Goal: Task Accomplishment & Management: Manage account settings

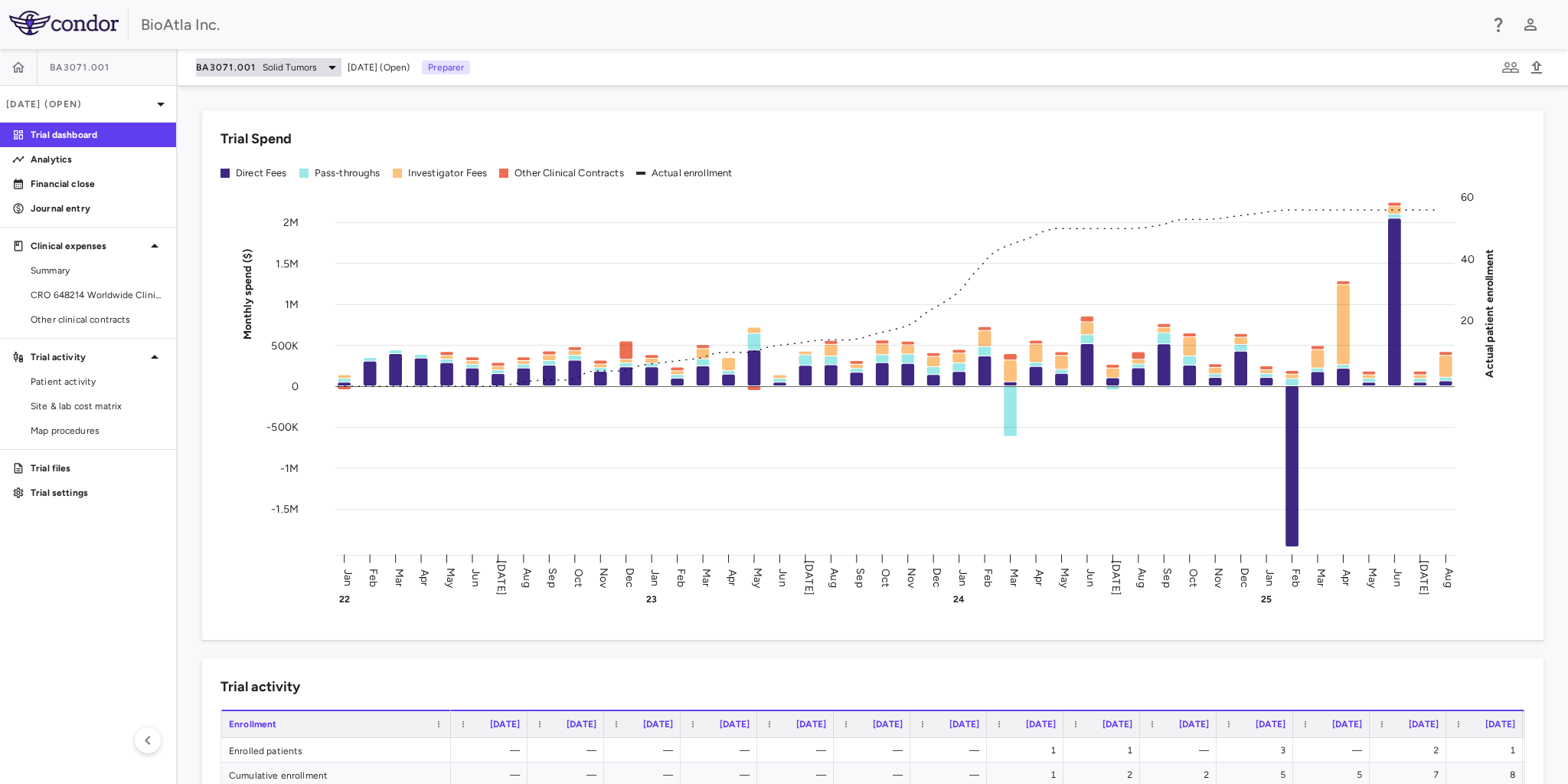
drag, startPoint x: 77, startPoint y: 289, endPoint x: 273, endPoint y: 62, distance: 299.9
click at [77, 289] on span "CRO 648214 Worldwide Clinical Trials Holdings, Inc." at bounding box center [96, 295] width 133 height 14
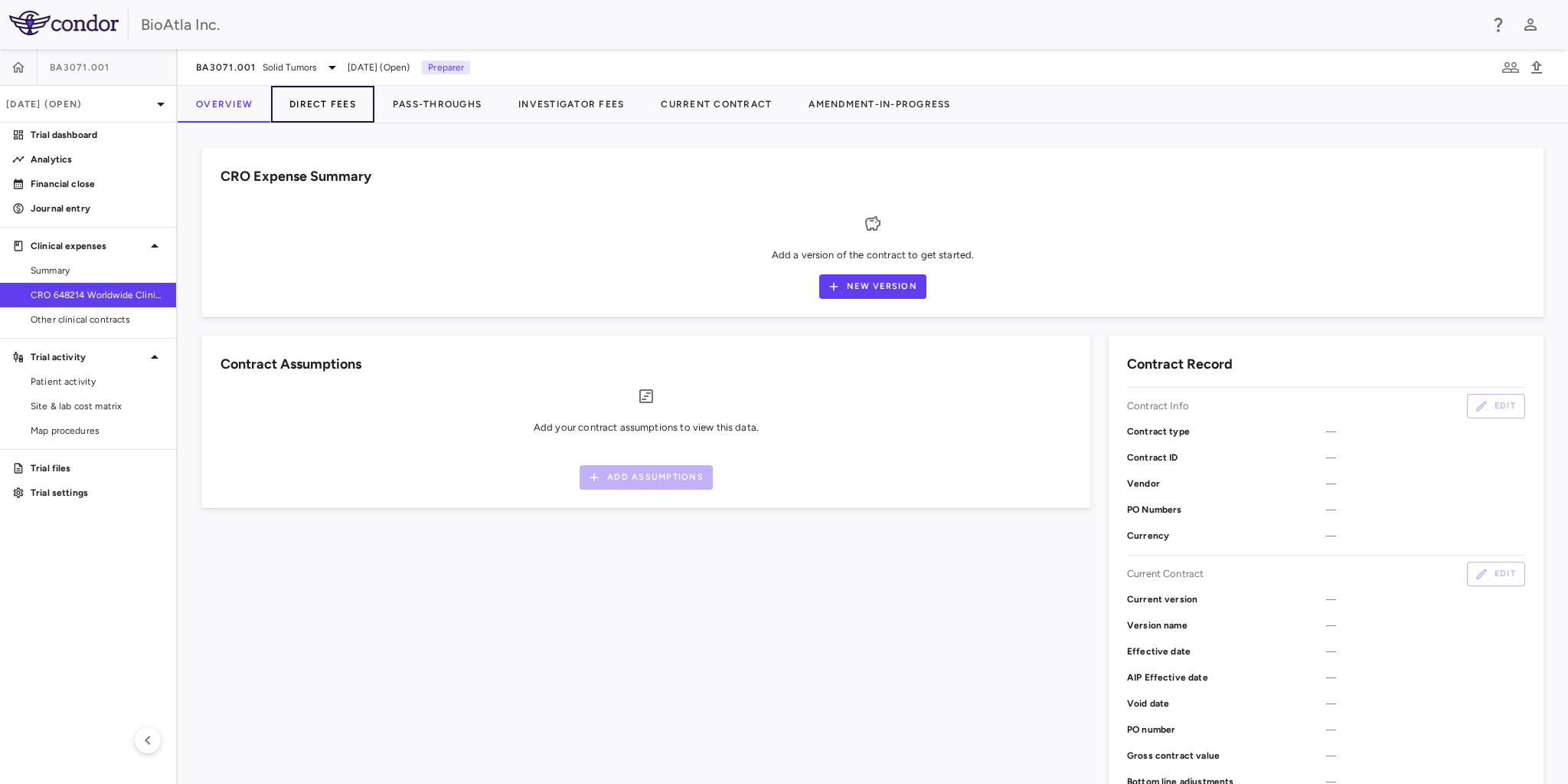
click at [321, 102] on button "Direct Fees" at bounding box center [323, 104] width 103 height 37
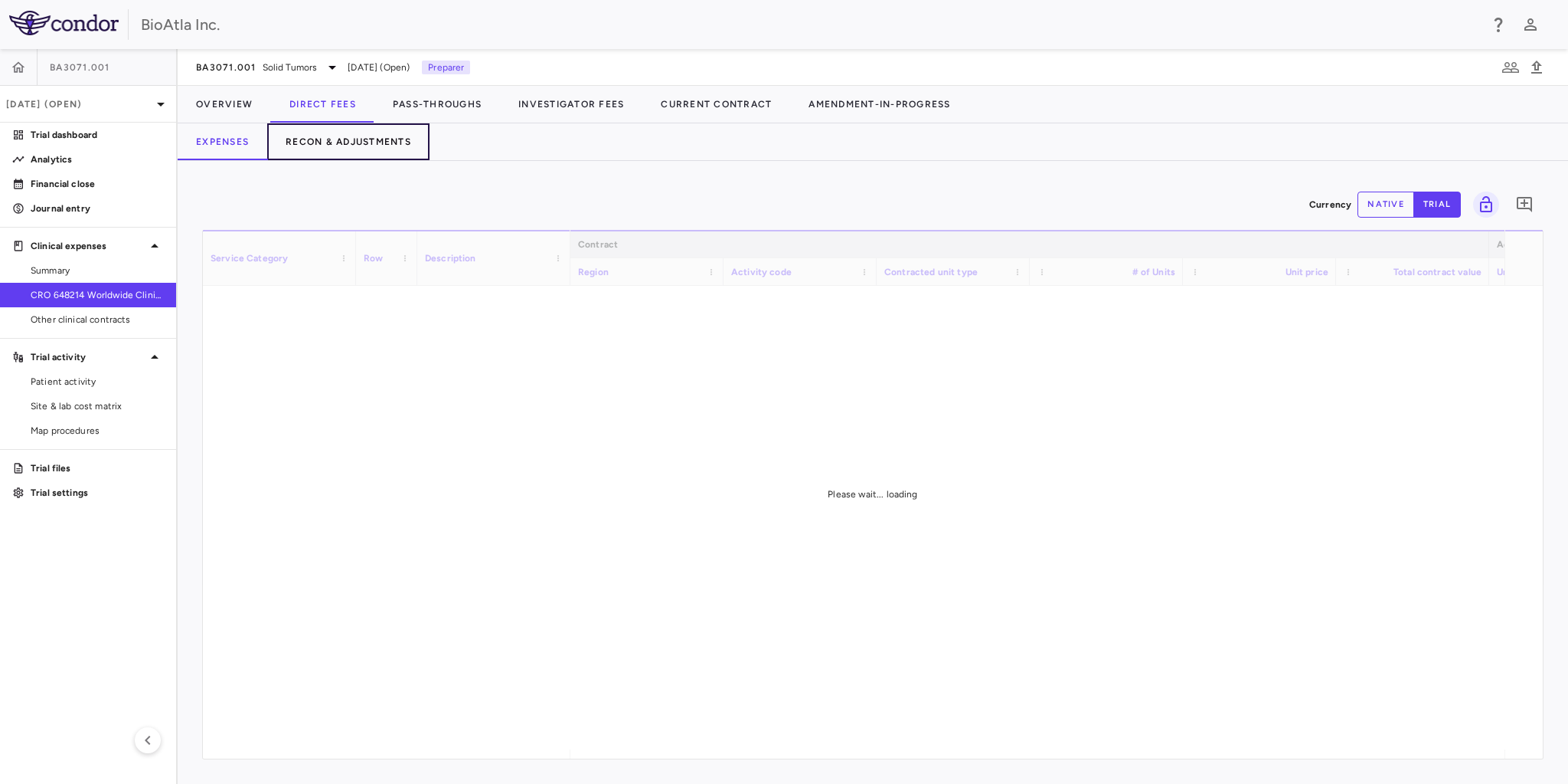
click at [360, 136] on button "Recon & Adjustments" at bounding box center [348, 142] width 163 height 37
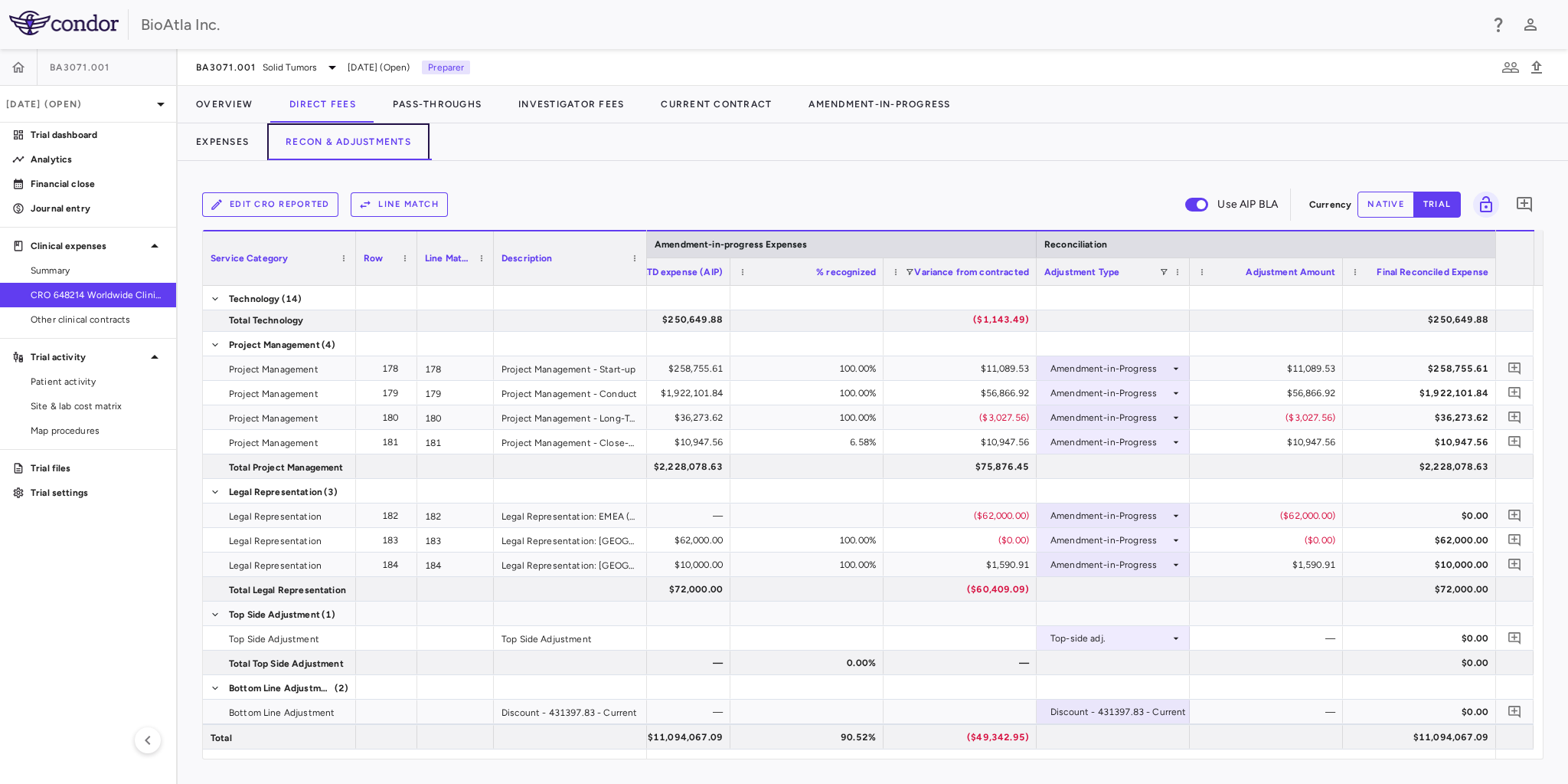
scroll to position [5200, 0]
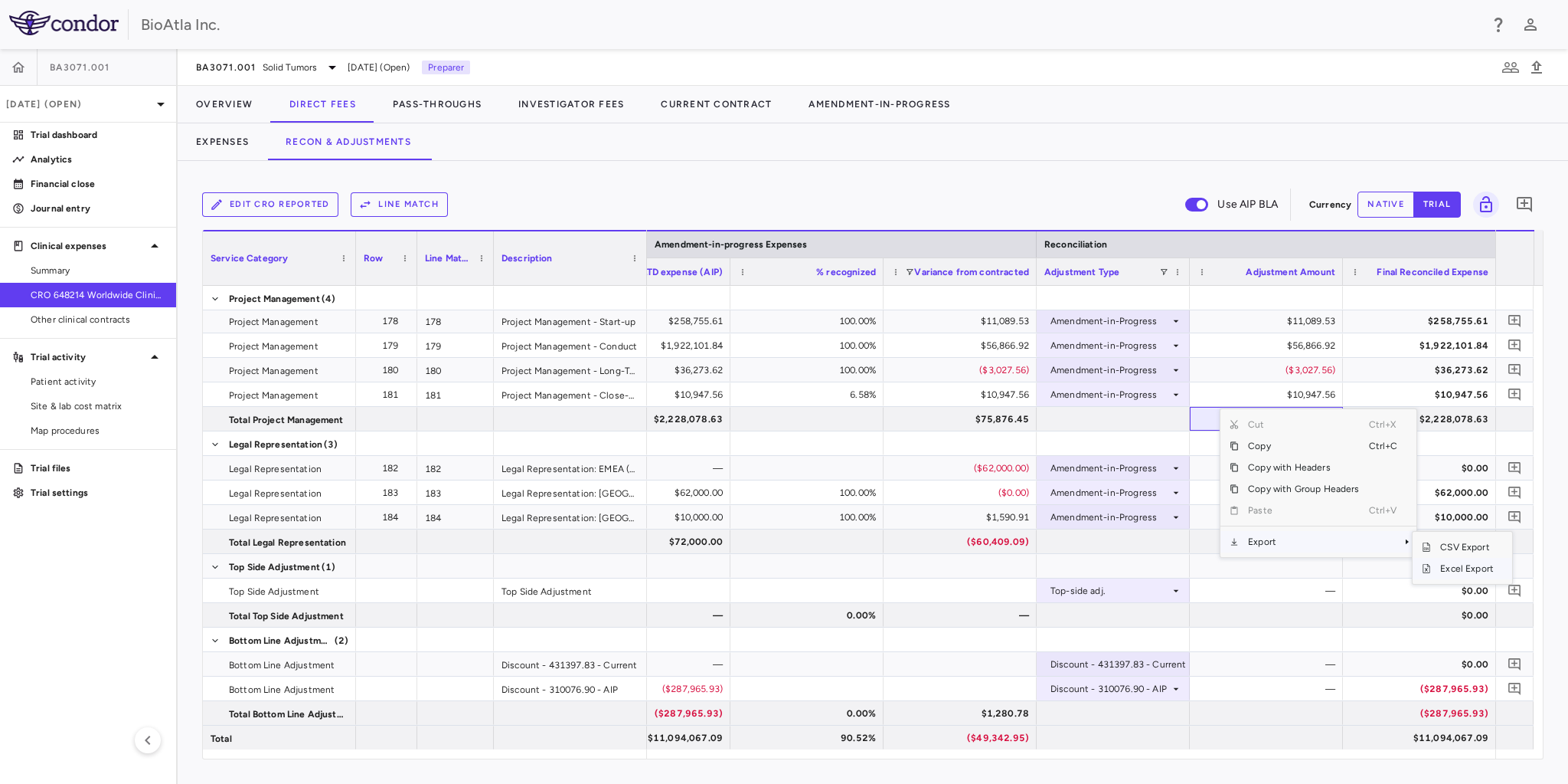
click at [1464, 569] on span "Excel Export" at bounding box center [1468, 569] width 72 height 21
click at [1545, 612] on div "Edit CRO reported Line Match Use AIP BLA Currency native trial 0 Service Catego…" at bounding box center [873, 472] width 1391 height 623
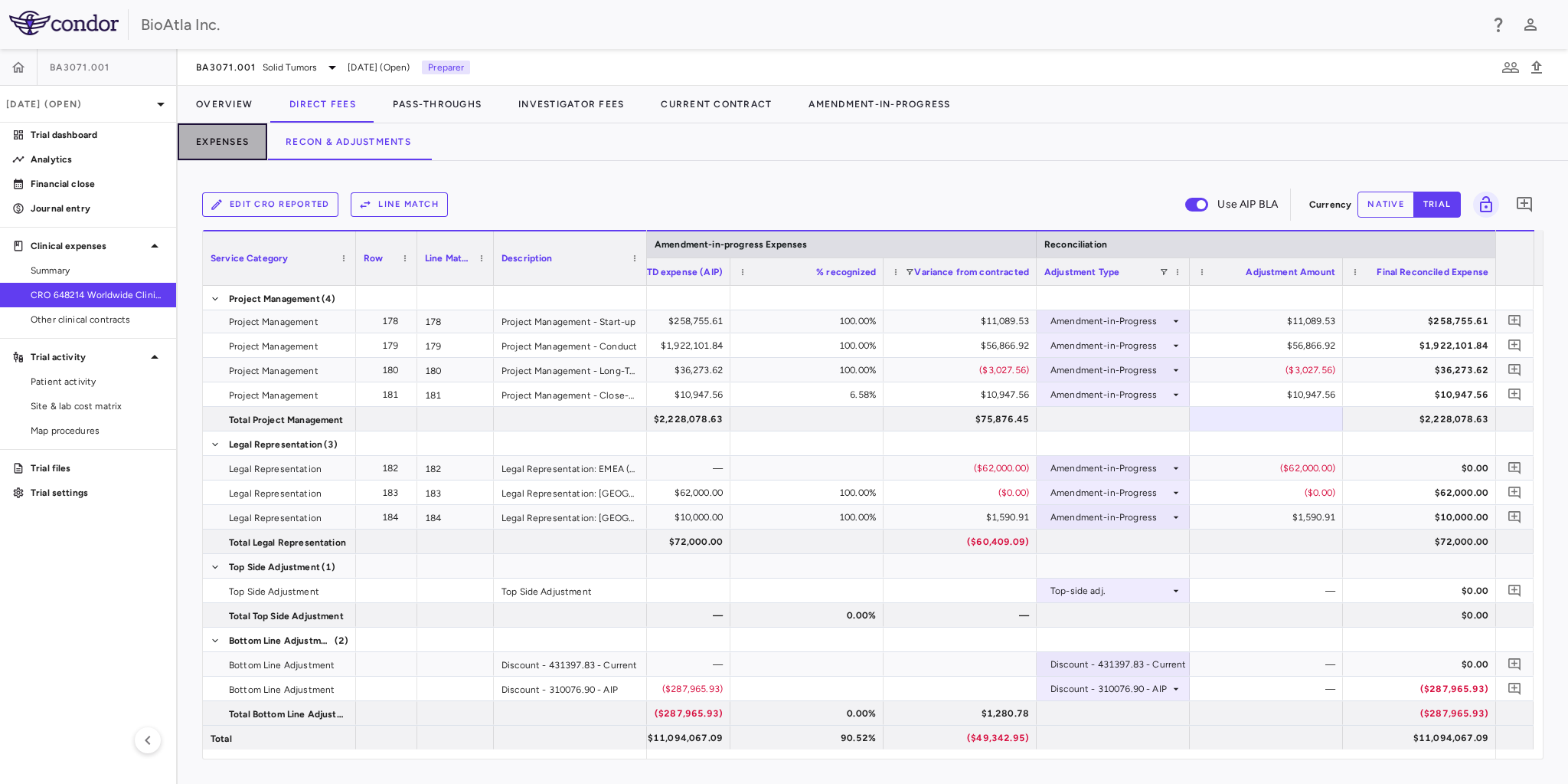
click at [217, 144] on button "Expenses" at bounding box center [223, 142] width 90 height 37
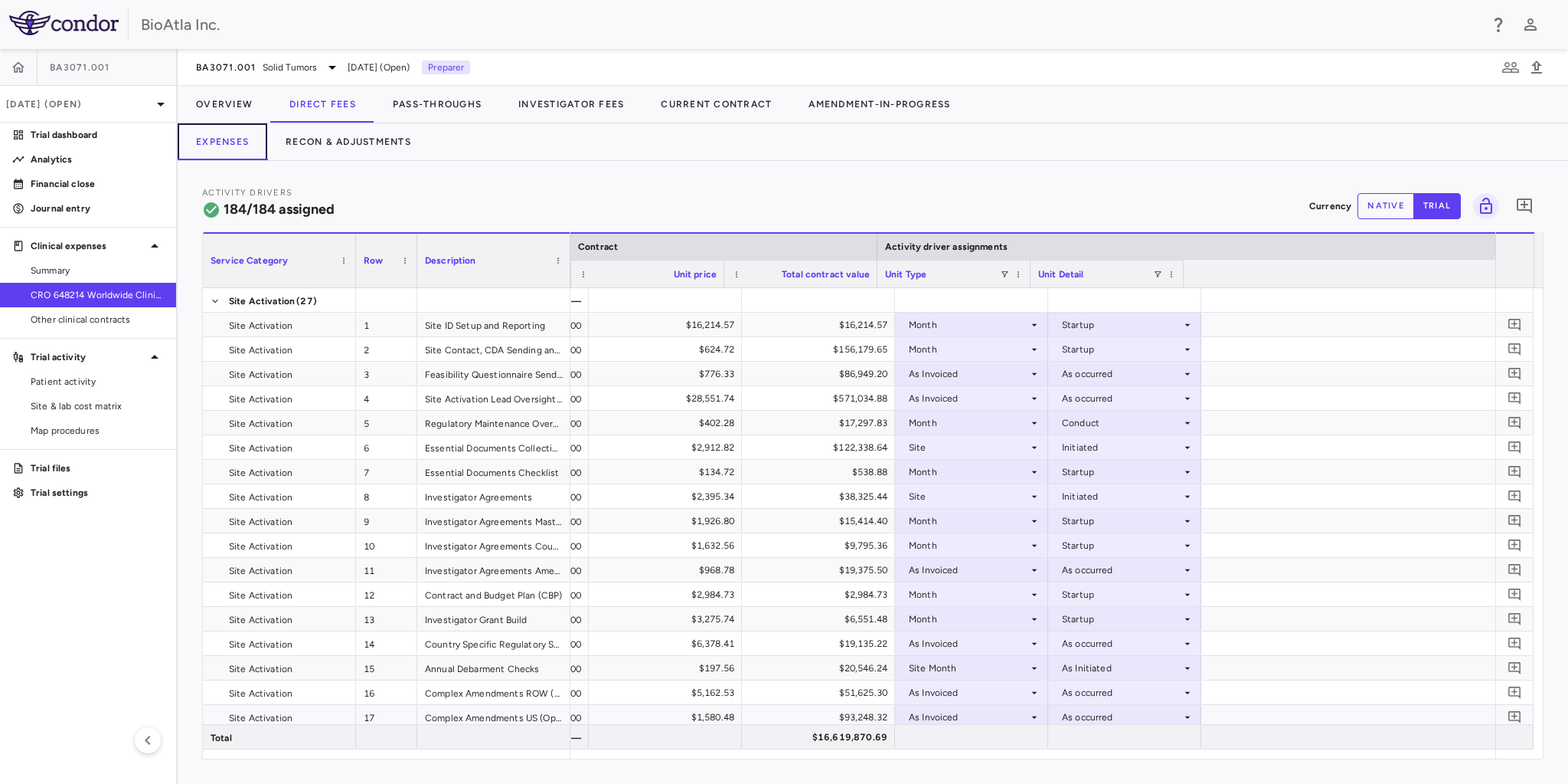
scroll to position [0, 612]
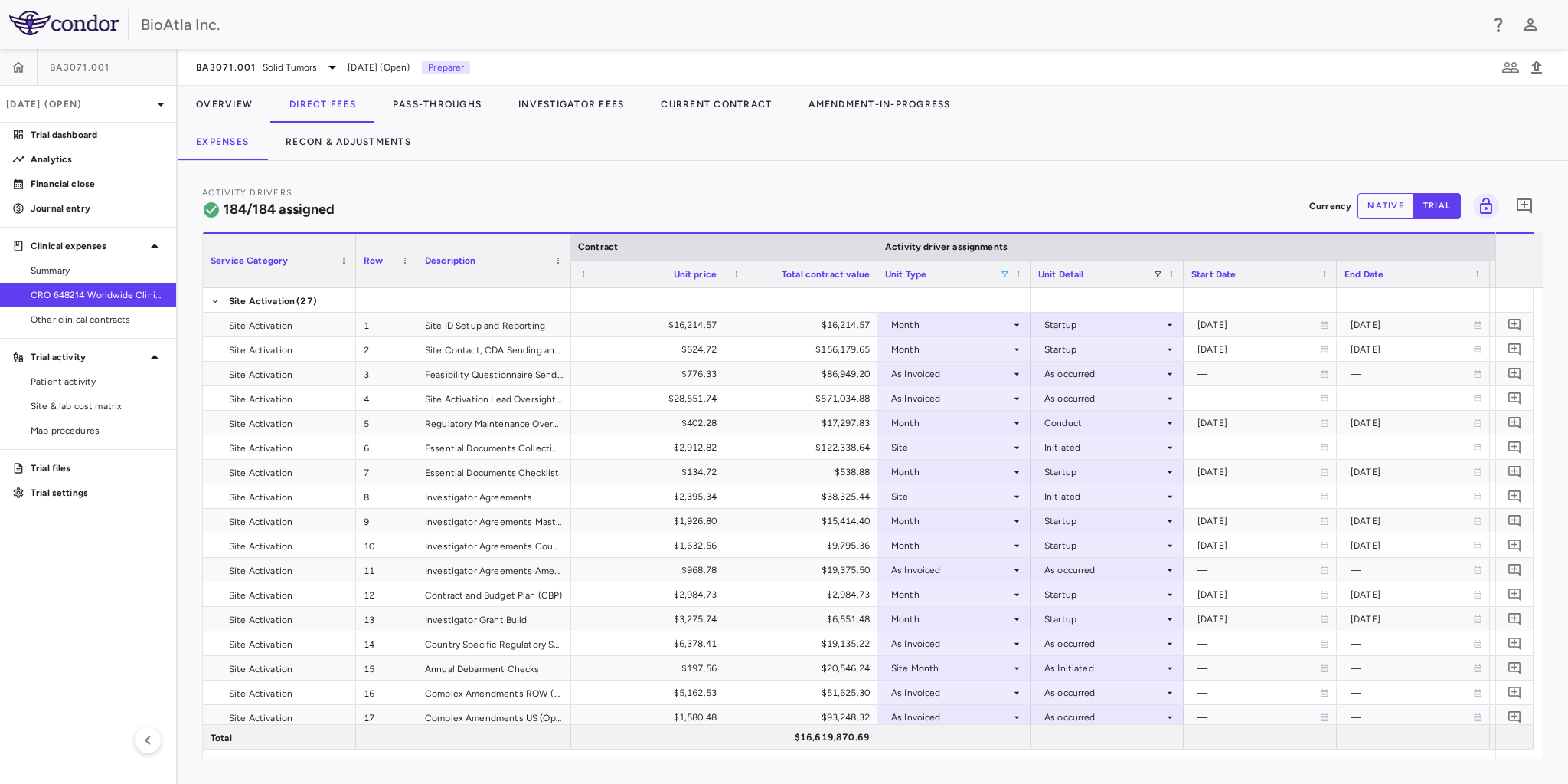
click at [1004, 270] on span at bounding box center [1004, 274] width 9 height 9
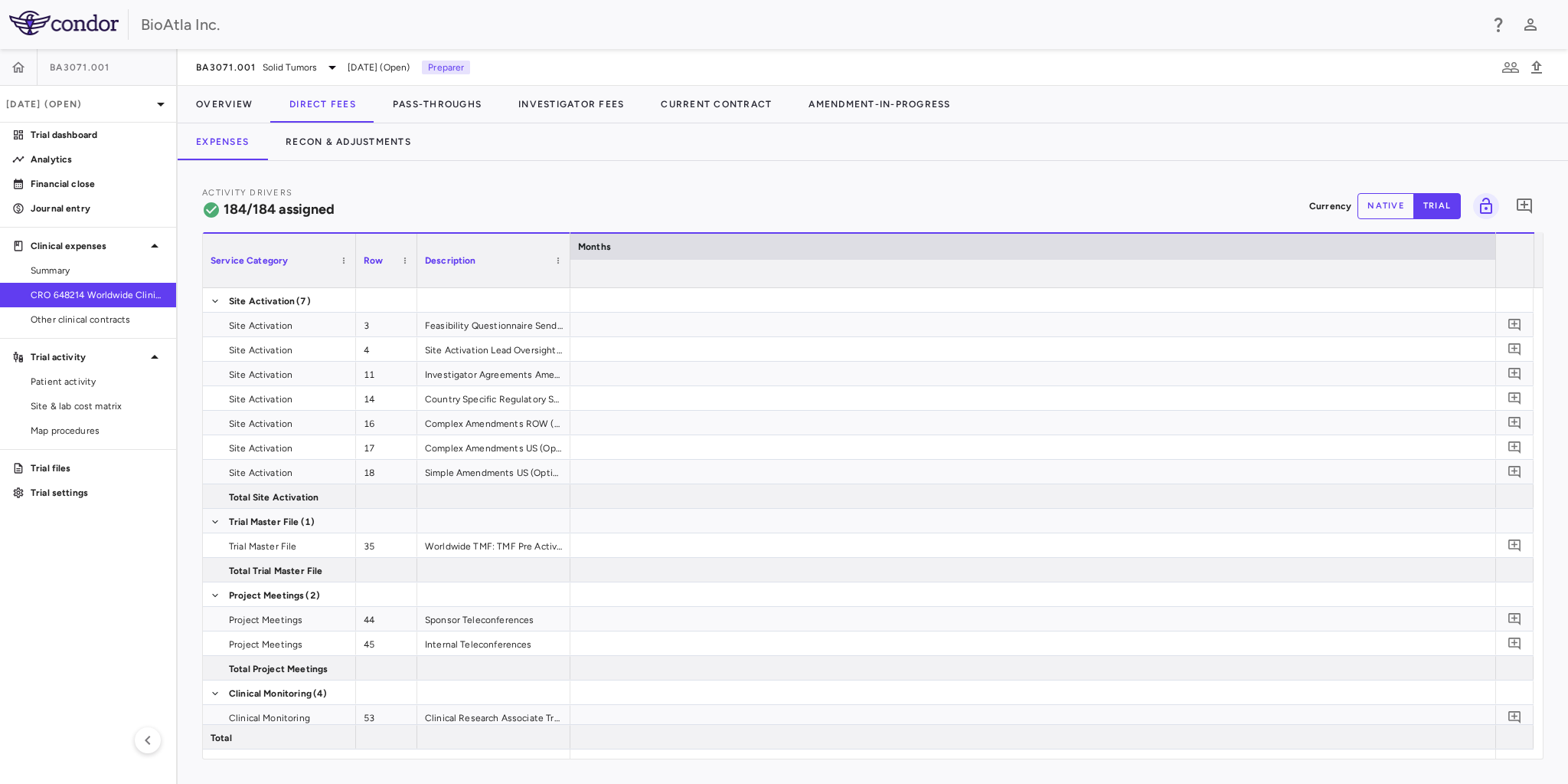
scroll to position [0, 0]
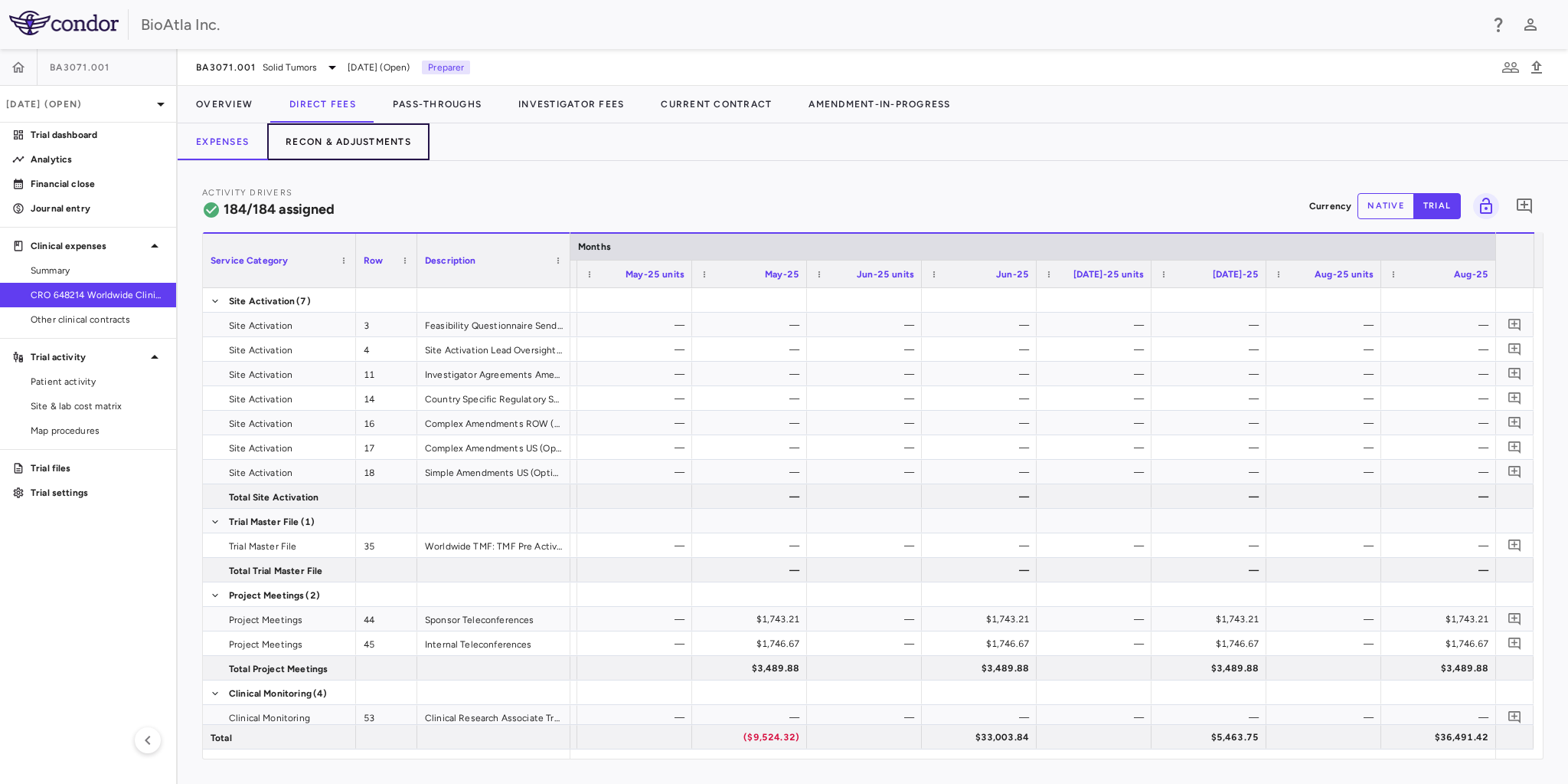
click at [341, 138] on button "Recon & Adjustments" at bounding box center [348, 142] width 163 height 37
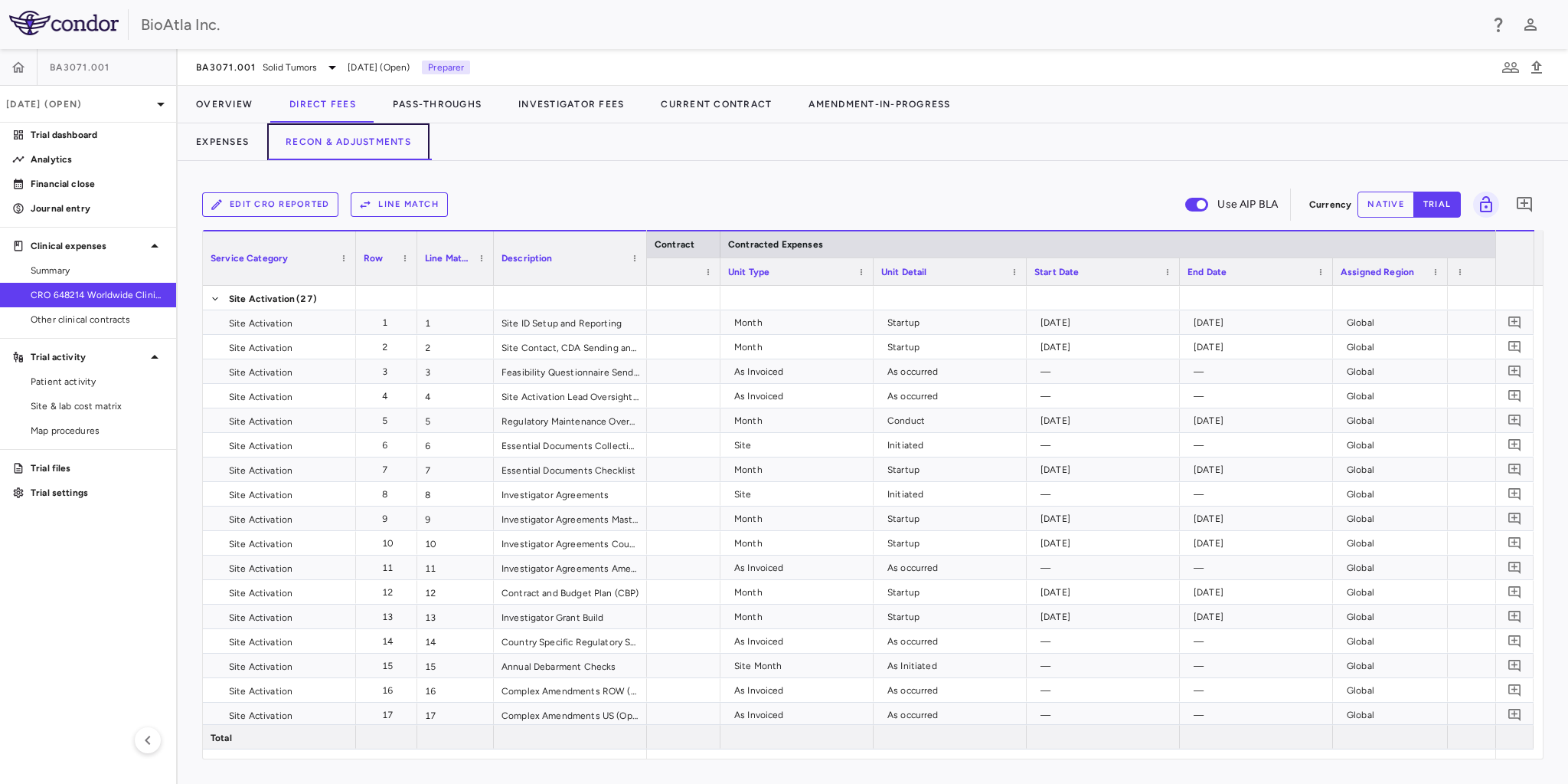
scroll to position [0, 249]
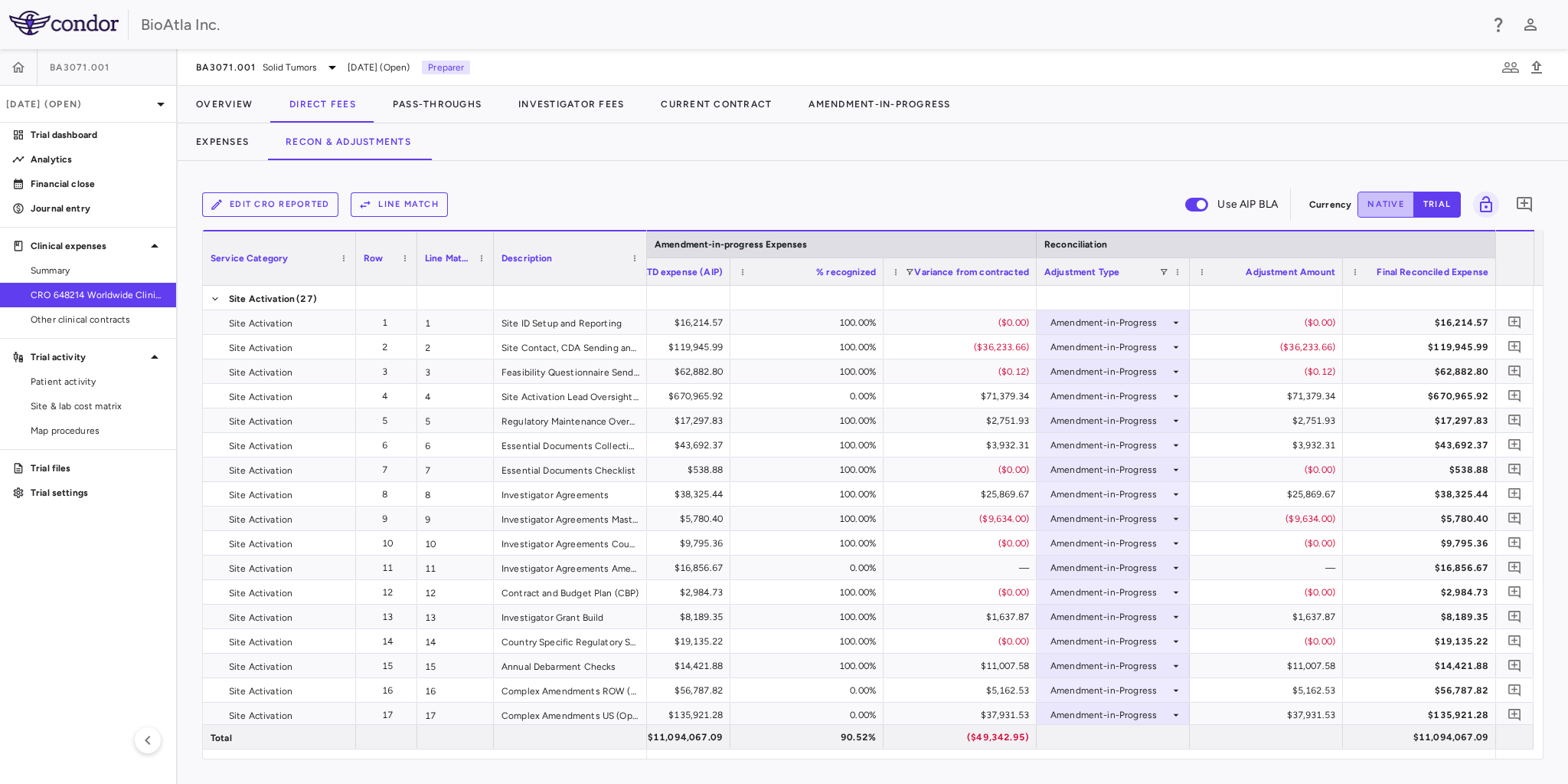
click at [1385, 200] on button "native" at bounding box center [1386, 205] width 56 height 26
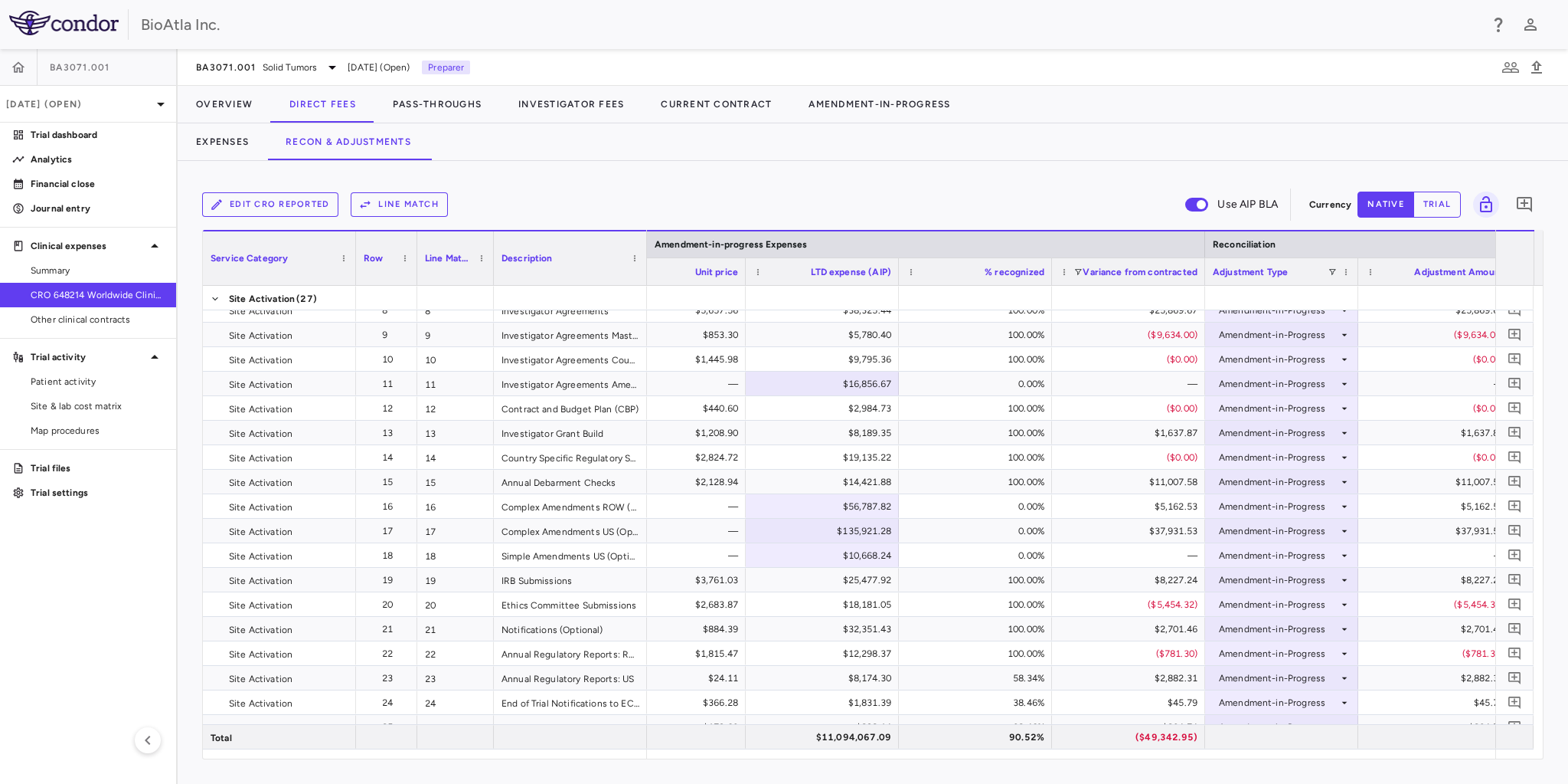
scroll to position [0, 3189]
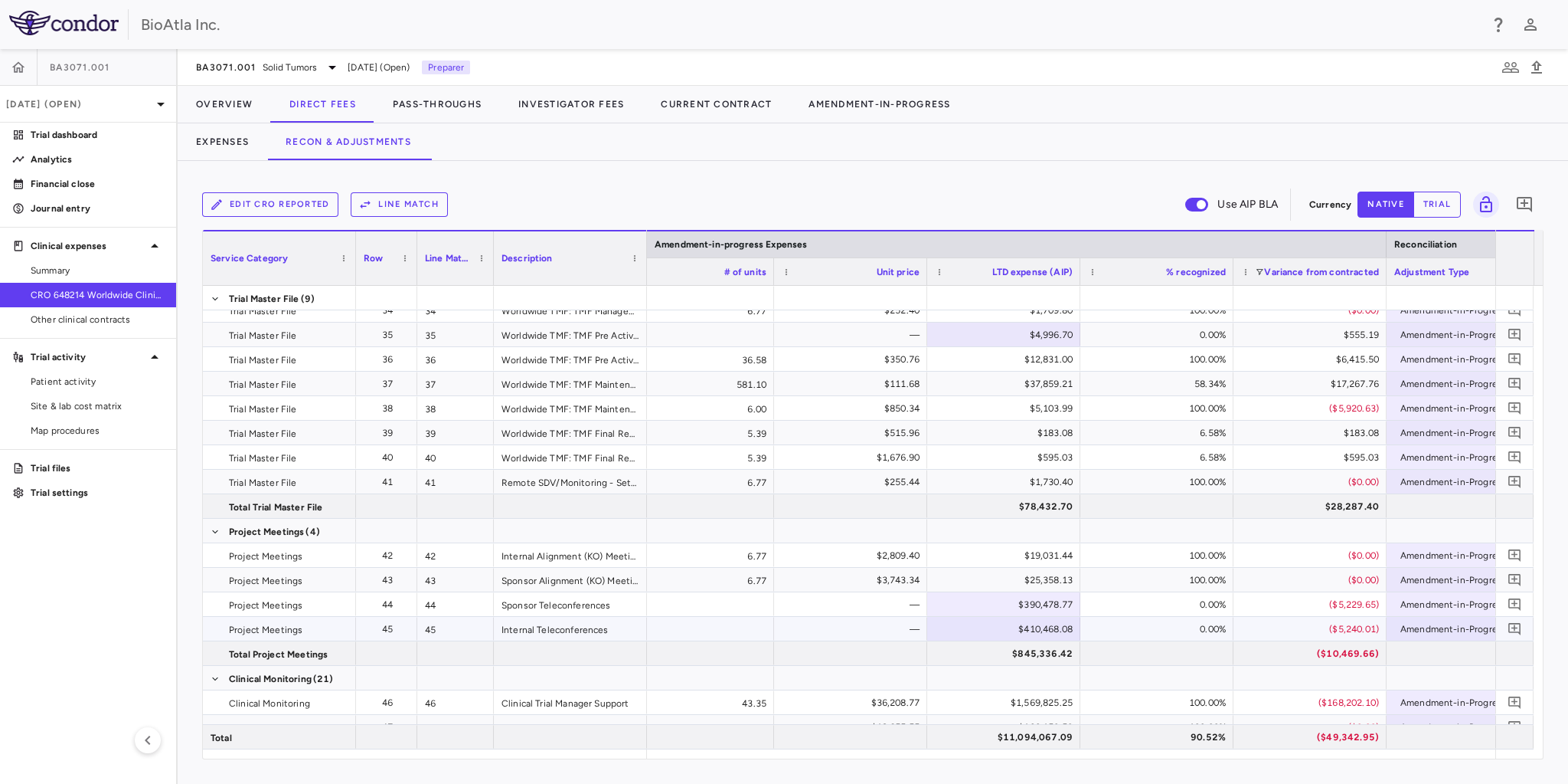
click at [1023, 610] on div "$390,478.77" at bounding box center [1006, 604] width 131 height 24
drag, startPoint x: 996, startPoint y: 605, endPoint x: 1062, endPoint y: 610, distance: 66.2
click at [1062, 610] on input "*********" at bounding box center [1015, 606] width 128 height 25
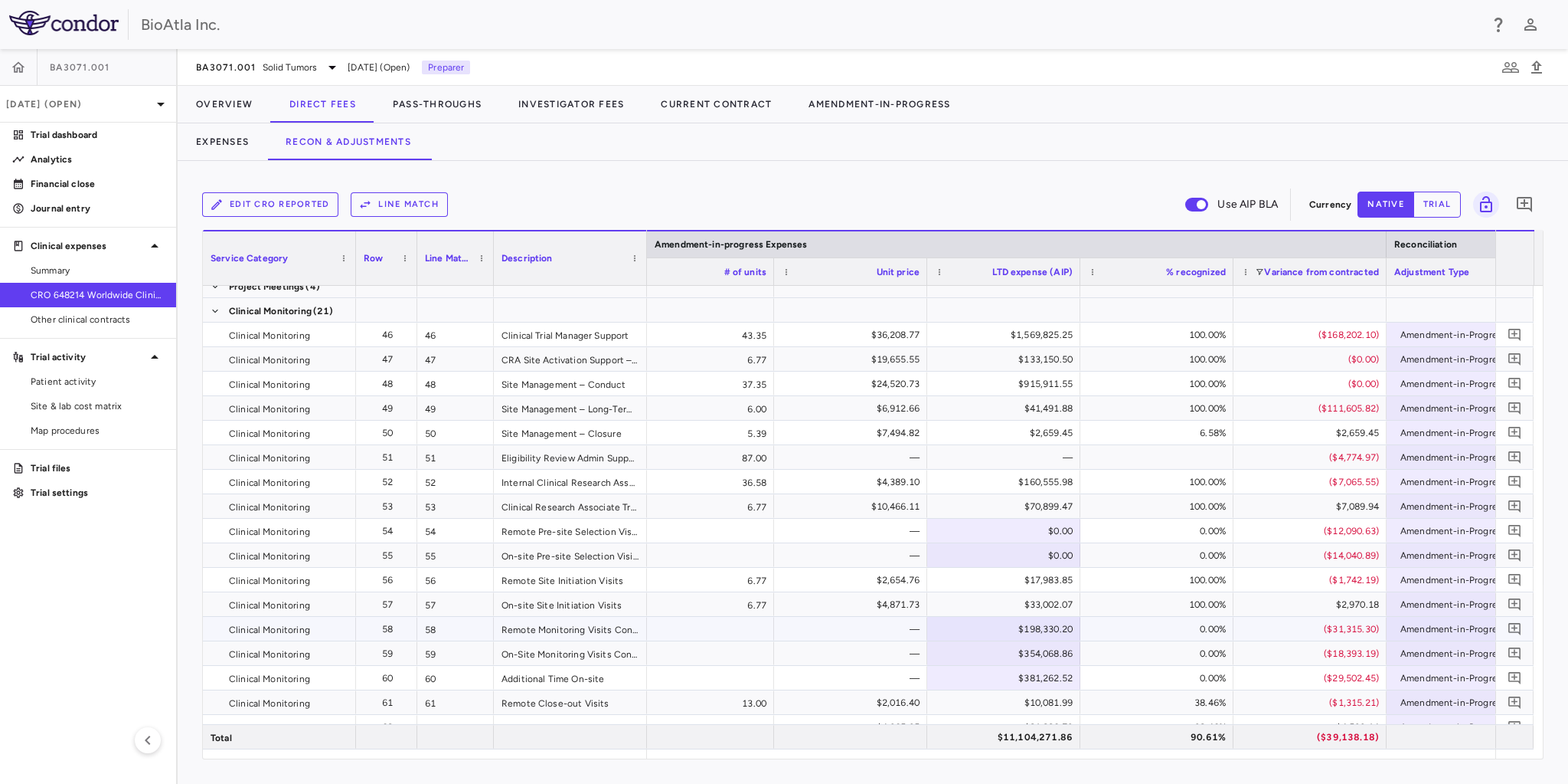
click at [1020, 625] on div "$198,330.20" at bounding box center [1006, 628] width 131 height 24
drag, startPoint x: 1000, startPoint y: 625, endPoint x: 1082, endPoint y: 629, distance: 82.1
click at [1037, 625] on div "$0.00" at bounding box center [1006, 628] width 131 height 24
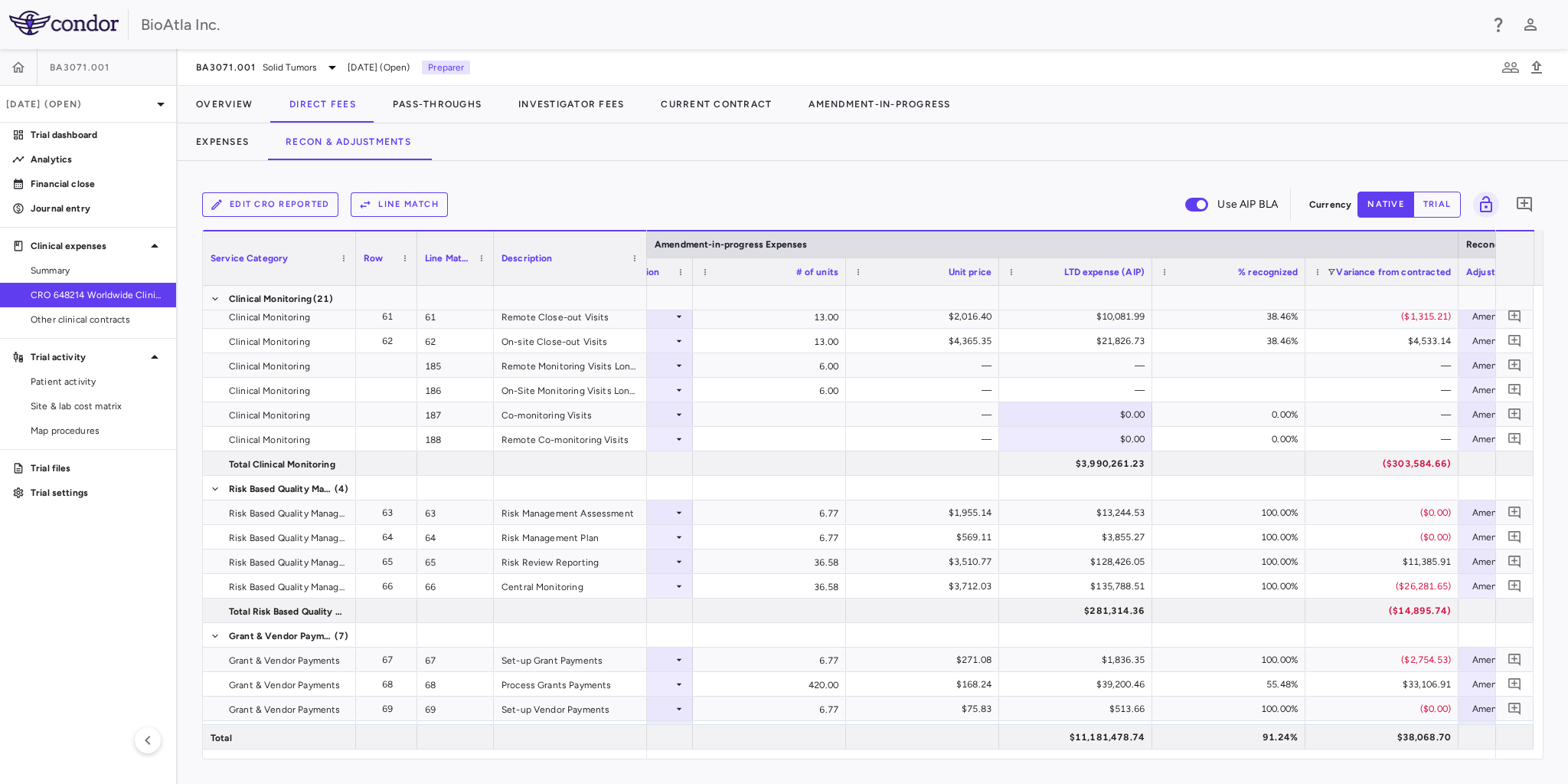
scroll to position [0, 2901]
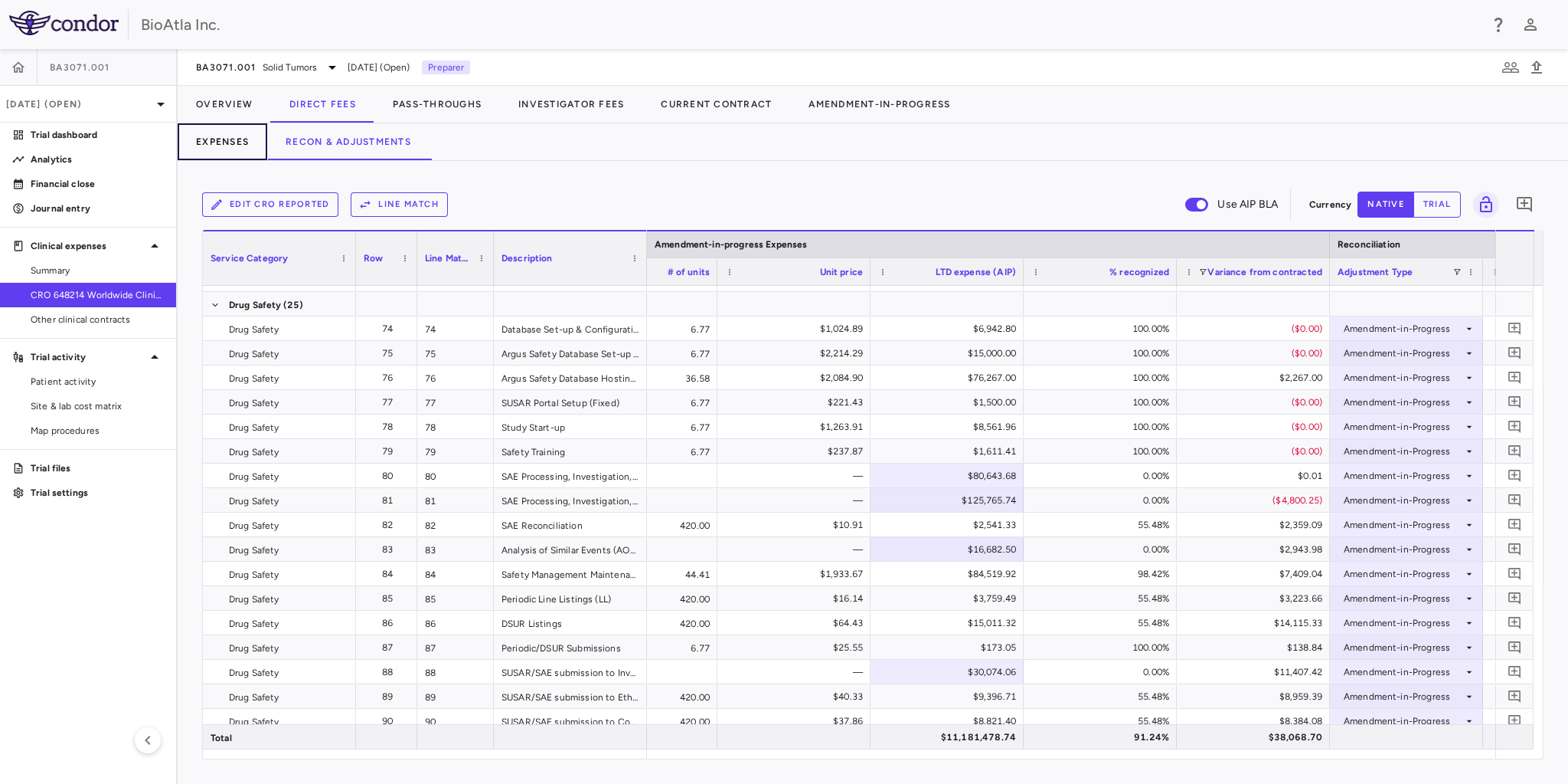
click at [228, 149] on button "Expenses" at bounding box center [223, 142] width 90 height 37
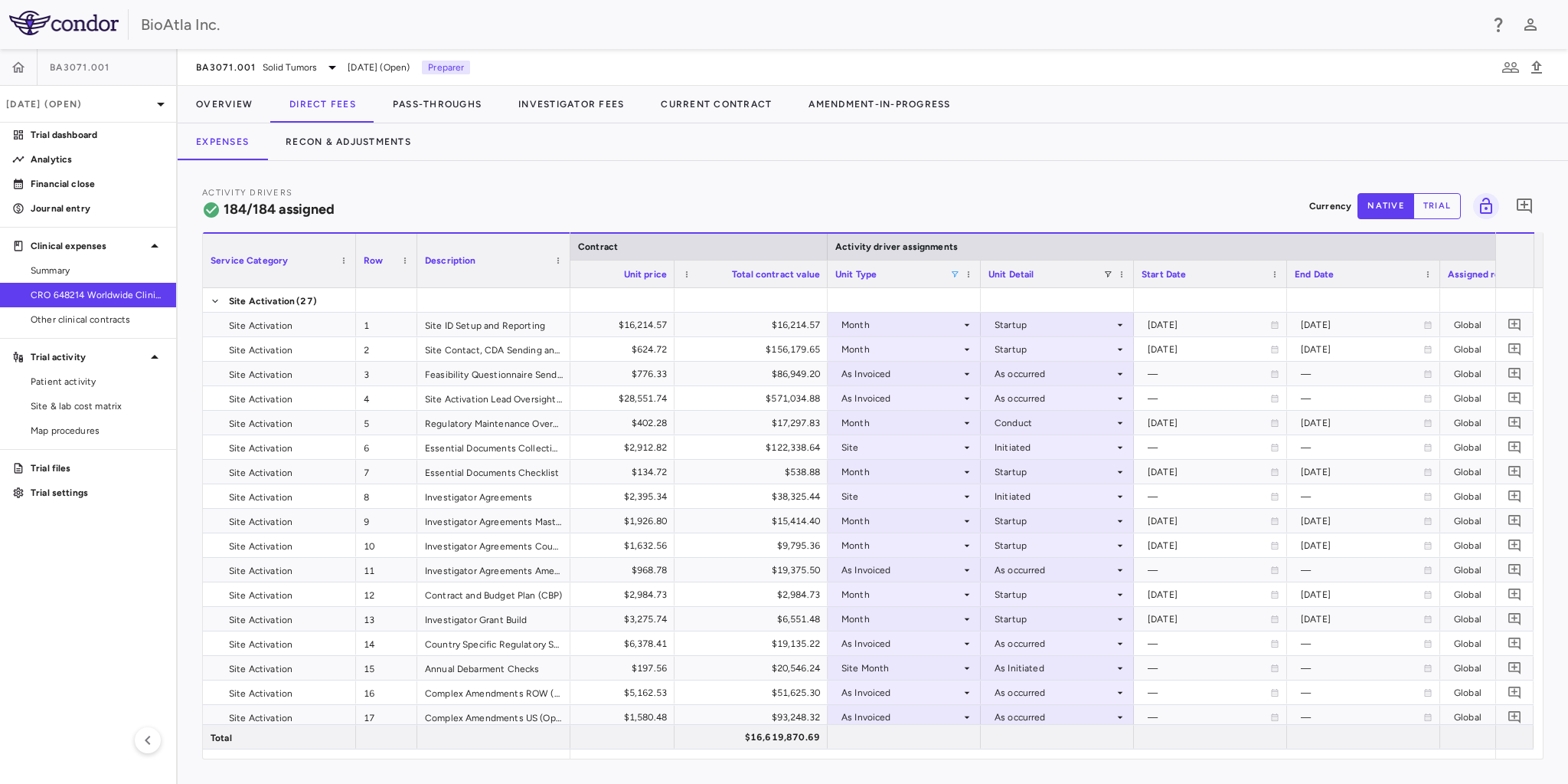
click at [951, 273] on span at bounding box center [954, 274] width 9 height 9
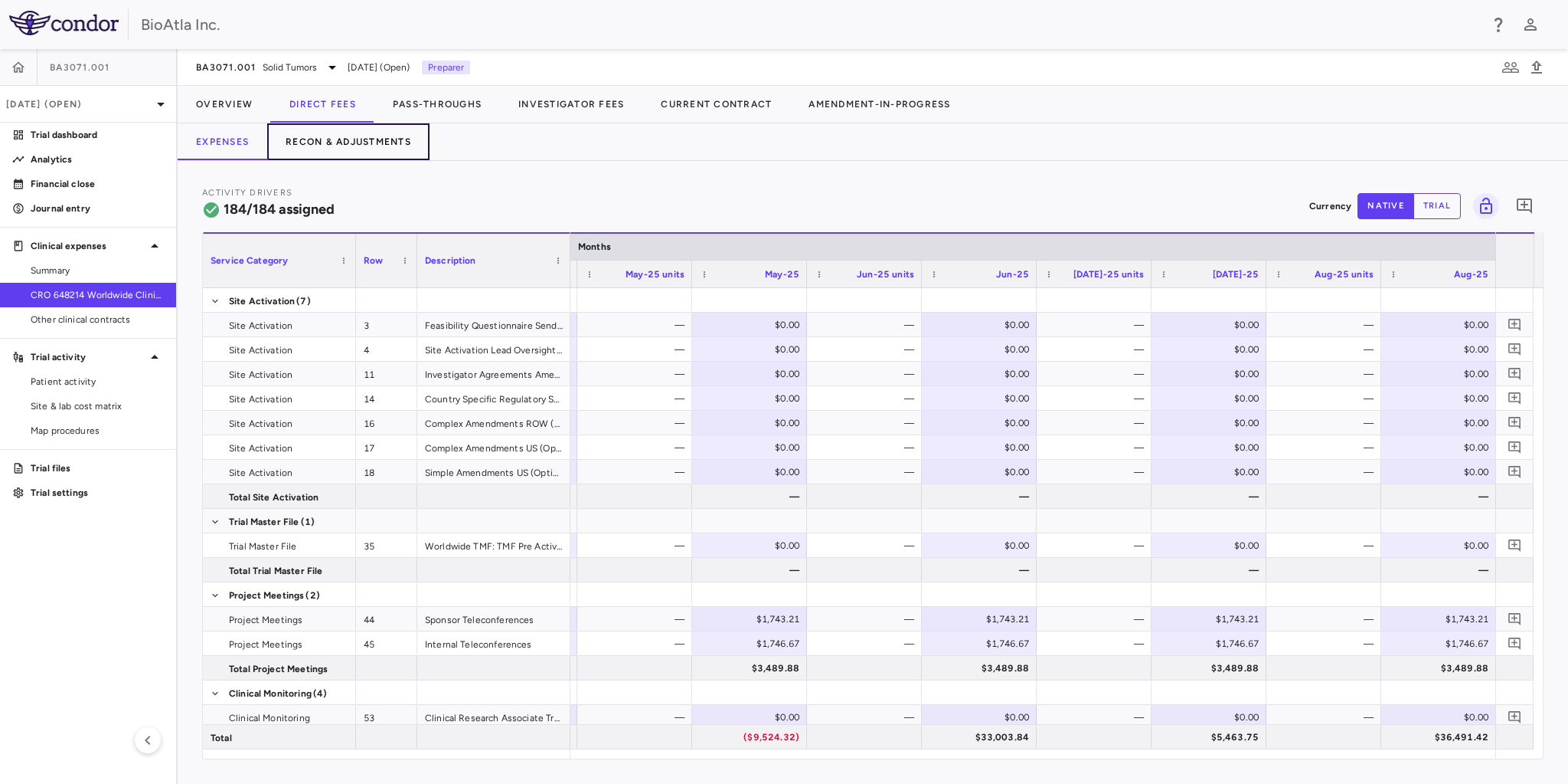
click at [351, 143] on button "Recon & Adjustments" at bounding box center [348, 142] width 163 height 37
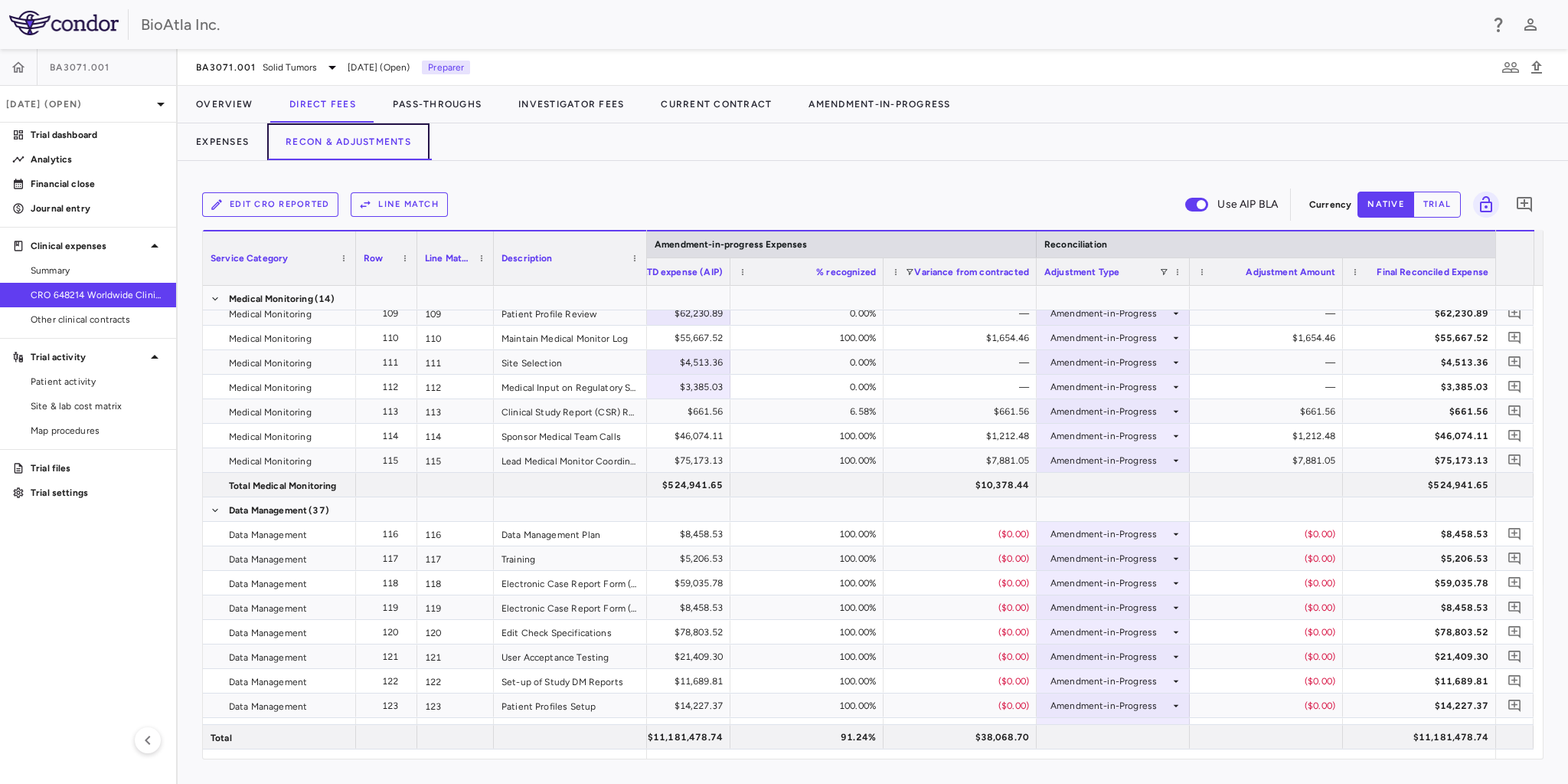
scroll to position [3787, 0]
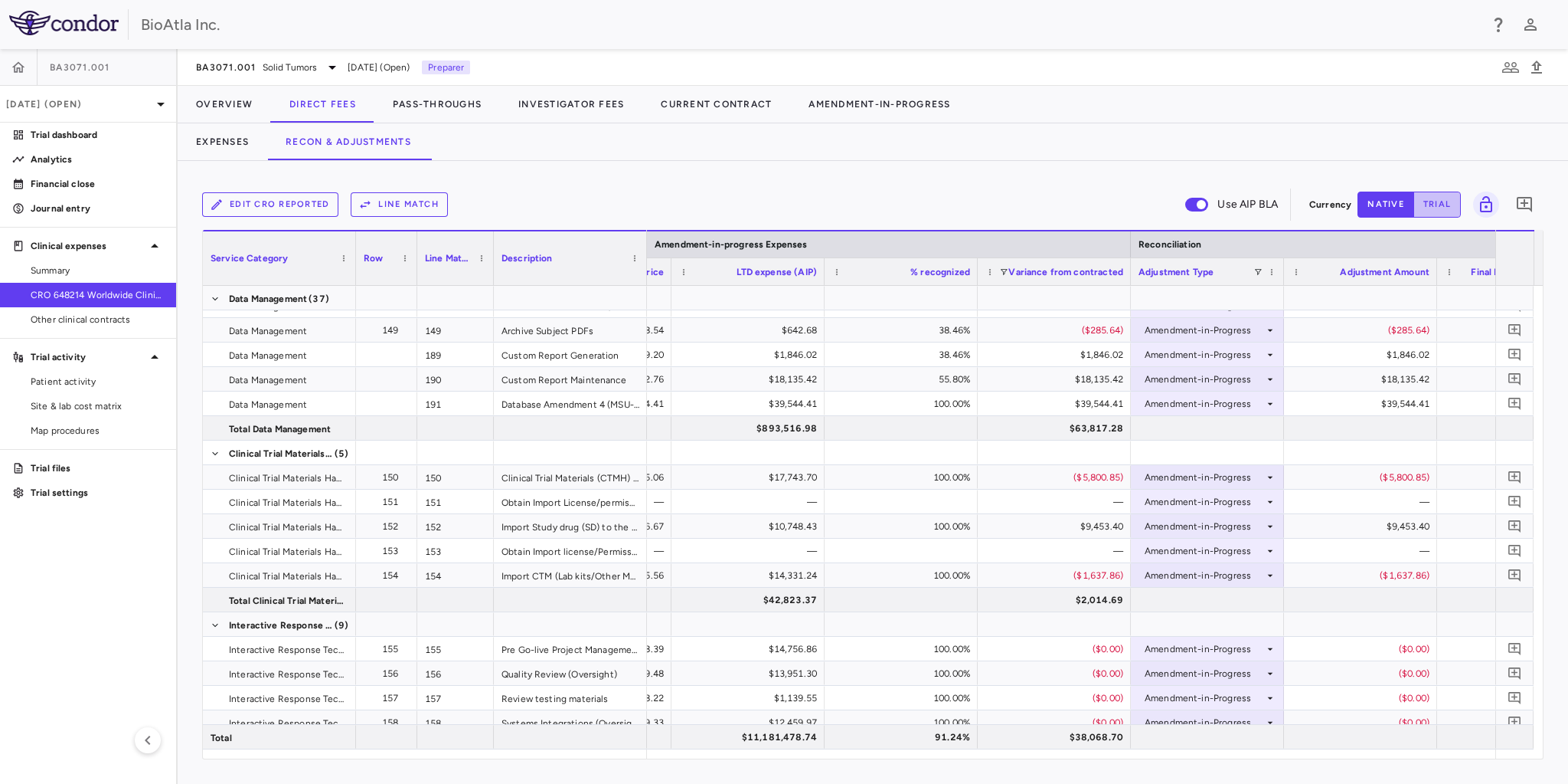
click at [1439, 196] on button "trial" at bounding box center [1437, 205] width 48 height 26
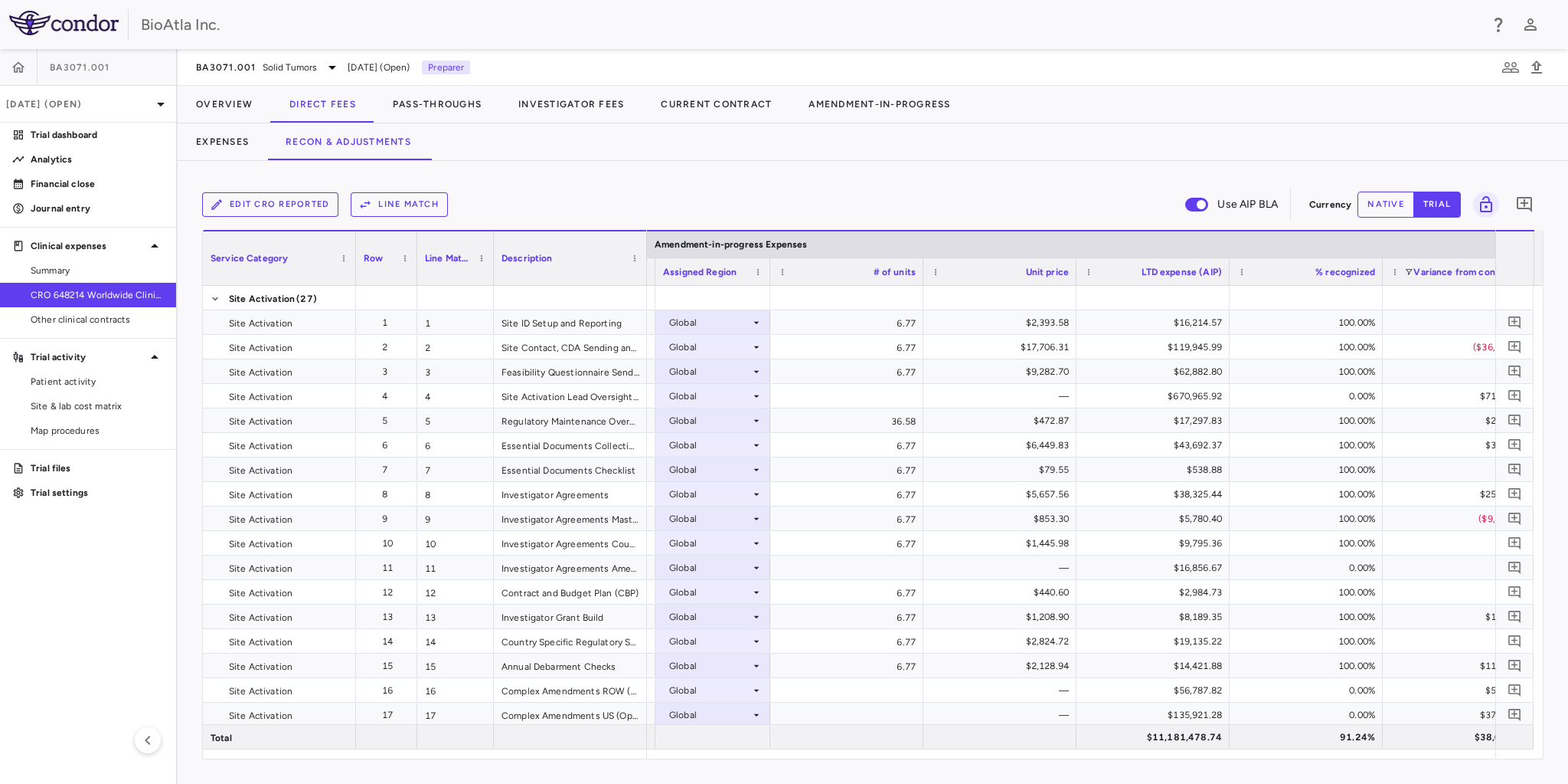
click at [1393, 205] on button "native" at bounding box center [1386, 205] width 56 height 26
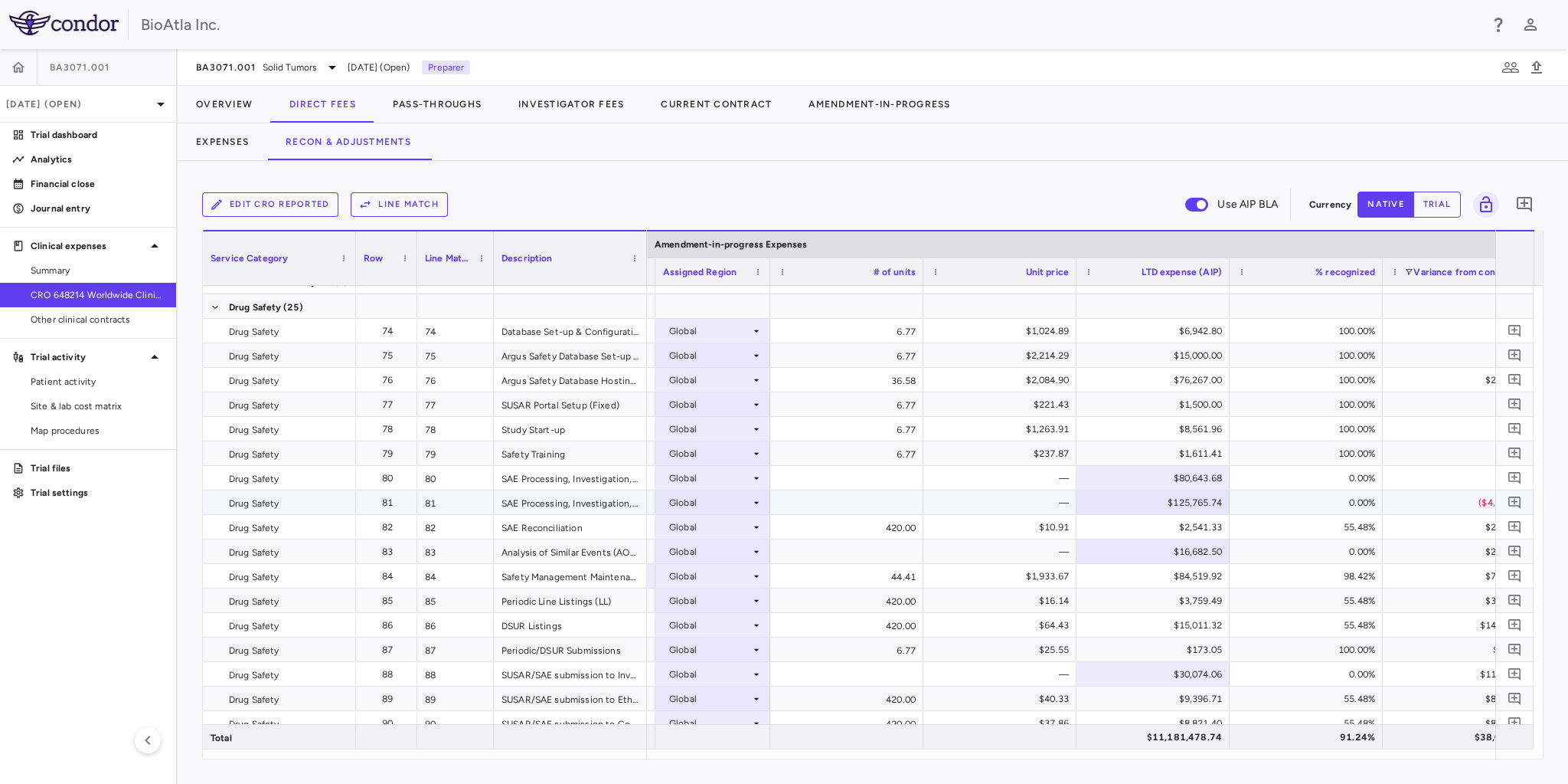
click at [1170, 503] on div "$125,765.74" at bounding box center [1155, 503] width 131 height 24
drag, startPoint x: 1143, startPoint y: 500, endPoint x: 1233, endPoint y: 505, distance: 90.1
click at [1161, 674] on div "$30,074.06" at bounding box center [1155, 674] width 131 height 24
drag, startPoint x: 1155, startPoint y: 671, endPoint x: 1234, endPoint y: 674, distance: 79.1
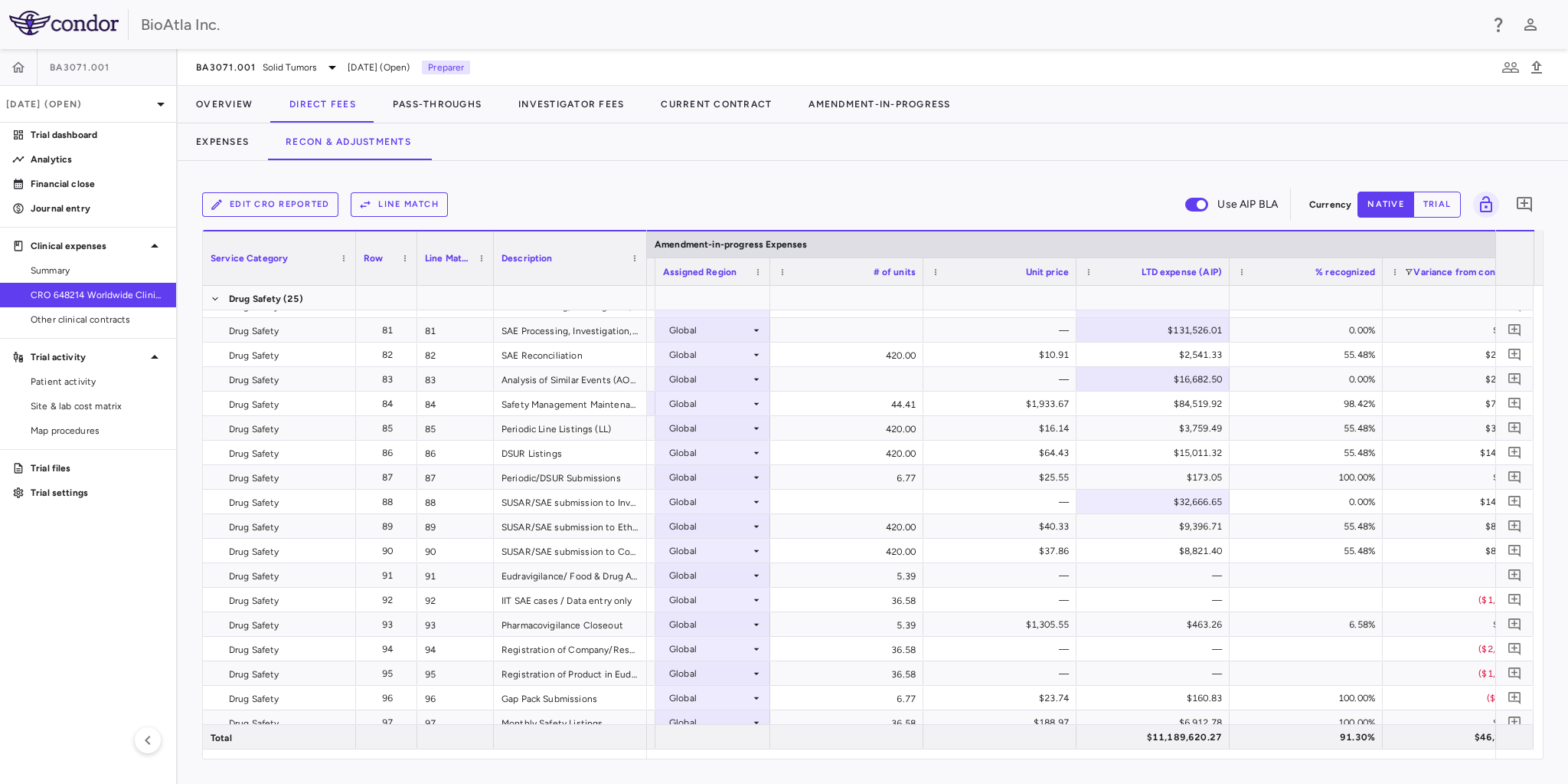
scroll to position [2436, 0]
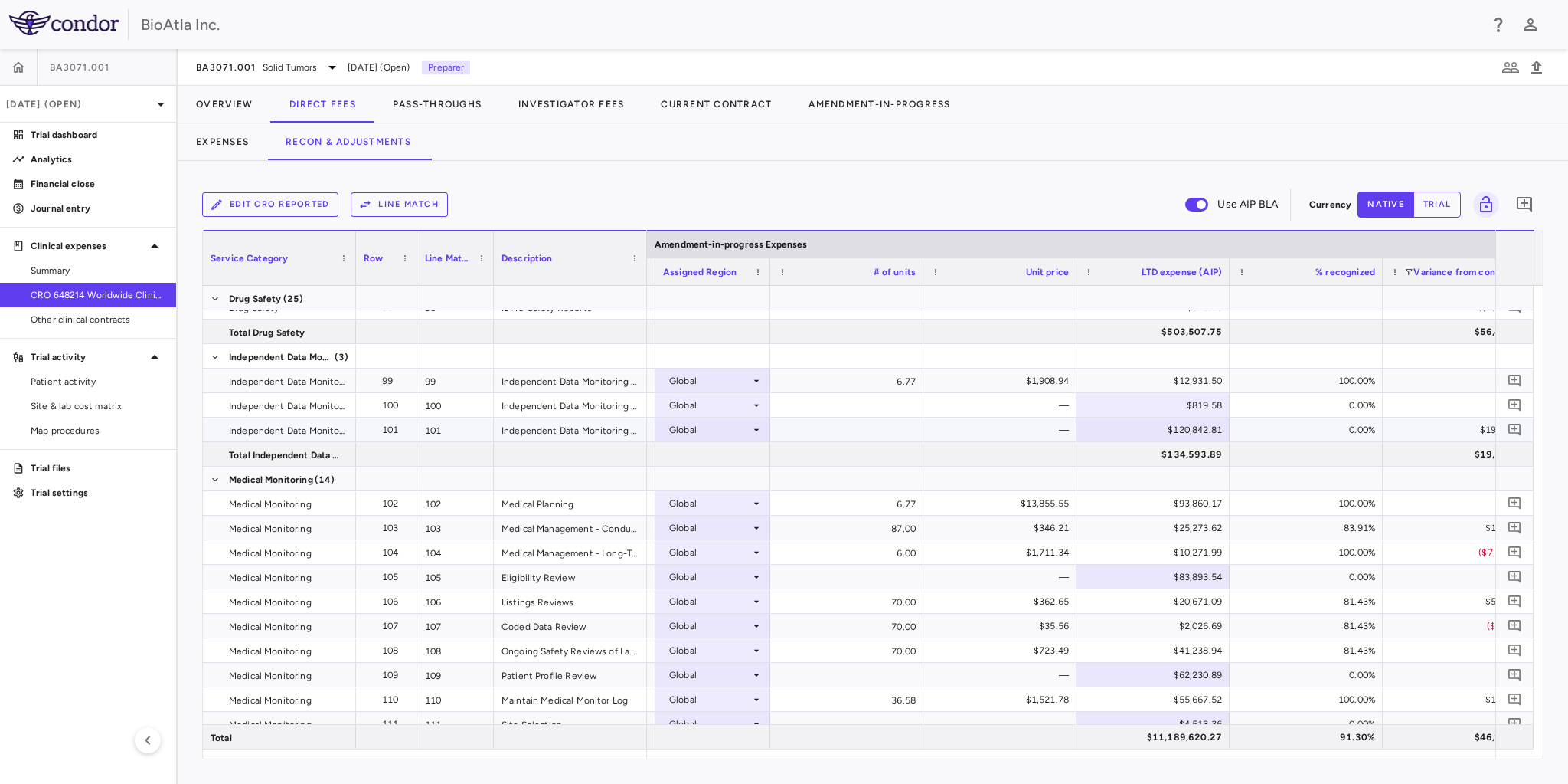
click at [1185, 427] on div "$120,842.81" at bounding box center [1155, 429] width 131 height 24
drag, startPoint x: 1141, startPoint y: 427, endPoint x: 1225, endPoint y: 420, distance: 84.3
click at [1225, 422] on input "*********" at bounding box center [1165, 431] width 128 height 25
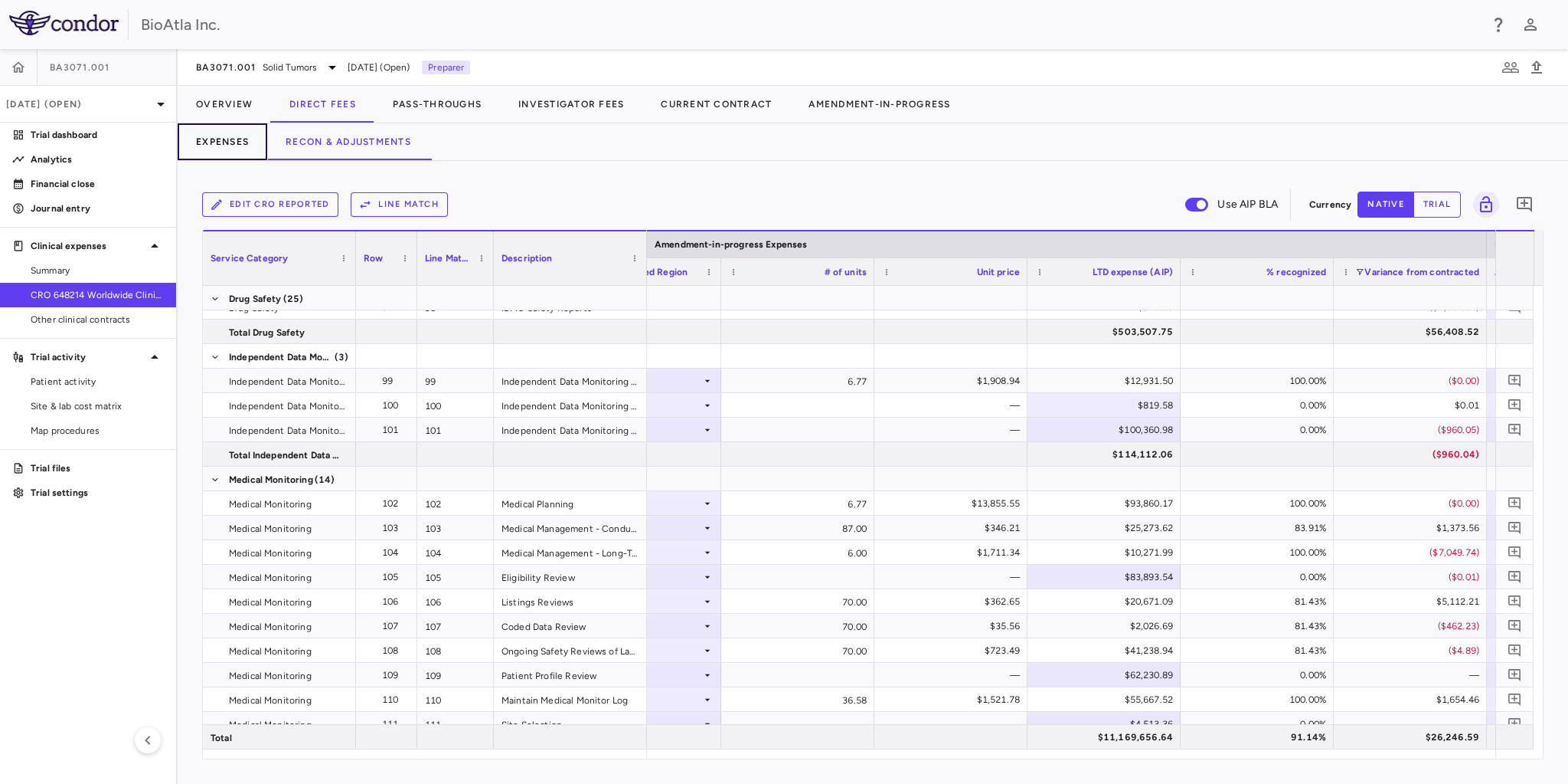
click at [224, 137] on button "Expenses" at bounding box center [223, 142] width 90 height 37
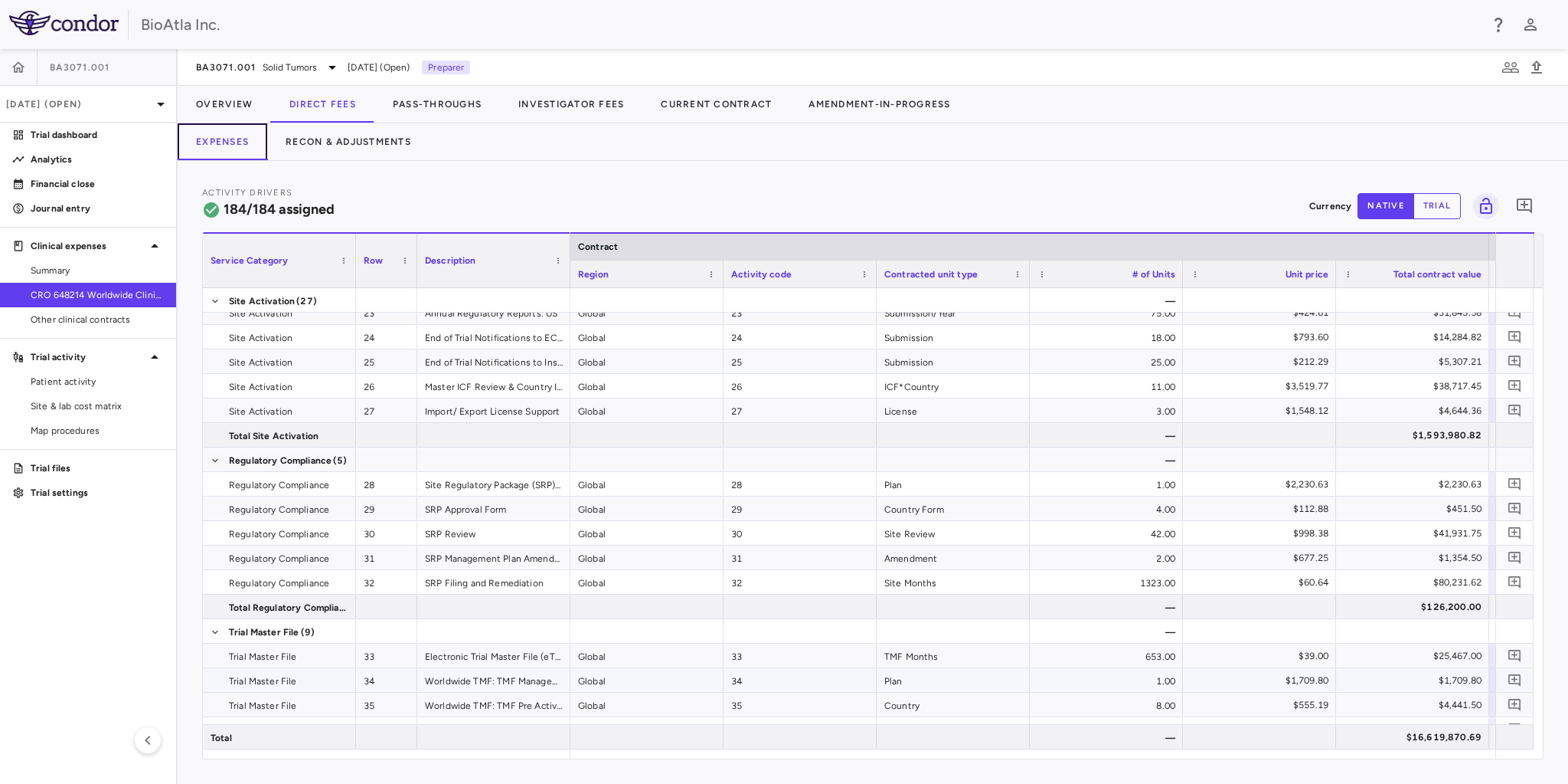
scroll to position [1464, 0]
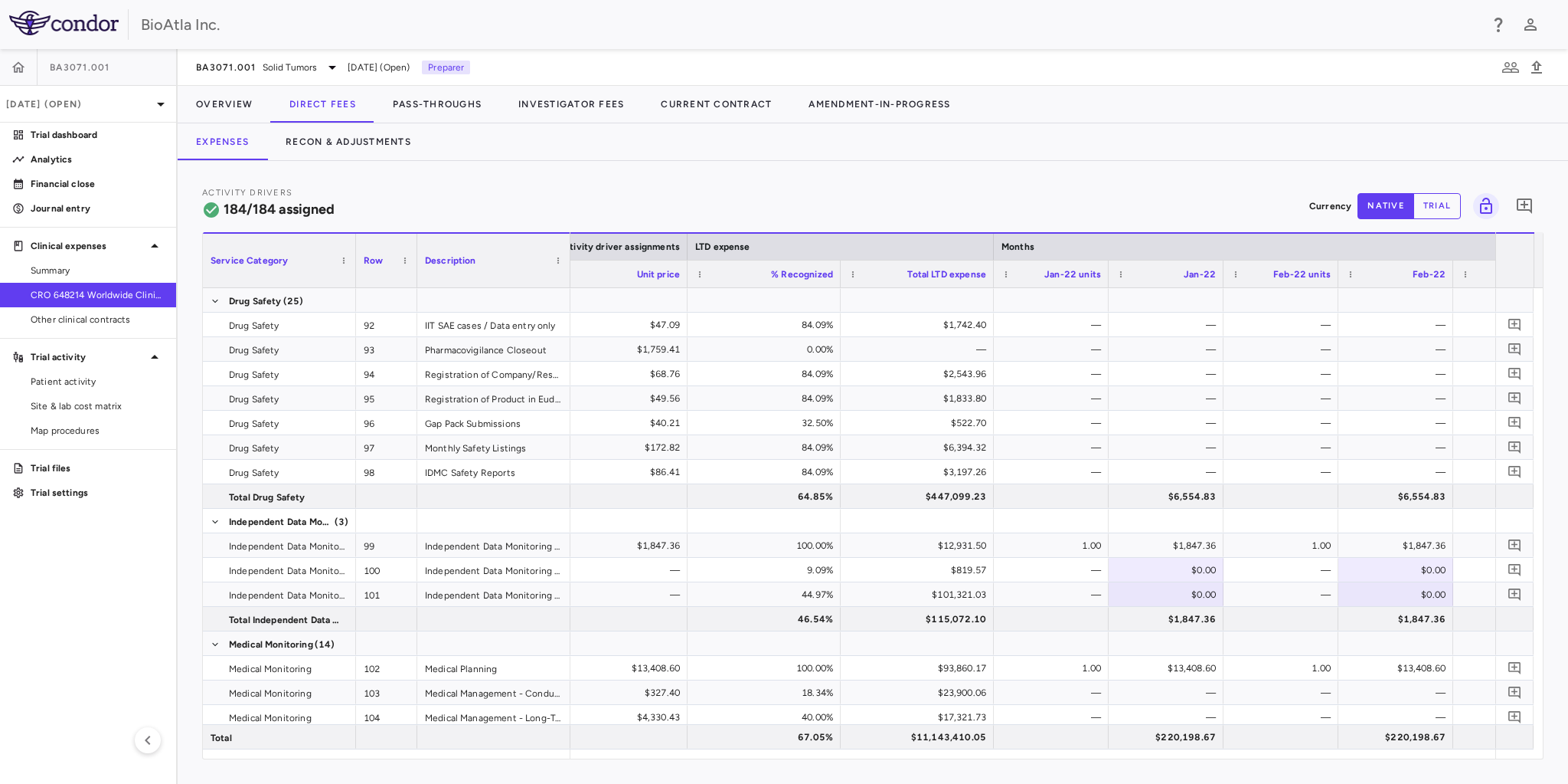
drag, startPoint x: 766, startPoint y: 760, endPoint x: 838, endPoint y: 757, distance: 72.1
click at [838, 757] on div "Activity Drivers 184/184 assigned Currency native trial 0 Service Category Drag…" at bounding box center [873, 472] width 1391 height 623
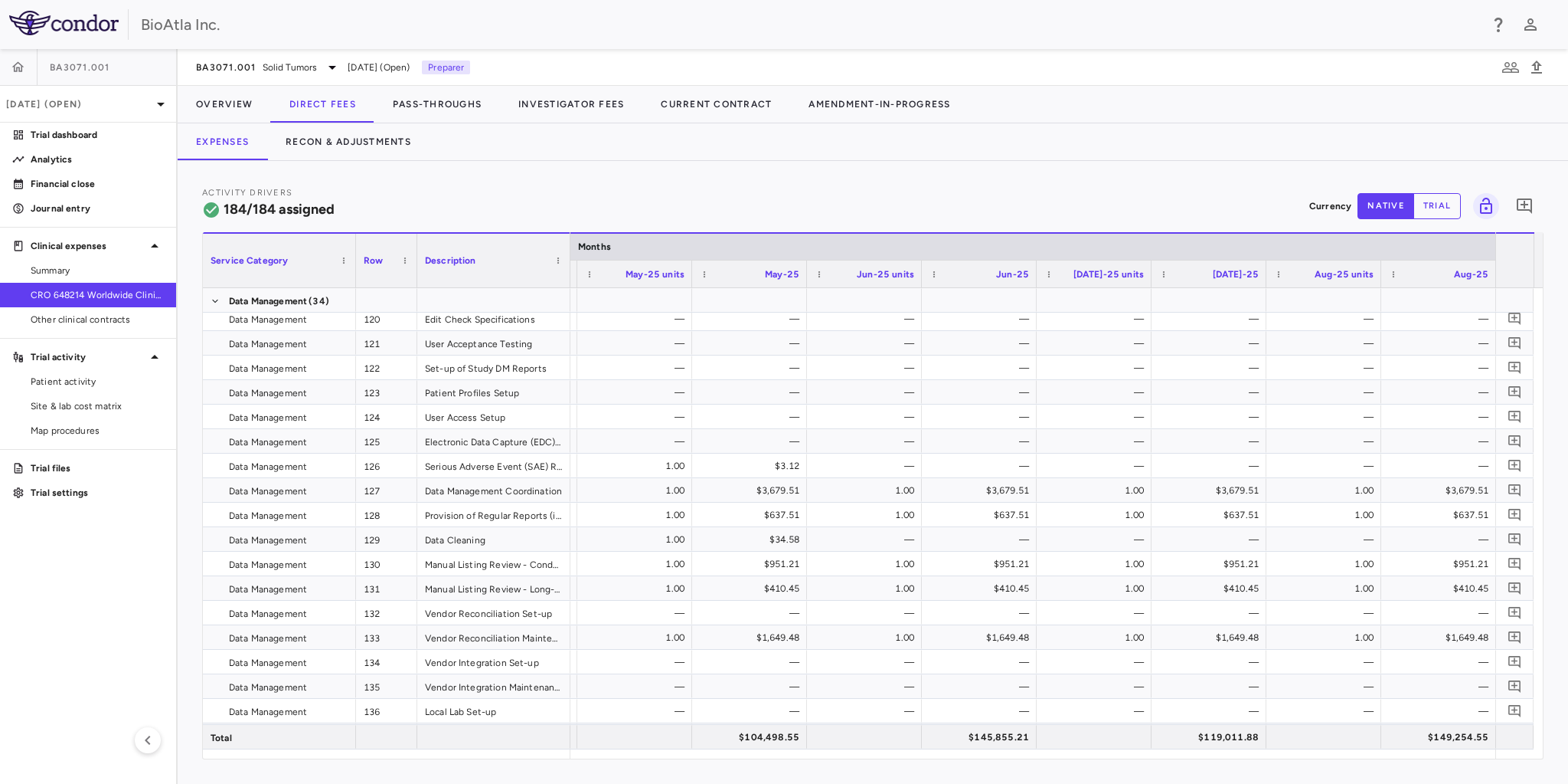
scroll to position [3678, 0]
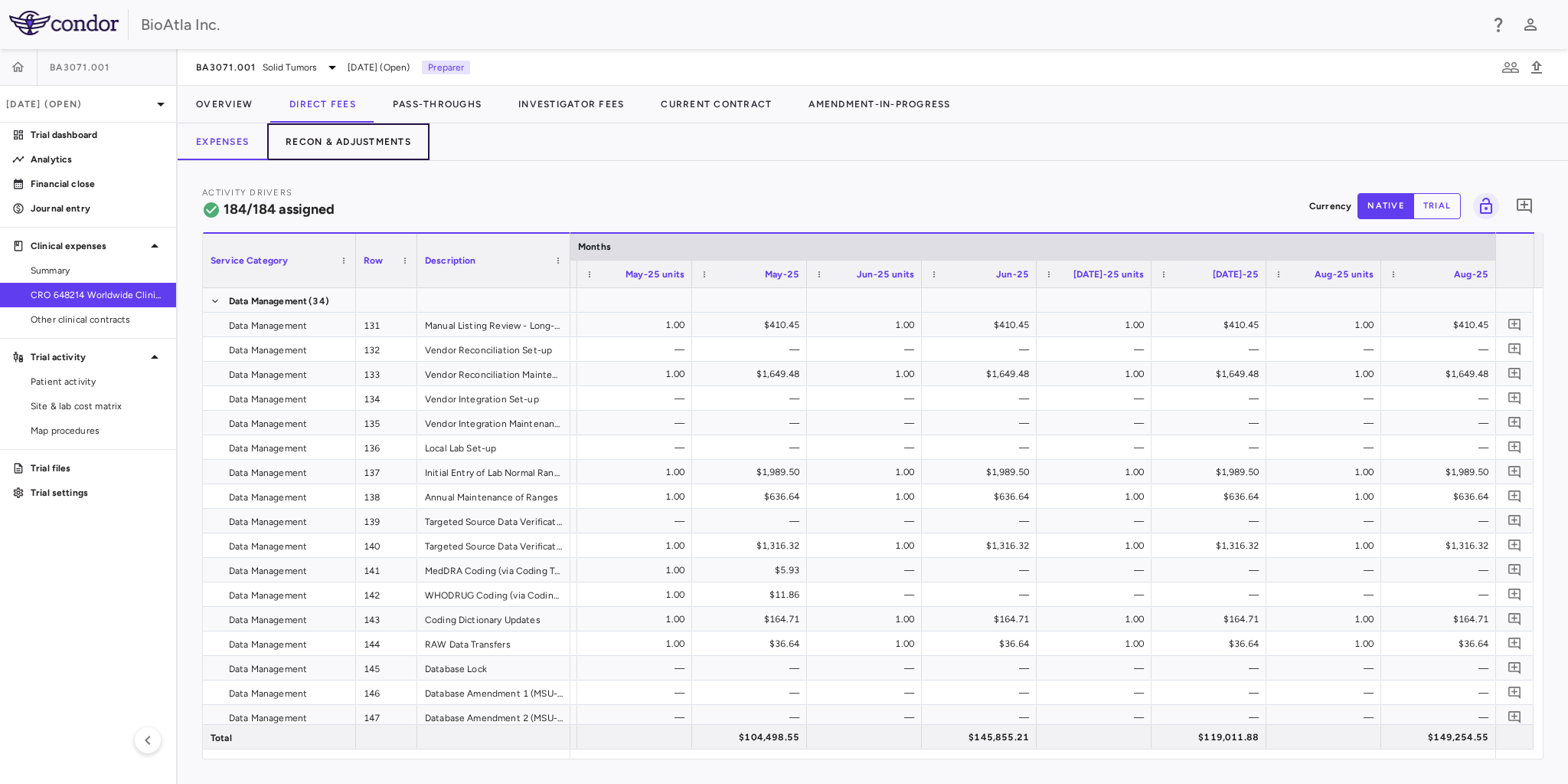
click at [347, 140] on button "Recon & Adjustments" at bounding box center [348, 142] width 163 height 37
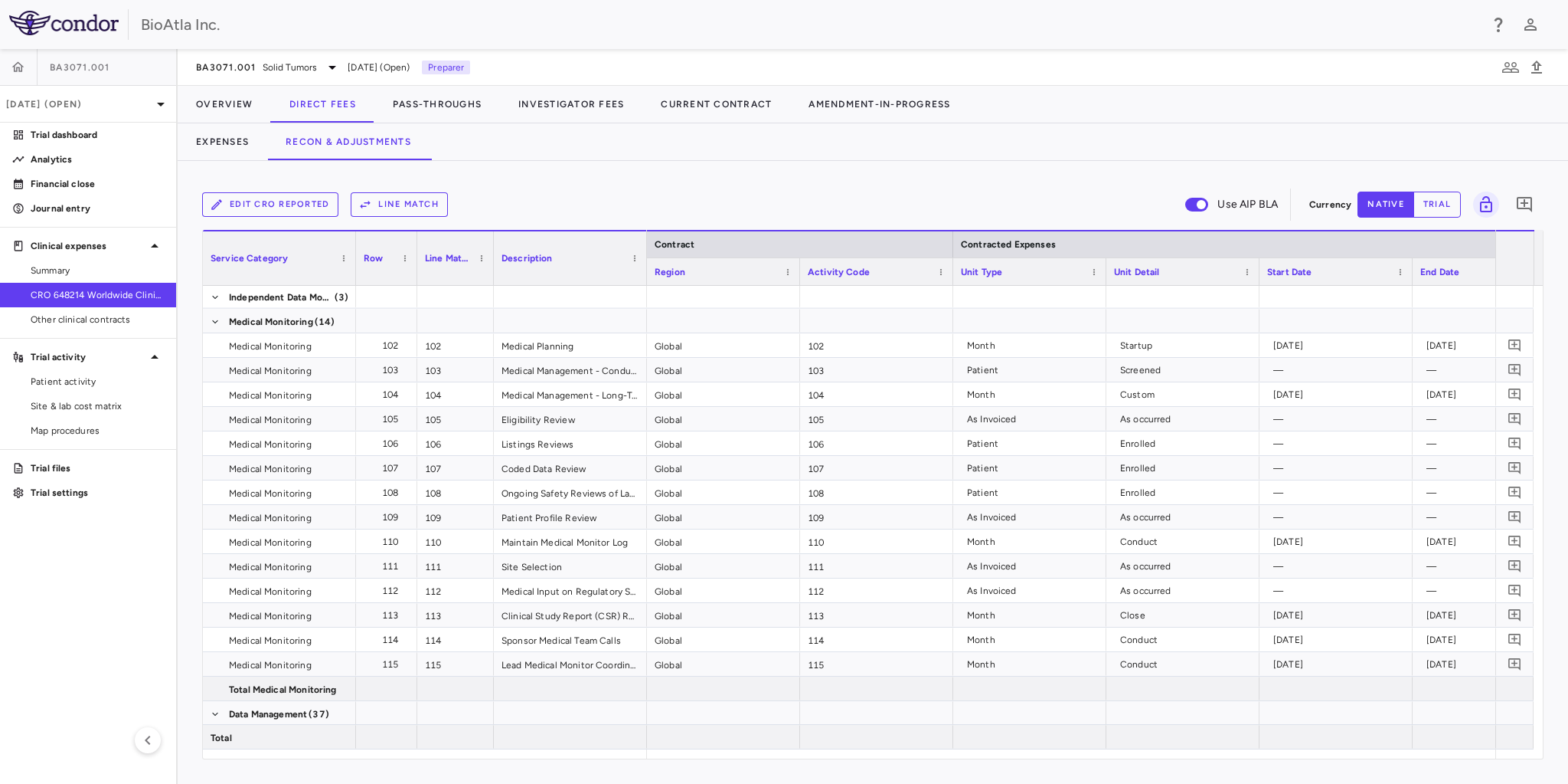
drag, startPoint x: 711, startPoint y: 761, endPoint x: 820, endPoint y: 763, distance: 109.0
click at [820, 764] on div "Edit CRO reported Line Match Use AIP BLA Currency native trial 0 Service Catego…" at bounding box center [873, 472] width 1391 height 623
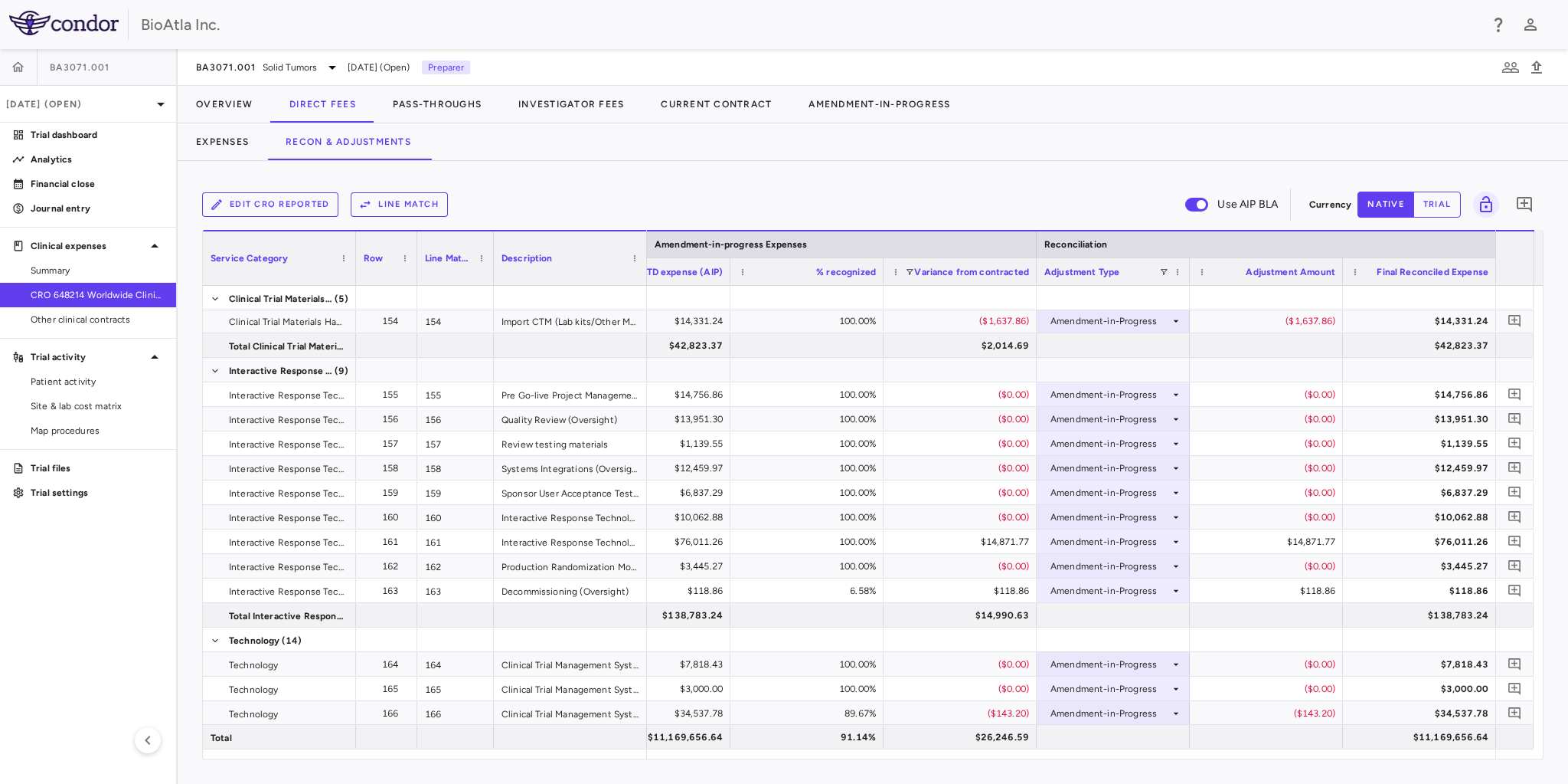
drag, startPoint x: 1396, startPoint y: 761, endPoint x: 1446, endPoint y: 755, distance: 50.4
click at [1446, 756] on div "Edit CRO reported Line Match Use AIP BLA Currency native trial 0 Service Catego…" at bounding box center [873, 472] width 1391 height 623
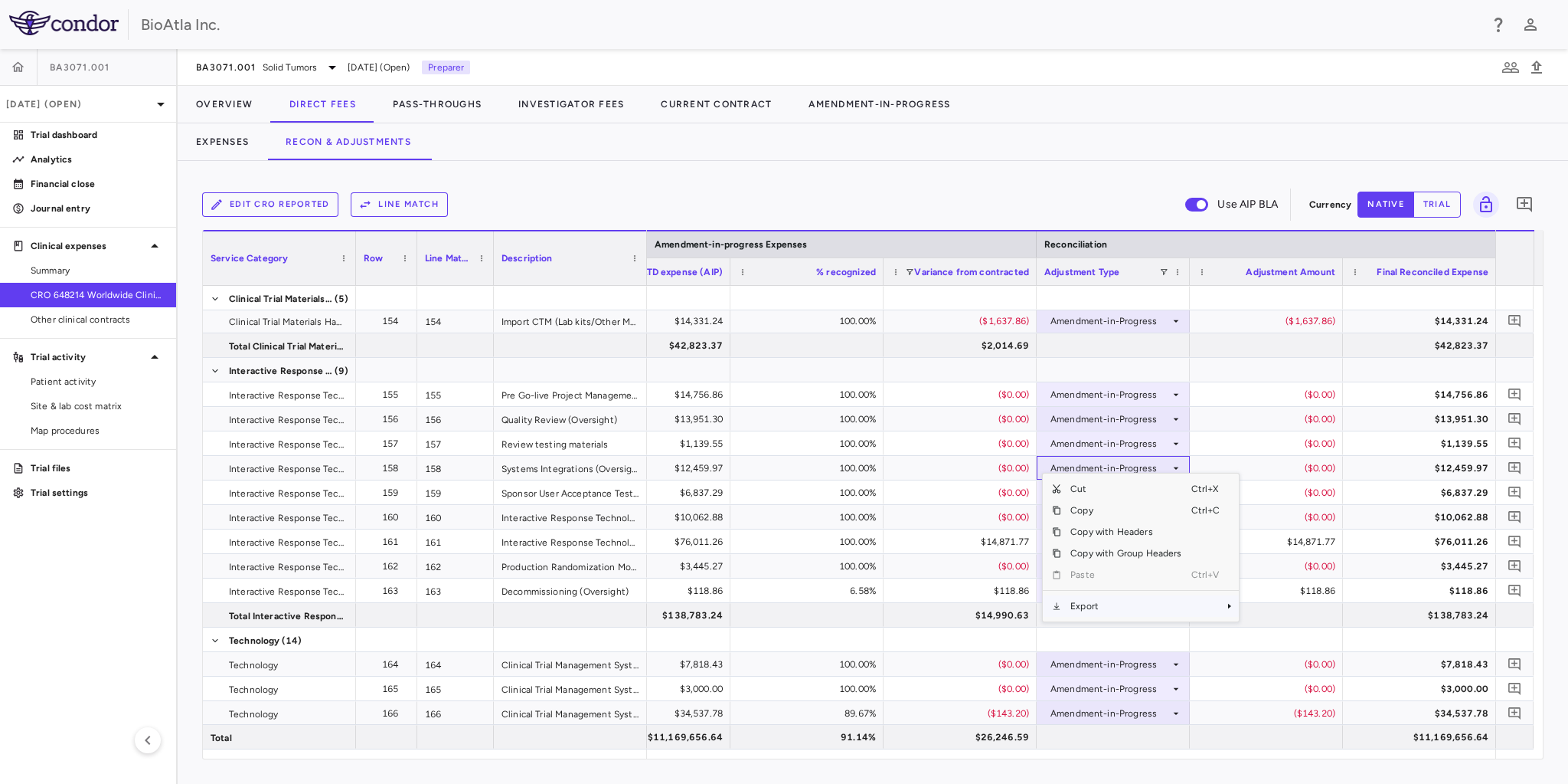
click at [1219, 606] on span "Context Menu" at bounding box center [1208, 606] width 34 height 21
click at [1285, 629] on span "Excel Export" at bounding box center [1290, 633] width 72 height 21
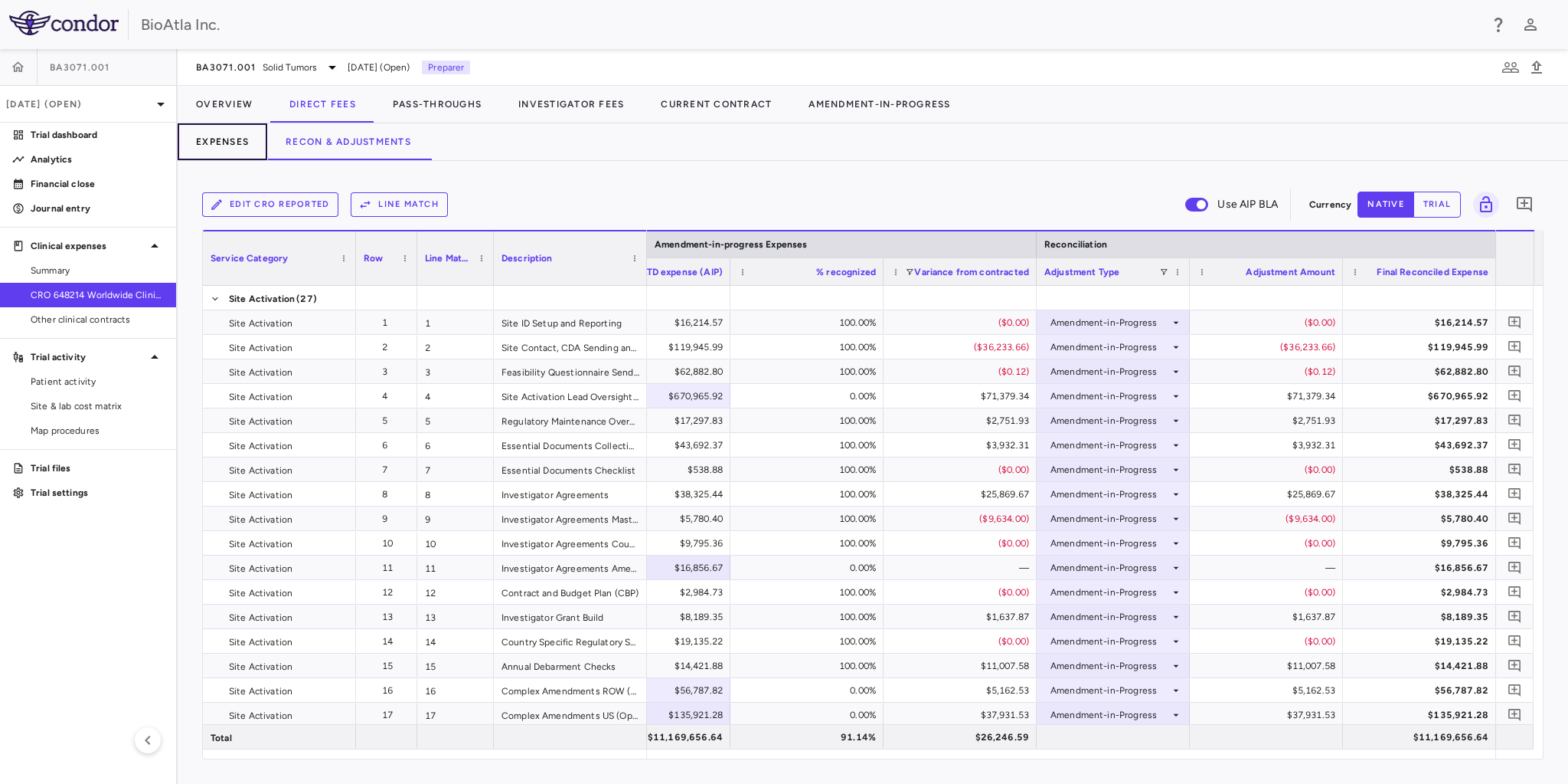
click at [228, 144] on button "Expenses" at bounding box center [223, 142] width 90 height 37
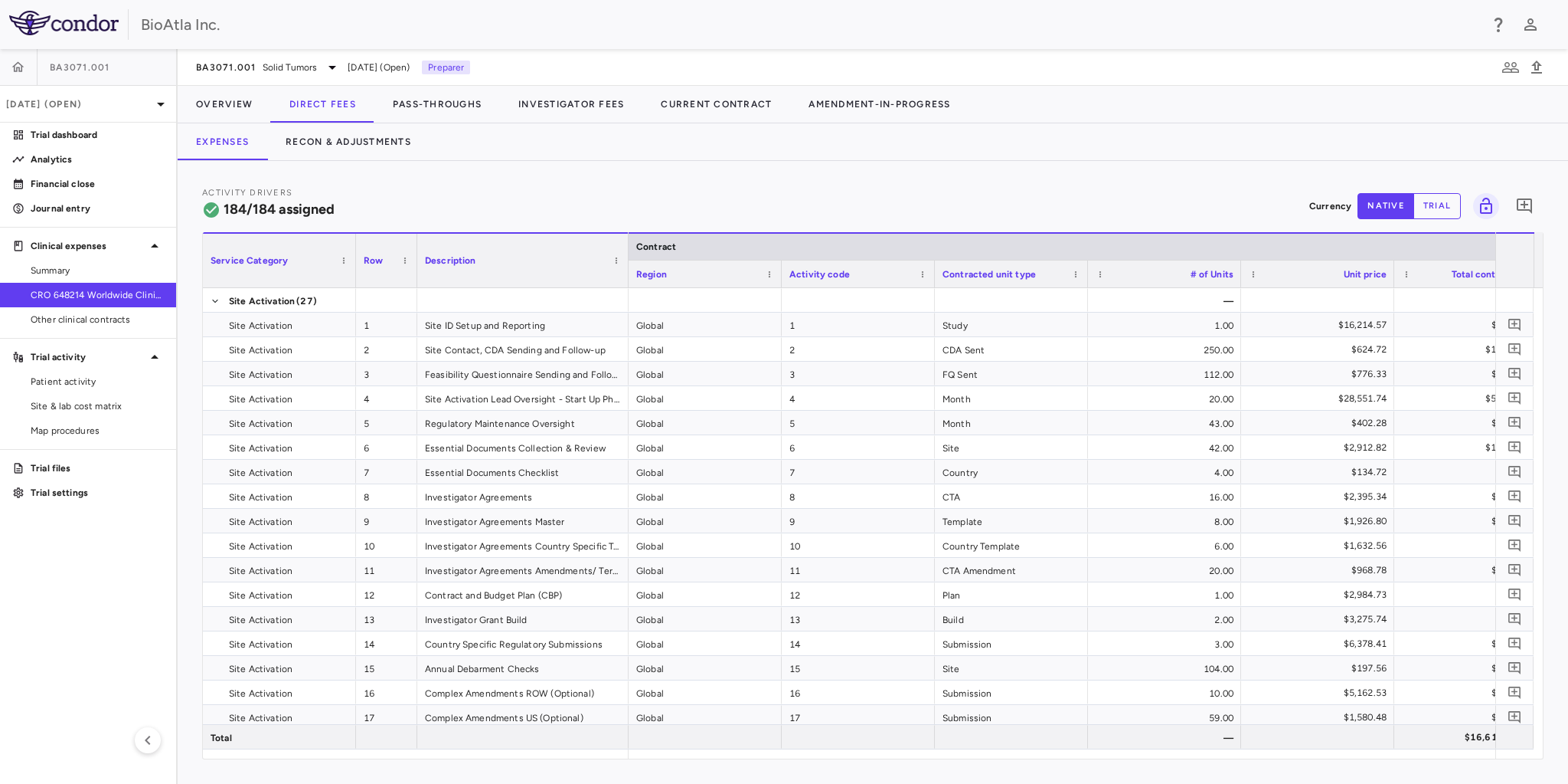
drag, startPoint x: 566, startPoint y: 248, endPoint x: 631, endPoint y: 251, distance: 65.1
click at [631, 251] on div at bounding box center [628, 260] width 6 height 54
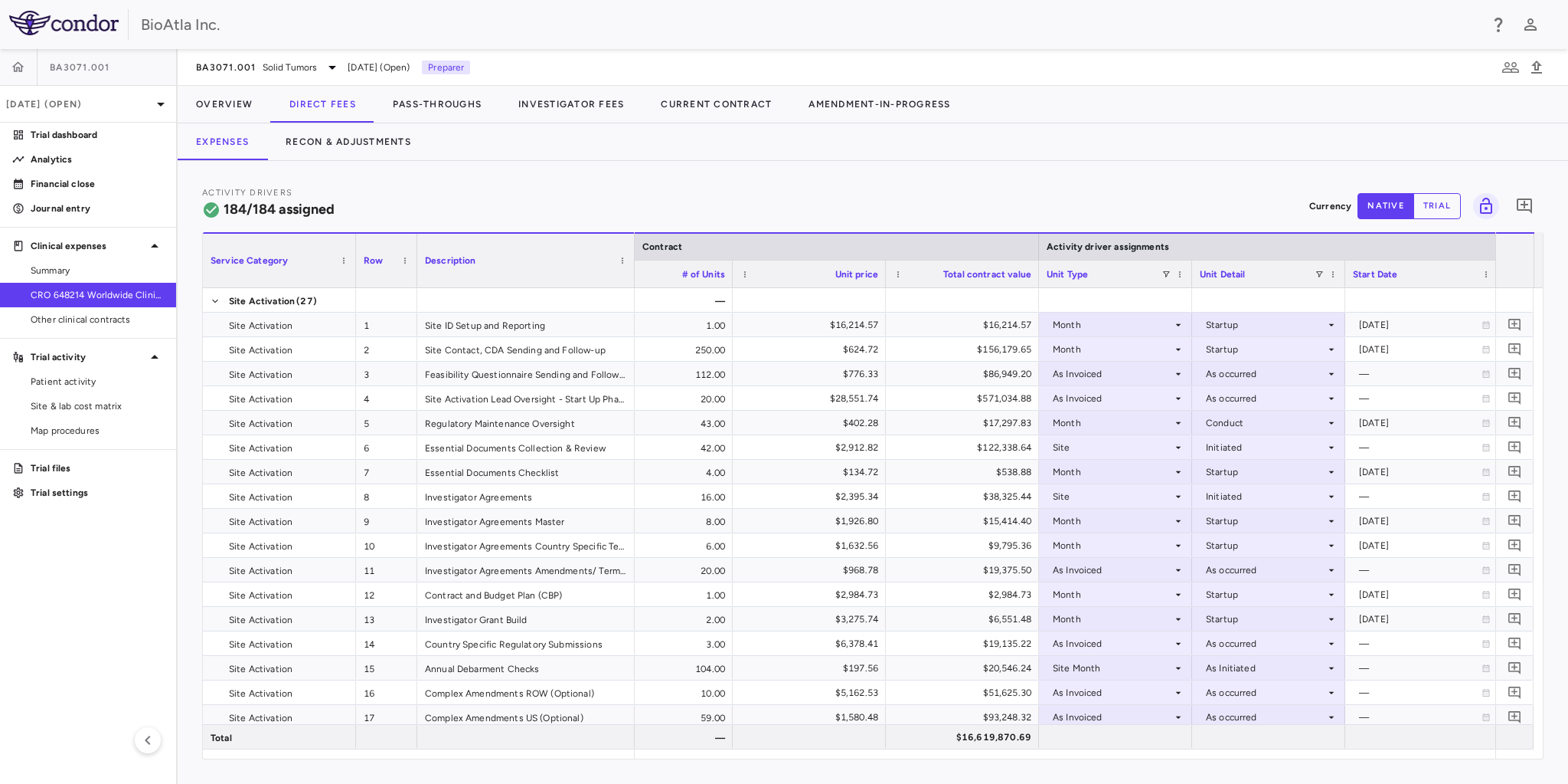
scroll to position [0, 830]
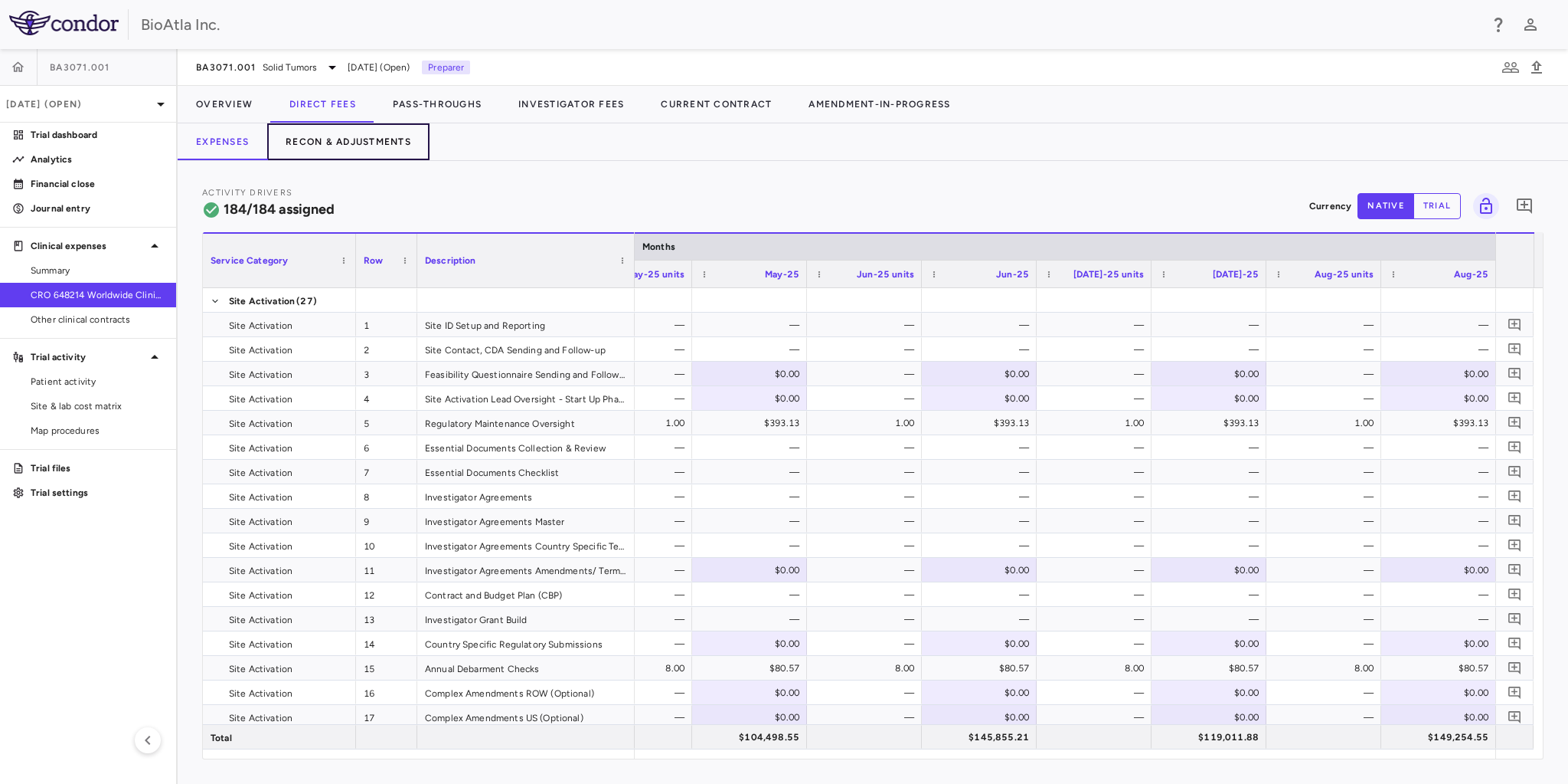
click at [344, 139] on button "Recon & Adjustments" at bounding box center [348, 142] width 163 height 37
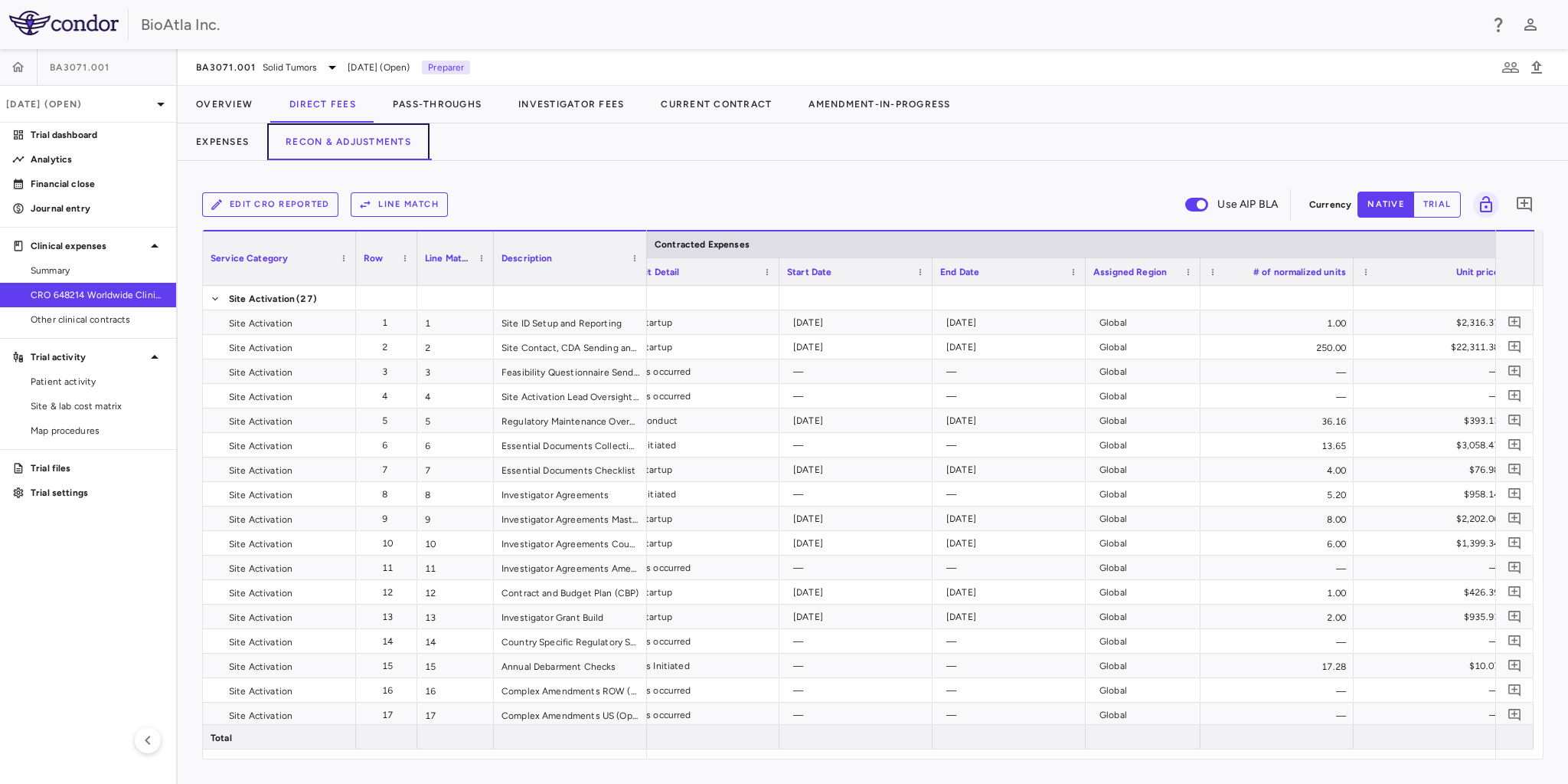
scroll to position [0, 499]
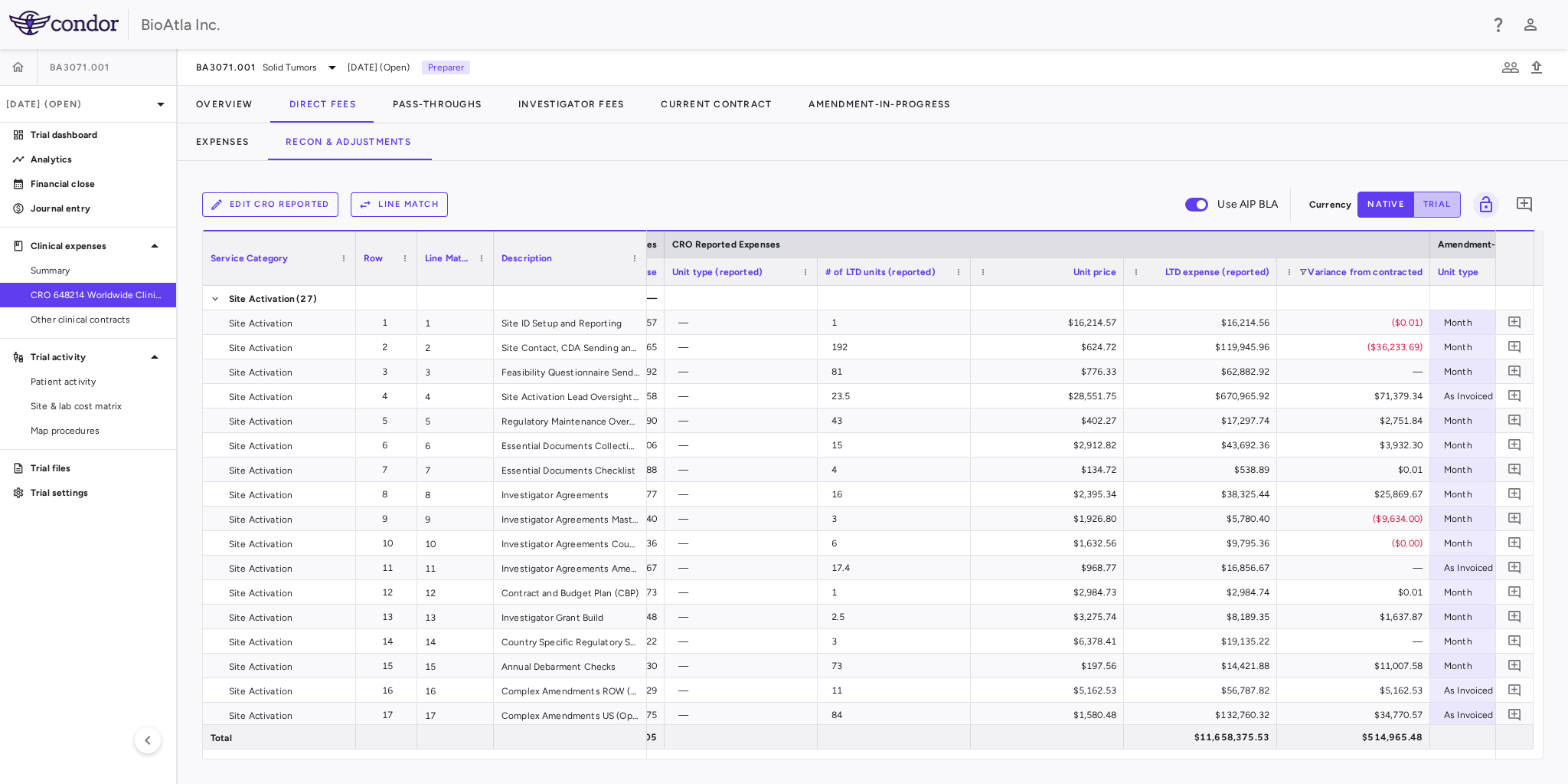
click at [1449, 200] on button "trial" at bounding box center [1437, 205] width 48 height 26
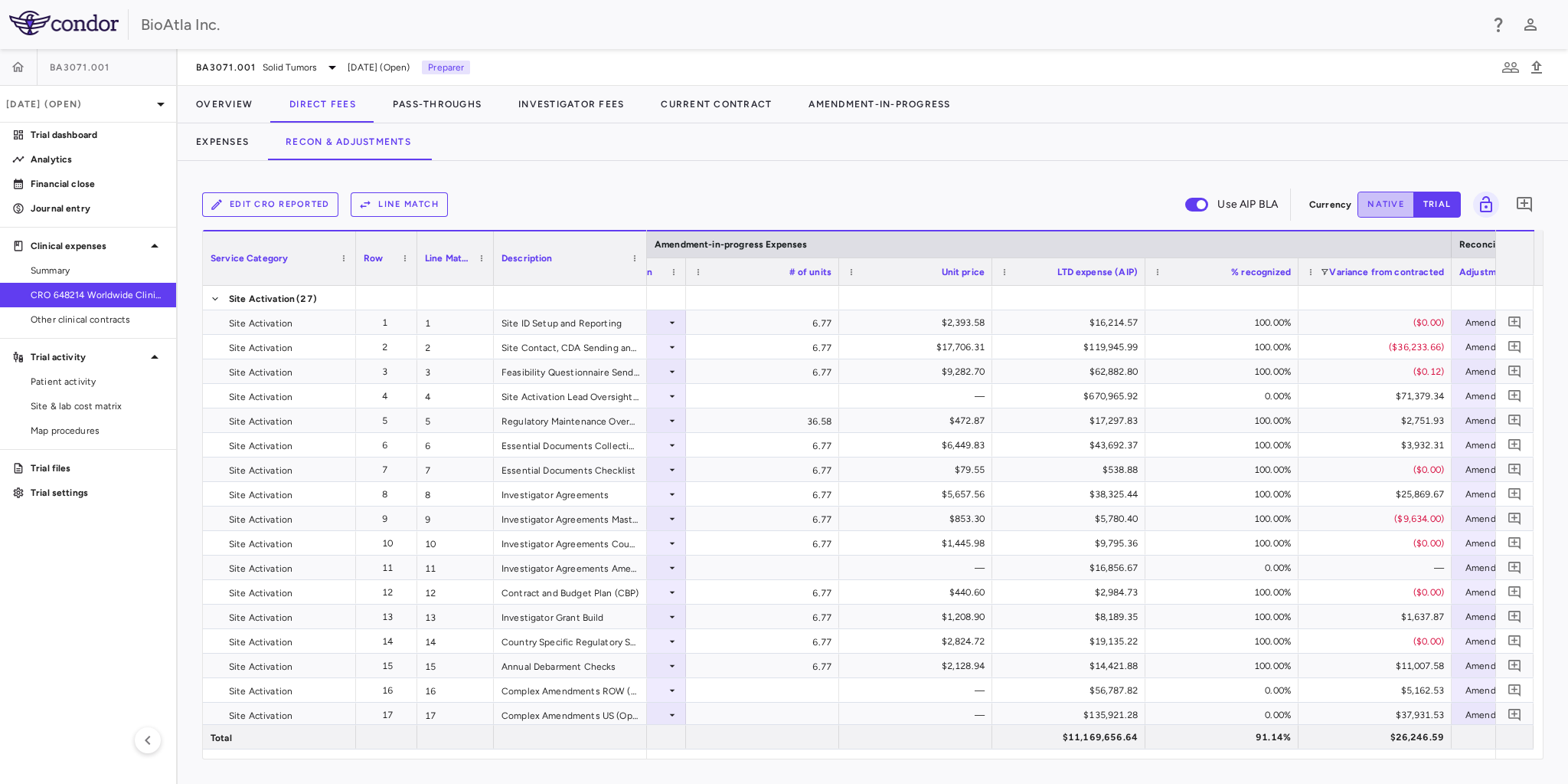
click at [1377, 196] on button "native" at bounding box center [1386, 205] width 56 height 26
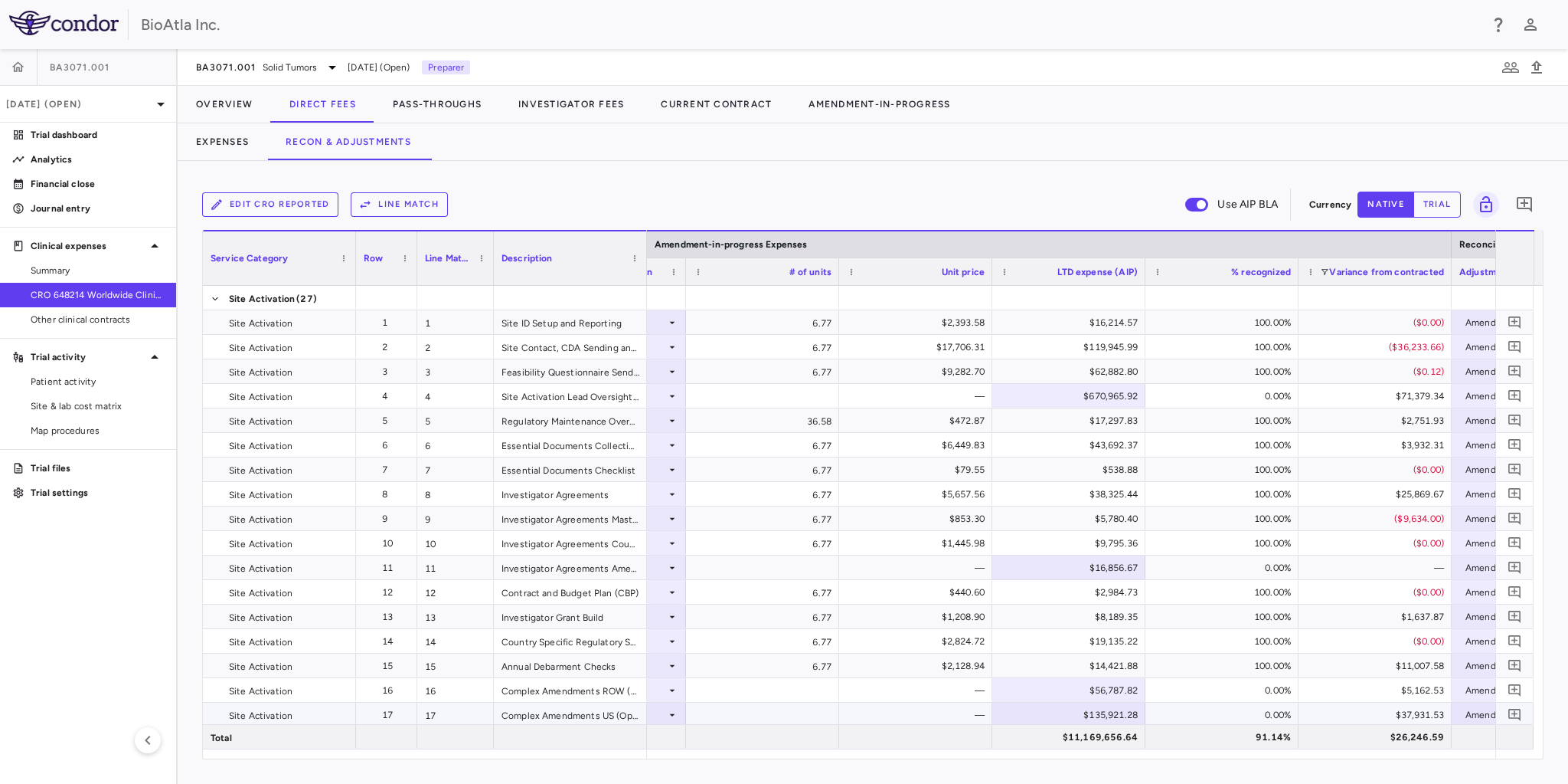
click at [1101, 712] on div "$135,921.28" at bounding box center [1072, 715] width 131 height 24
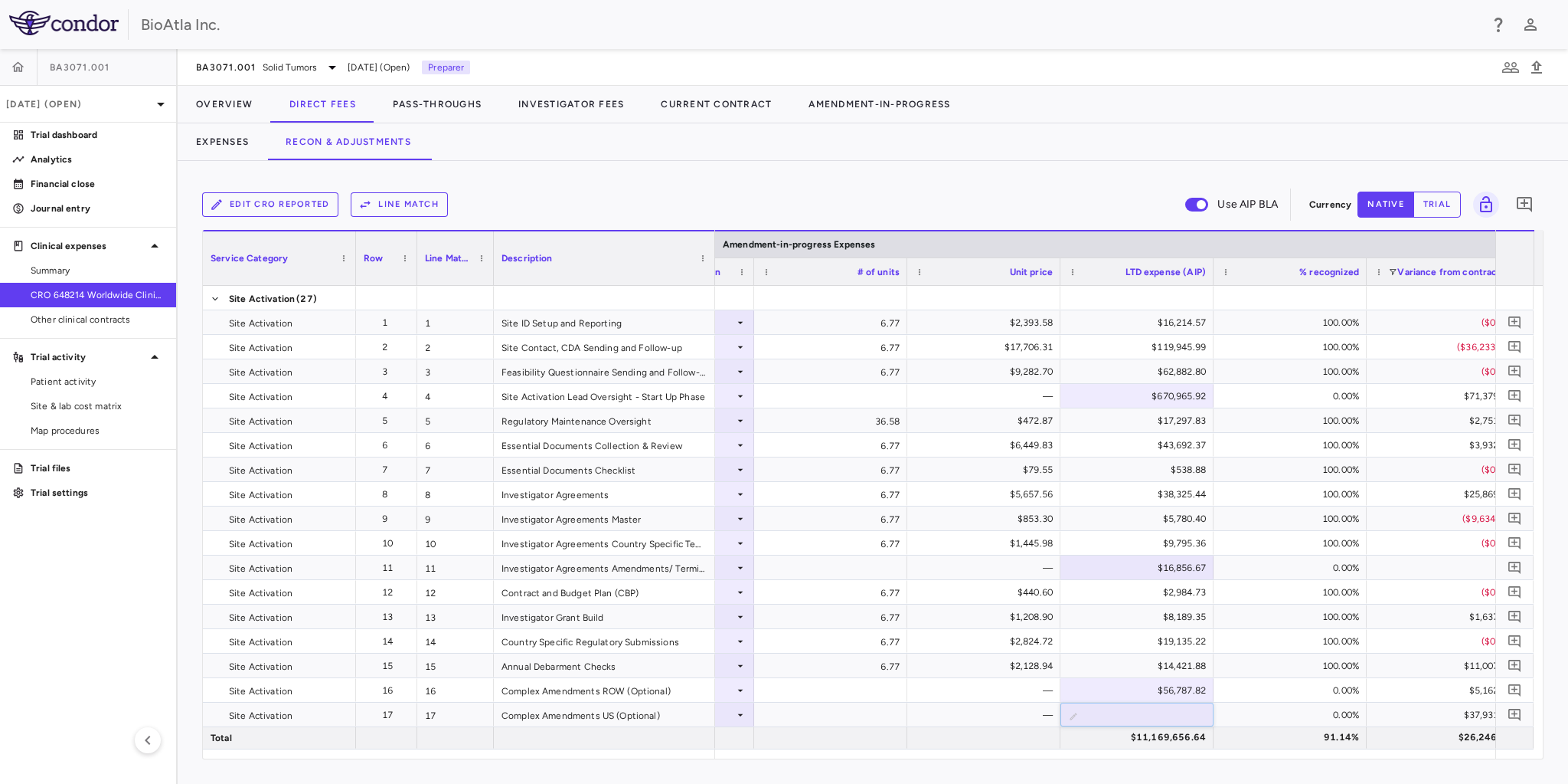
drag, startPoint x: 643, startPoint y: 244, endPoint x: 711, endPoint y: 252, distance: 68.5
click at [711, 252] on div at bounding box center [714, 258] width 6 height 54
click at [1142, 720] on input "*********" at bounding box center [1149, 716] width 128 height 25
drag, startPoint x: 1122, startPoint y: 717, endPoint x: 1234, endPoint y: 714, distance: 112.0
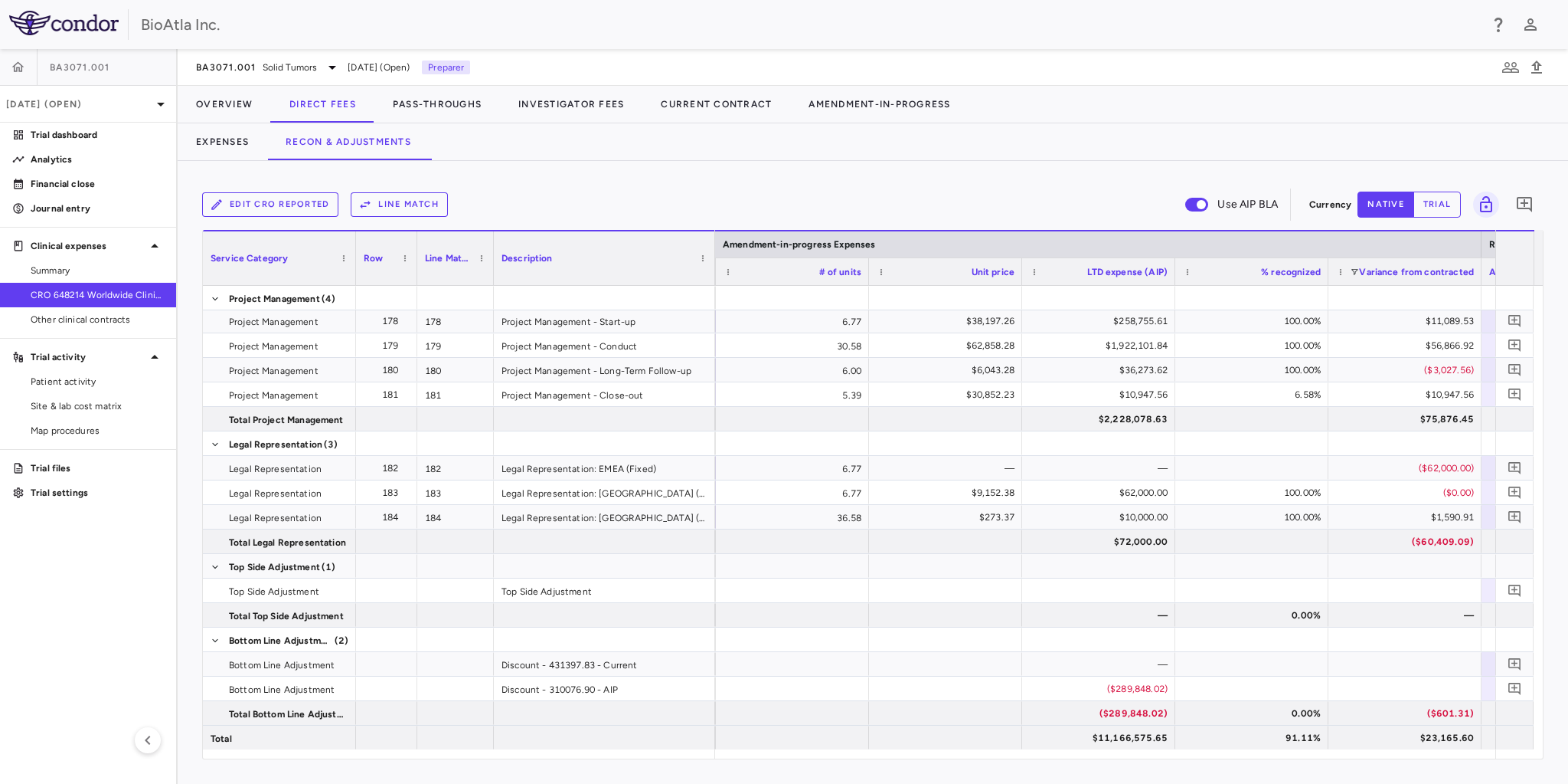
scroll to position [0, 2982]
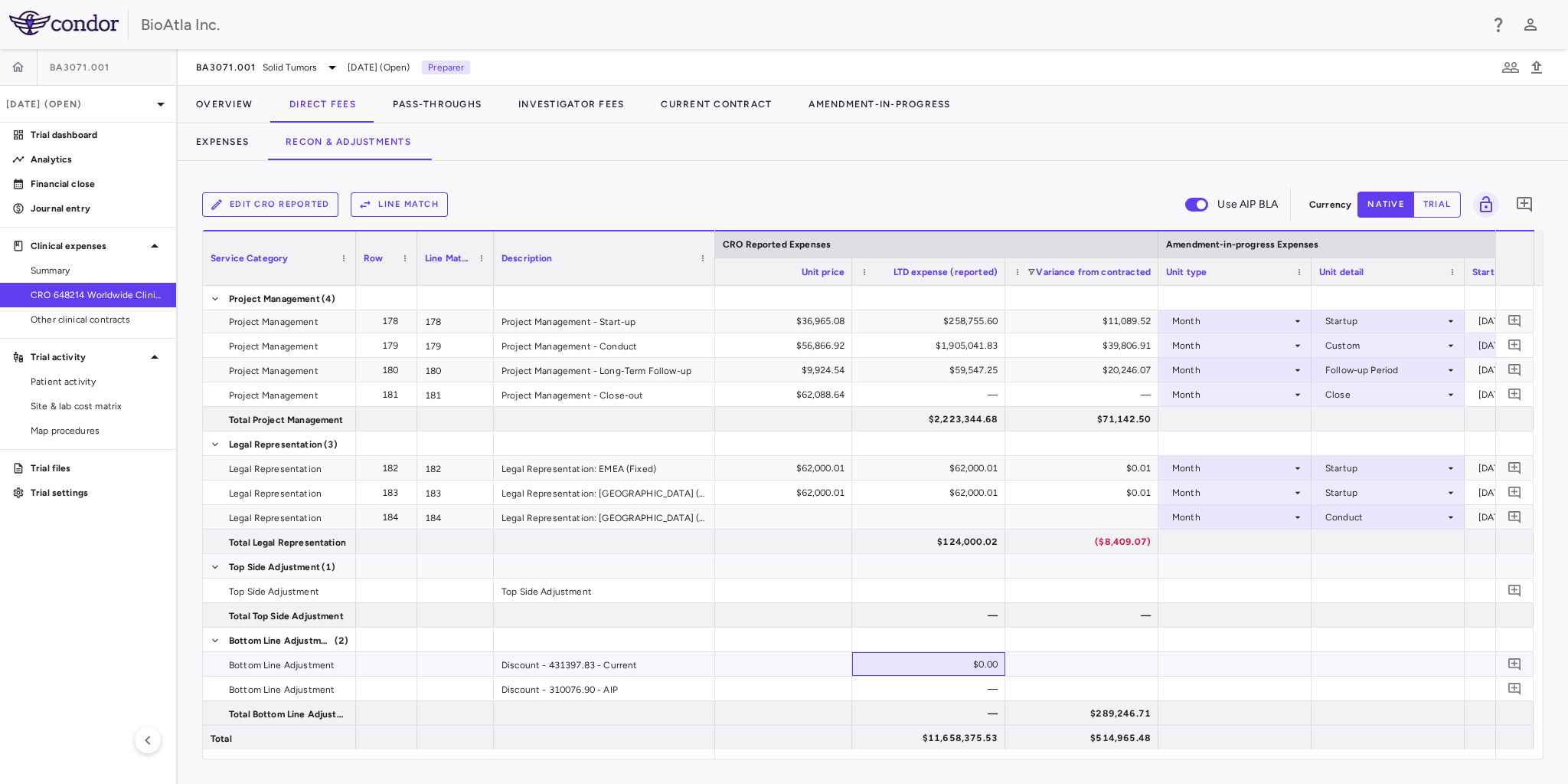
click at [934, 658] on div "$0.00" at bounding box center [931, 664] width 131 height 24
click at [900, 662] on div "$298,835.18" at bounding box center [931, 664] width 131 height 24
click at [929, 663] on input "*********" at bounding box center [940, 665] width 128 height 25
type input "**********"
click at [1007, 681] on div at bounding box center [1081, 689] width 153 height 23
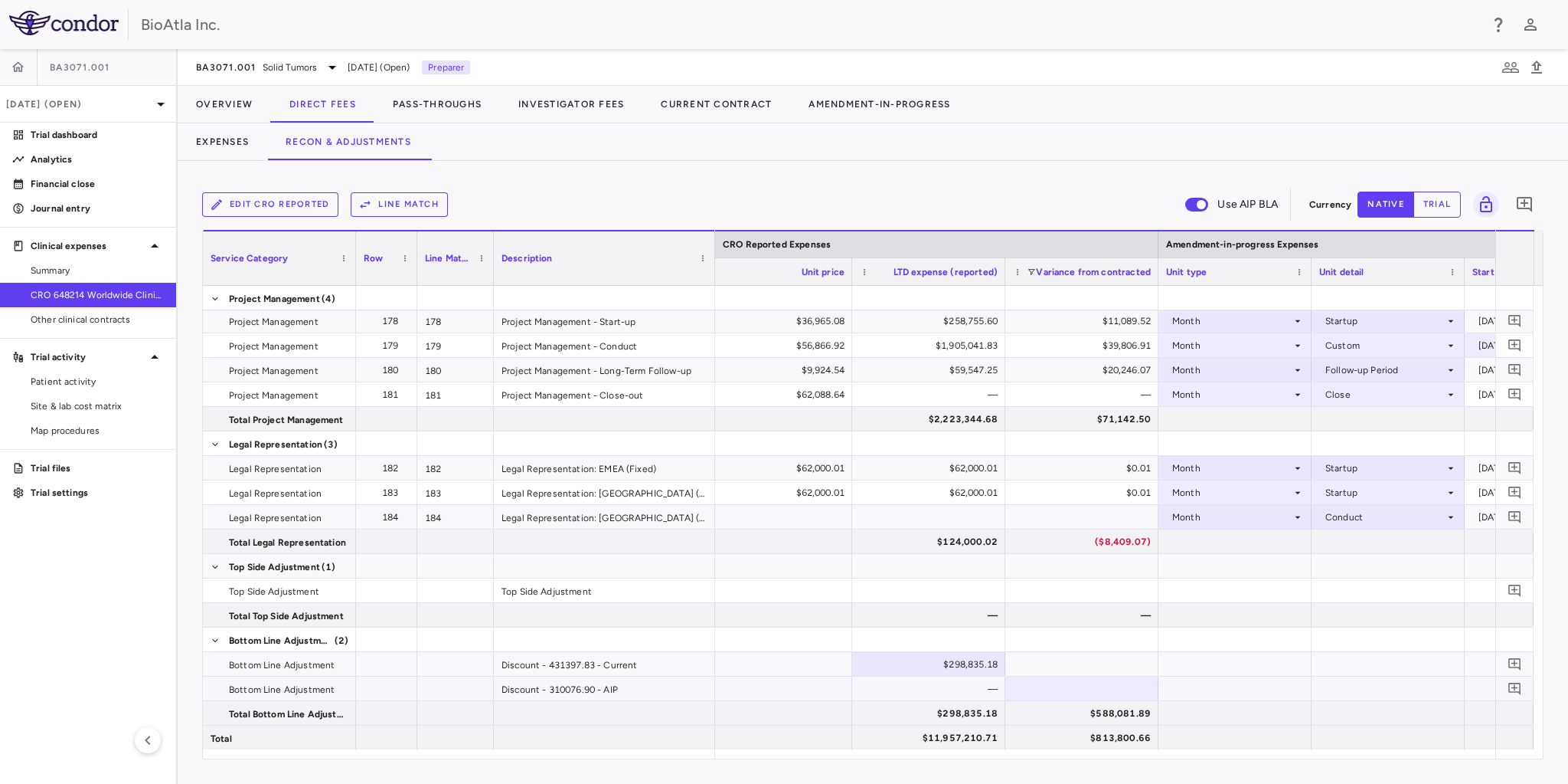
click at [910, 681] on div "—" at bounding box center [931, 689] width 131 height 24
click at [1024, 742] on div "$216,130.30" at bounding box center [1084, 737] width 131 height 24
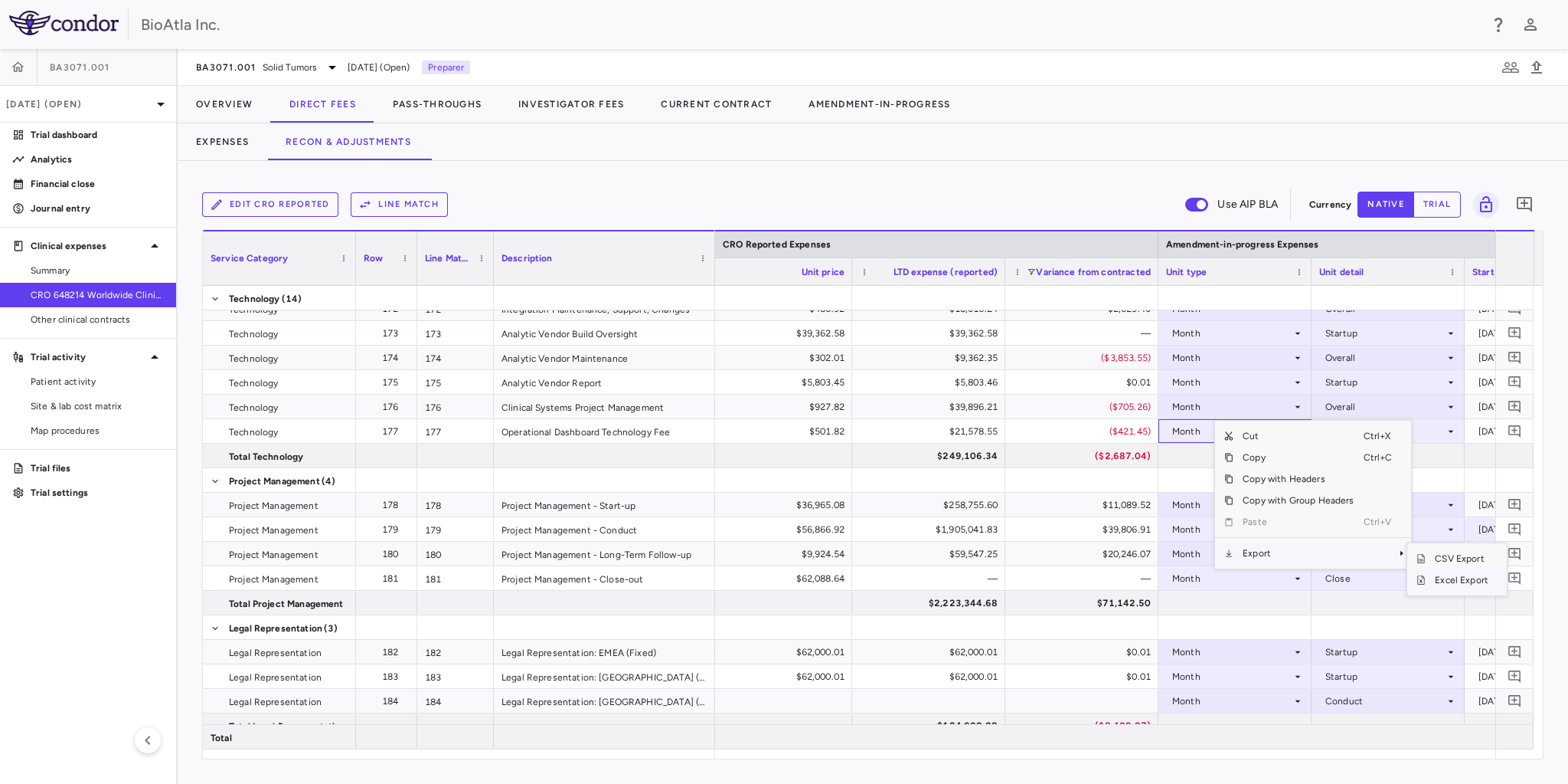
click at [1470, 580] on span "Excel Export" at bounding box center [1462, 580] width 72 height 21
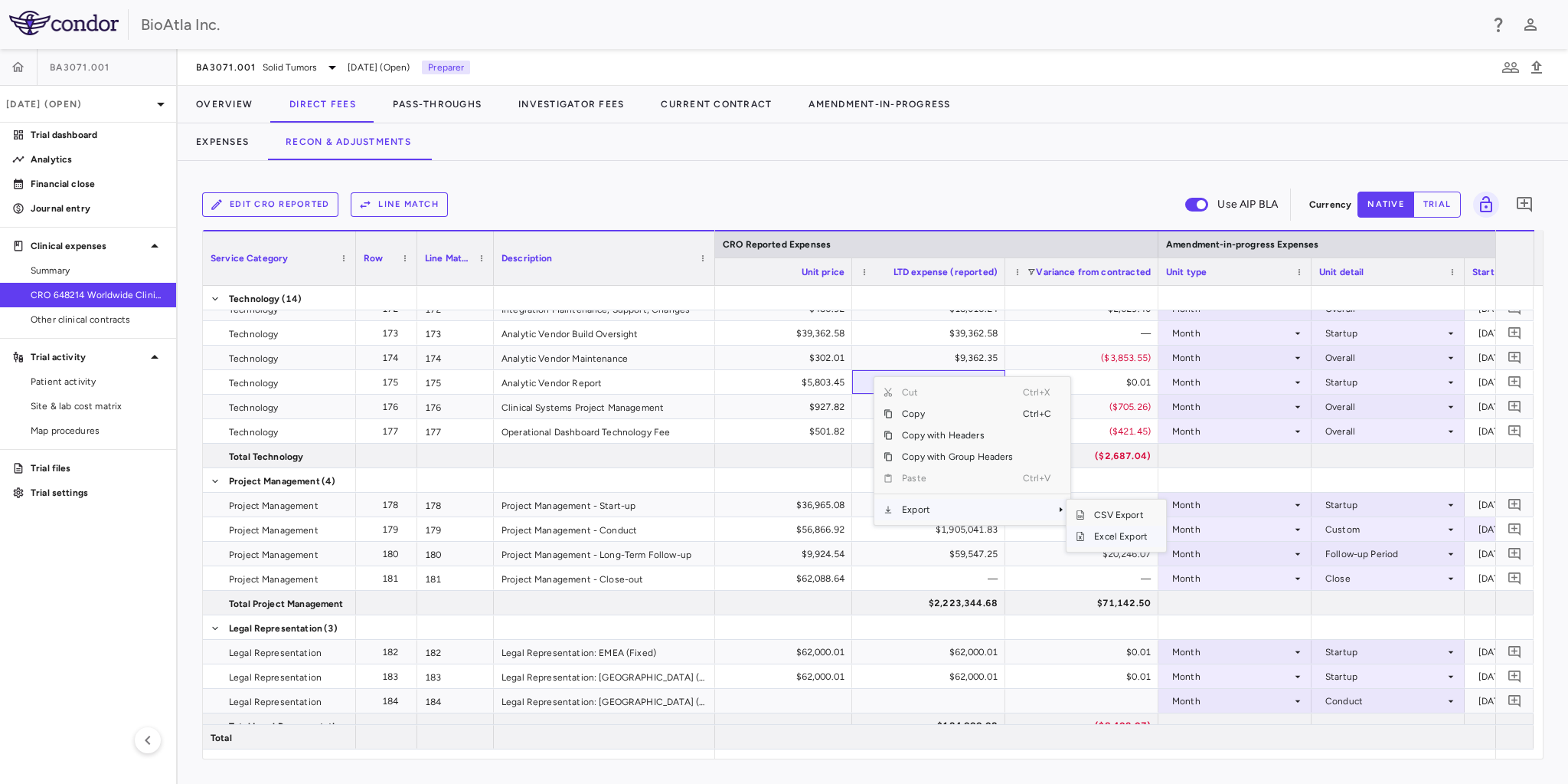
click at [1115, 541] on span "Excel Export" at bounding box center [1121, 537] width 72 height 21
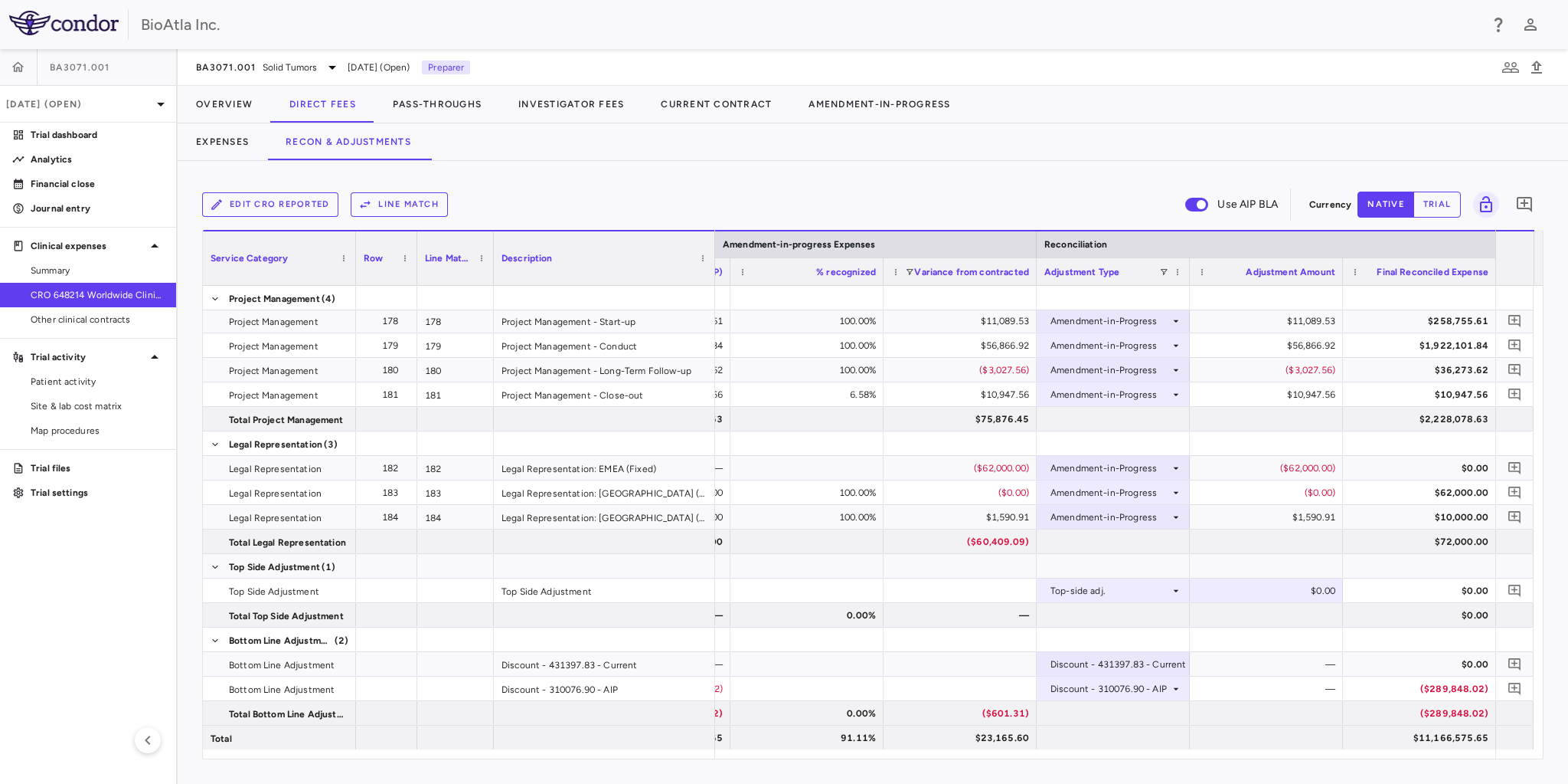
scroll to position [0, 3431]
click at [58, 158] on p "Analytics" at bounding box center [96, 160] width 133 height 14
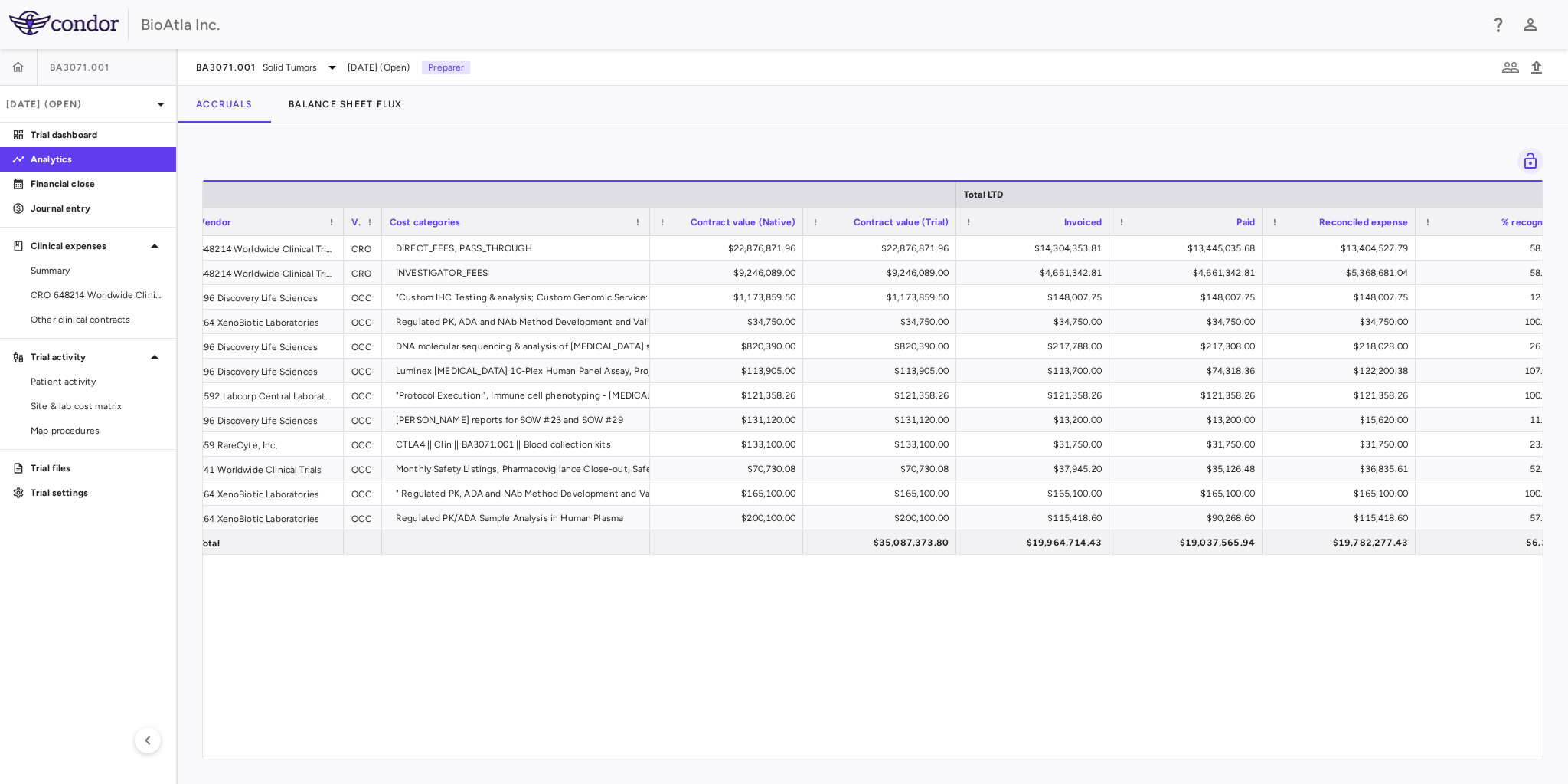
scroll to position [0, 458]
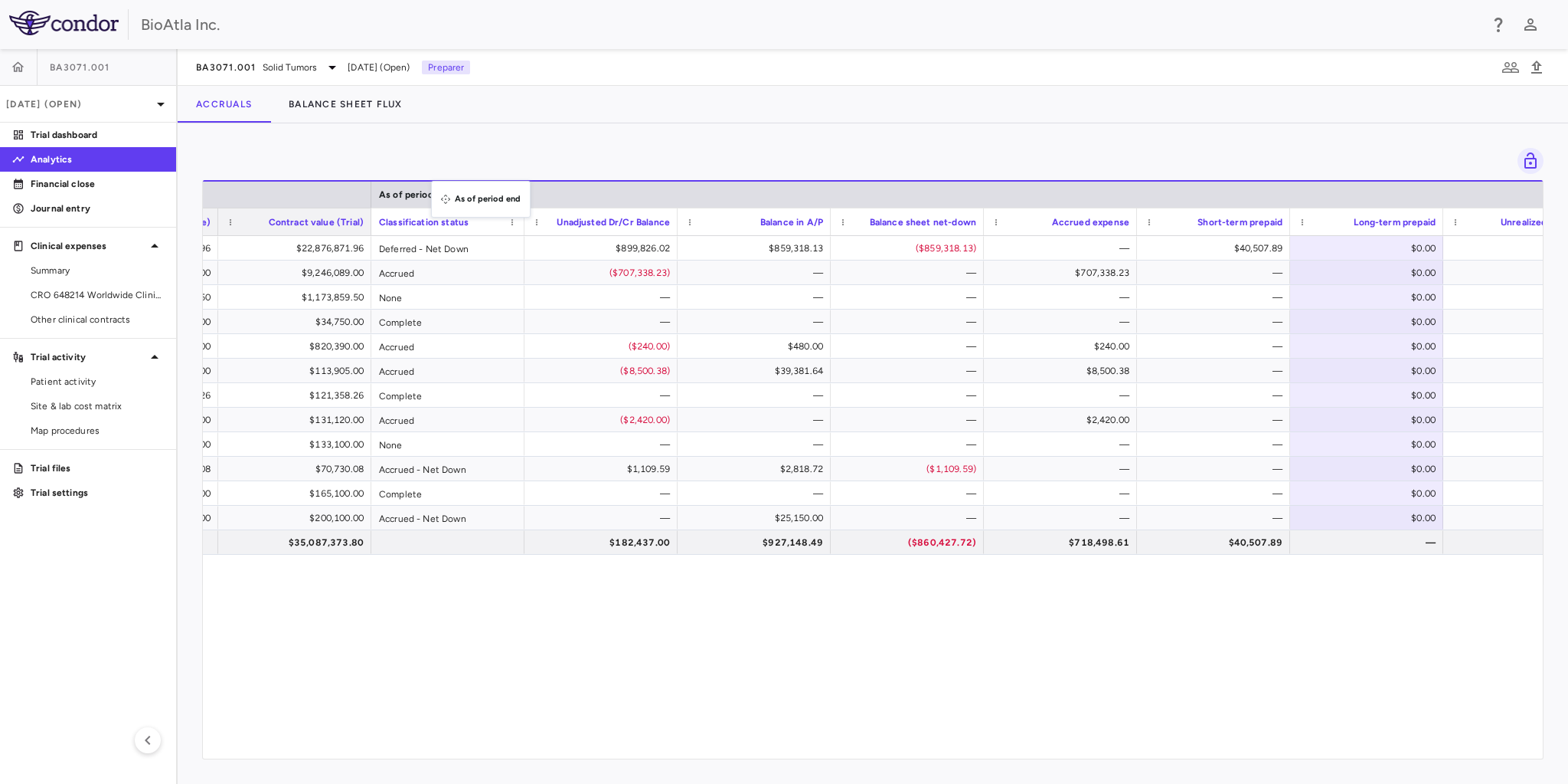
drag, startPoint x: 1000, startPoint y: 186, endPoint x: 439, endPoint y: 190, distance: 561.0
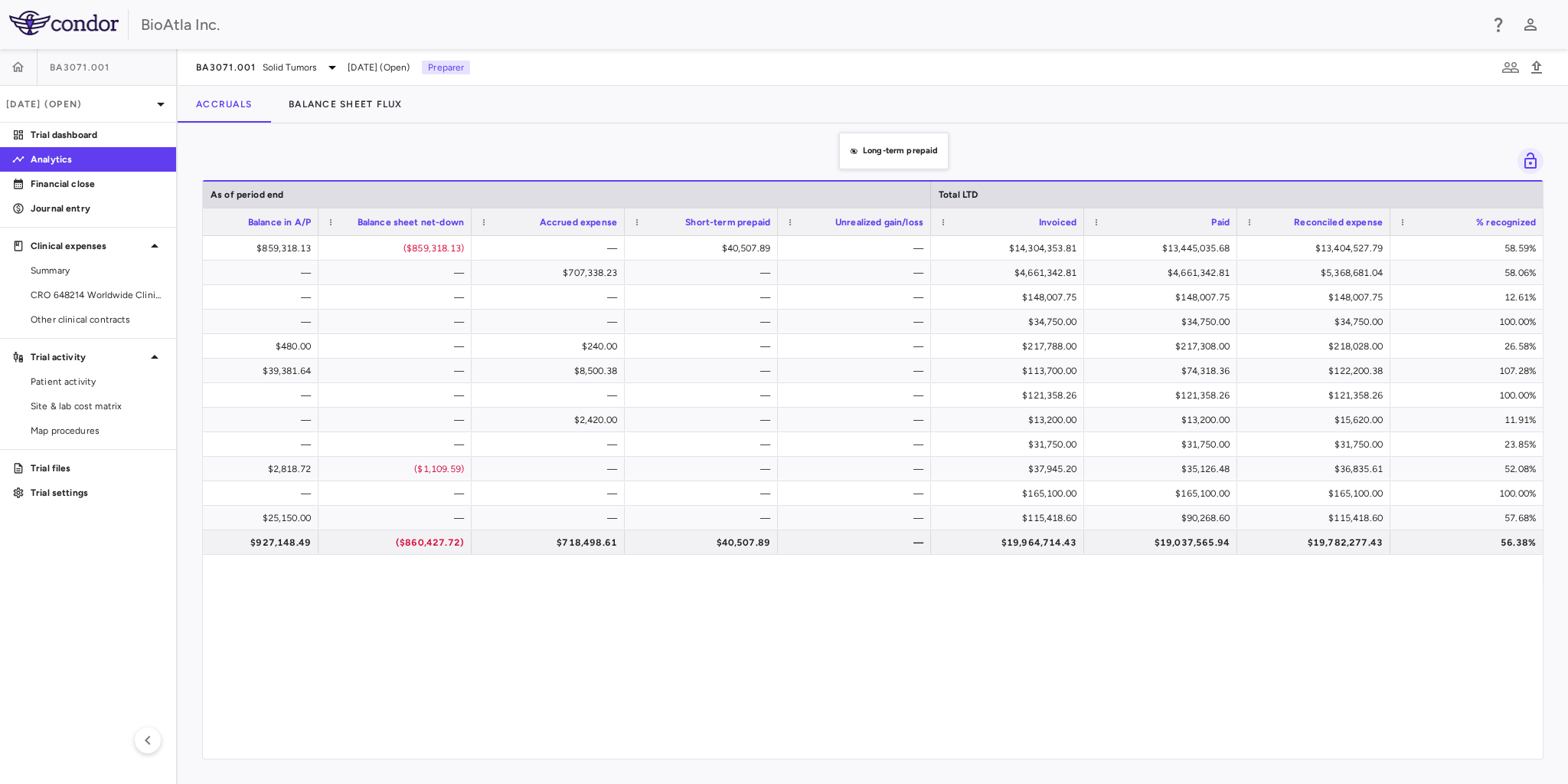
drag, startPoint x: 774, startPoint y: 226, endPoint x: 848, endPoint y: 142, distance: 111.9
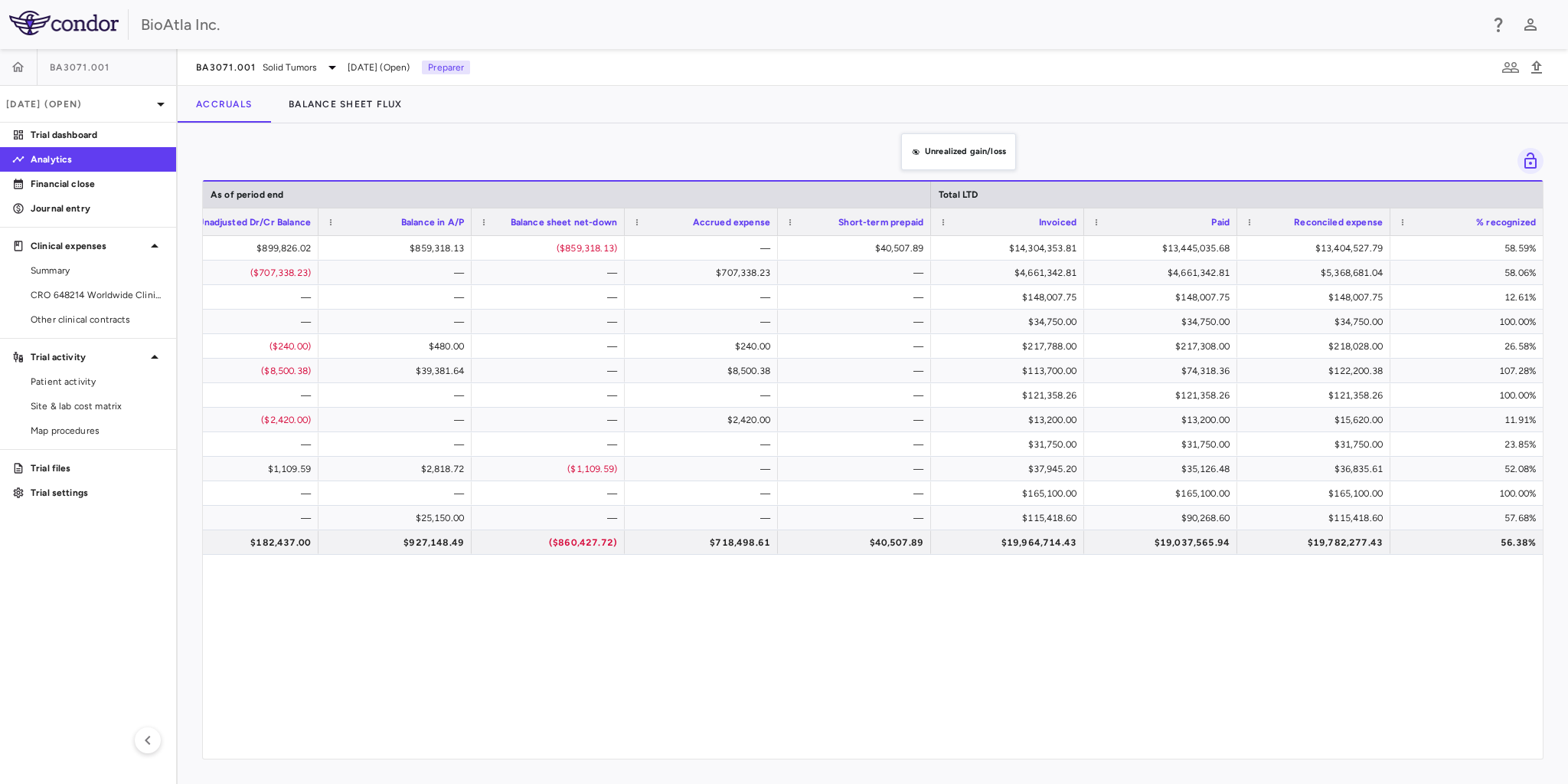
drag, startPoint x: 828, startPoint y: 232, endPoint x: 909, endPoint y: 142, distance: 121.1
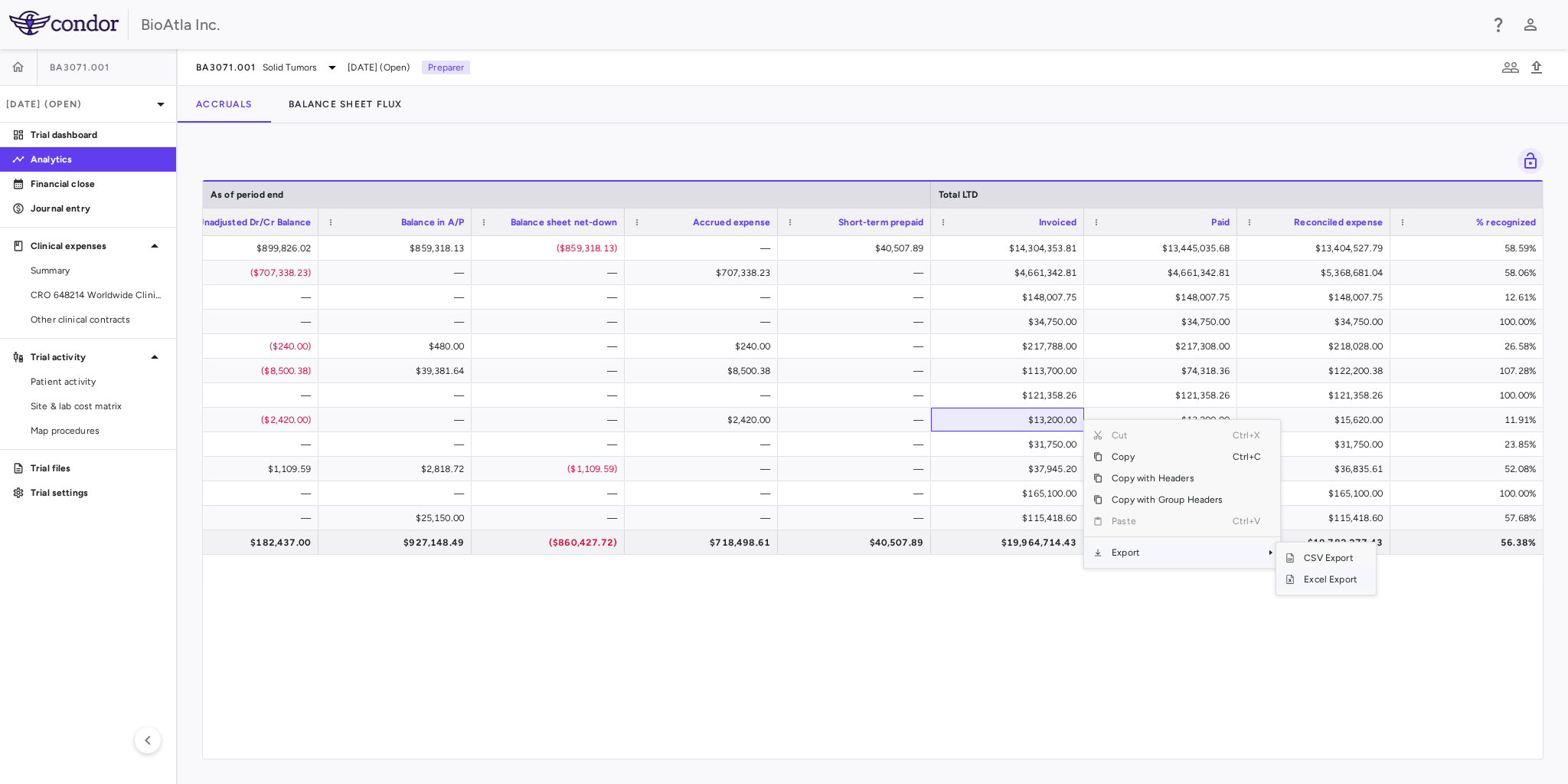
click at [1318, 579] on span "Excel Export" at bounding box center [1331, 579] width 72 height 21
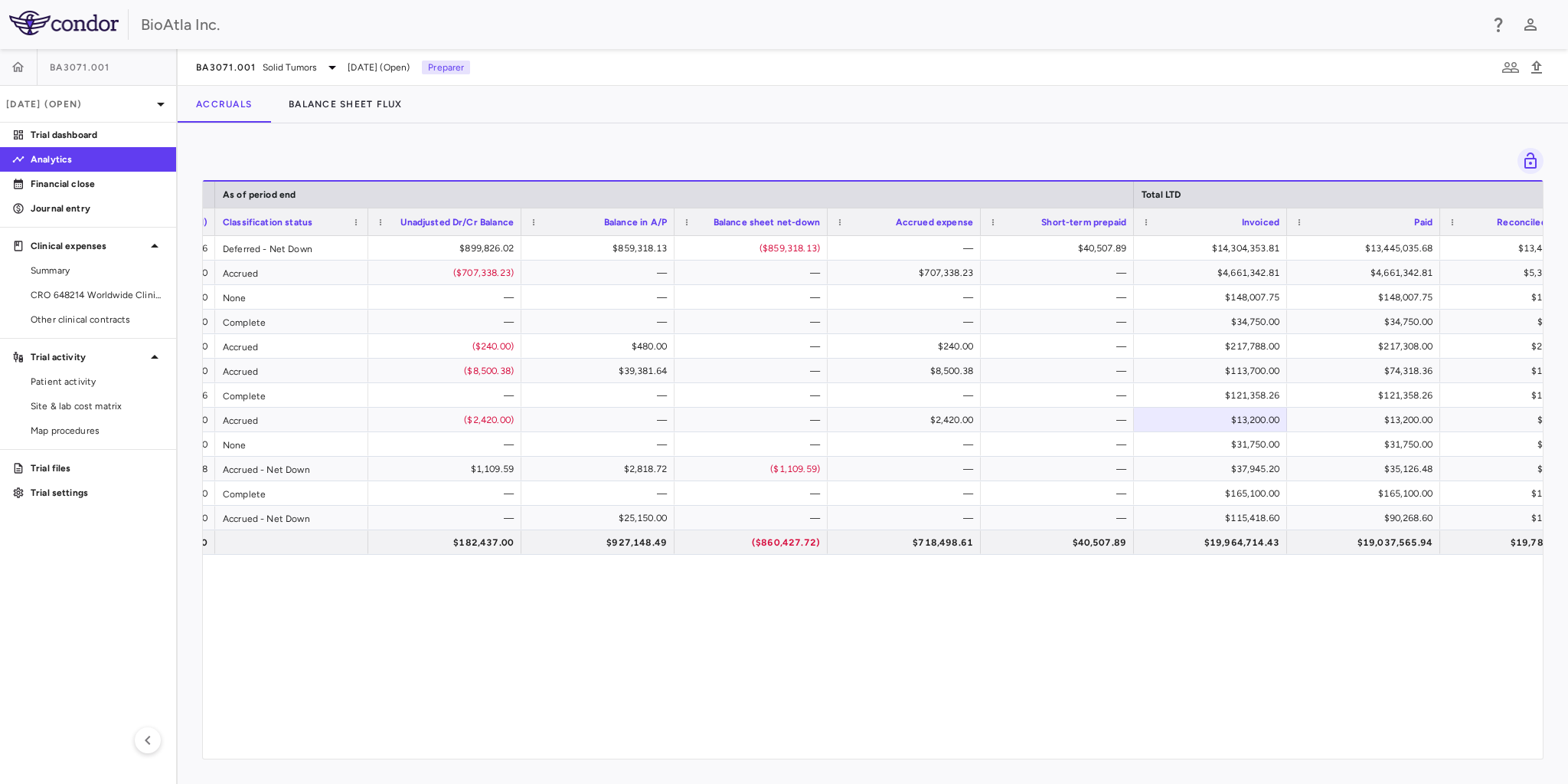
scroll to position [0, 988]
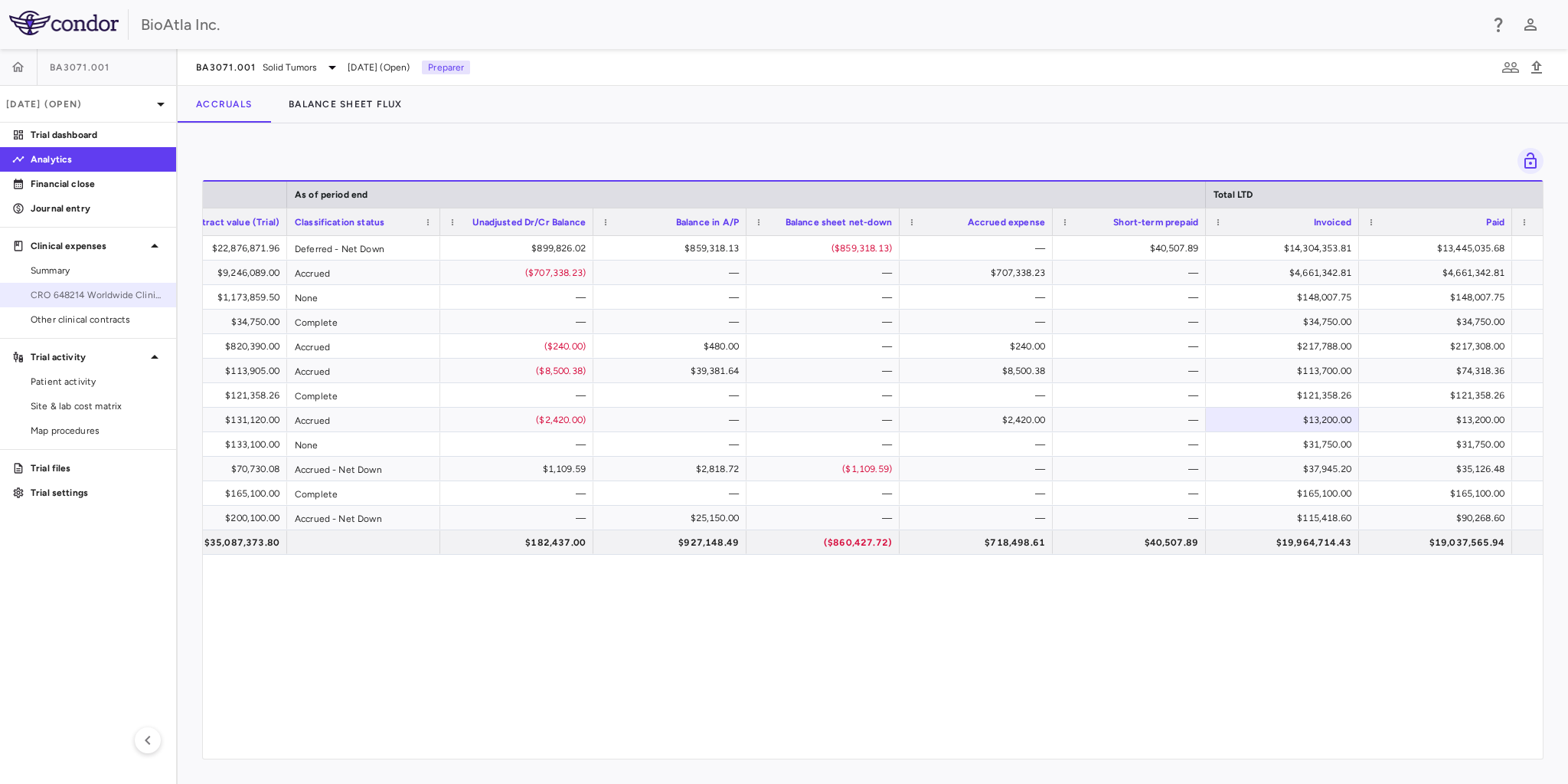
click at [91, 288] on span "CRO 648214 Worldwide Clinical Trials Holdings, Inc." at bounding box center [96, 295] width 133 height 14
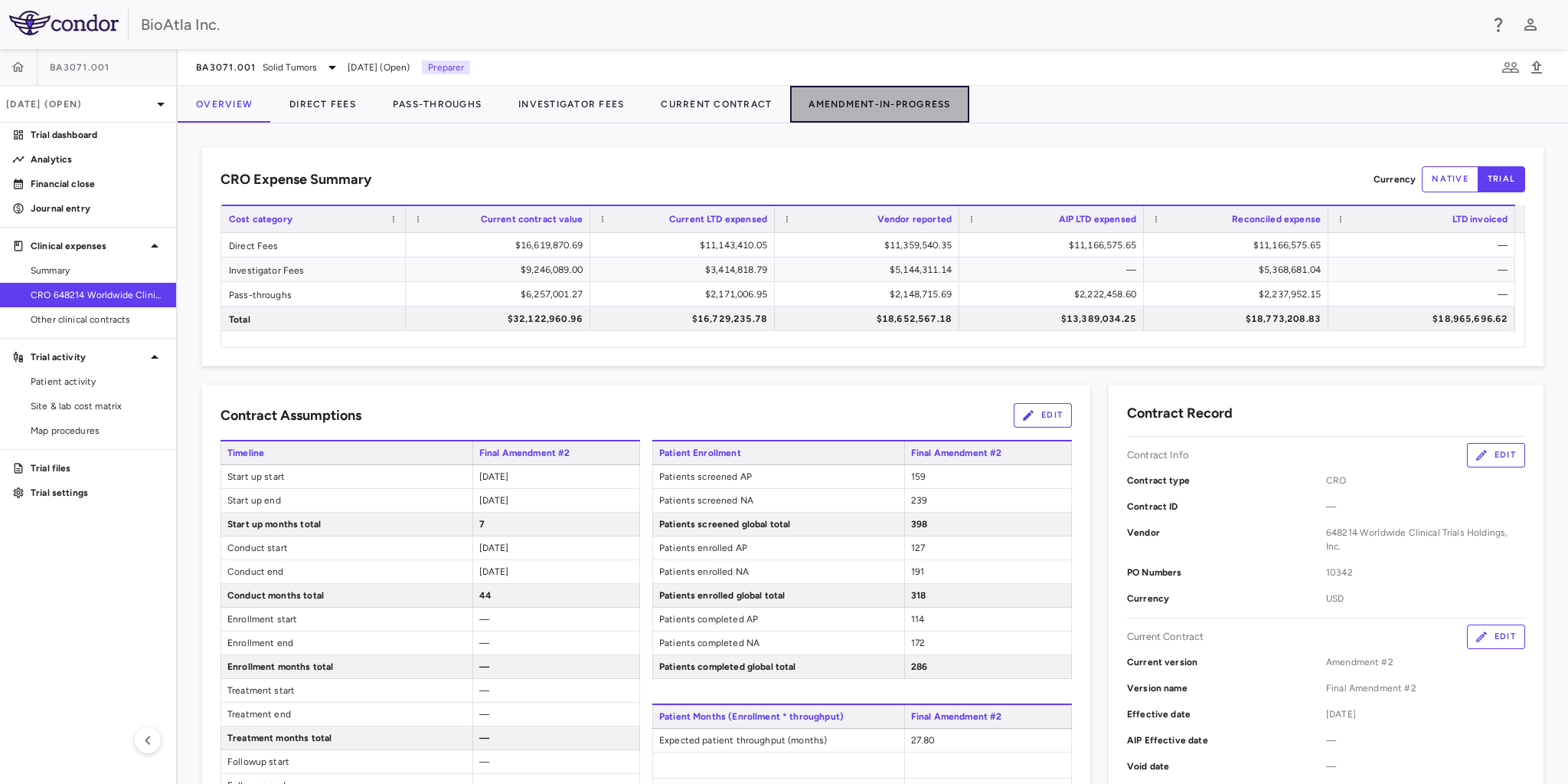
click at [867, 104] on button "Amendment-In-Progress" at bounding box center [879, 104] width 178 height 37
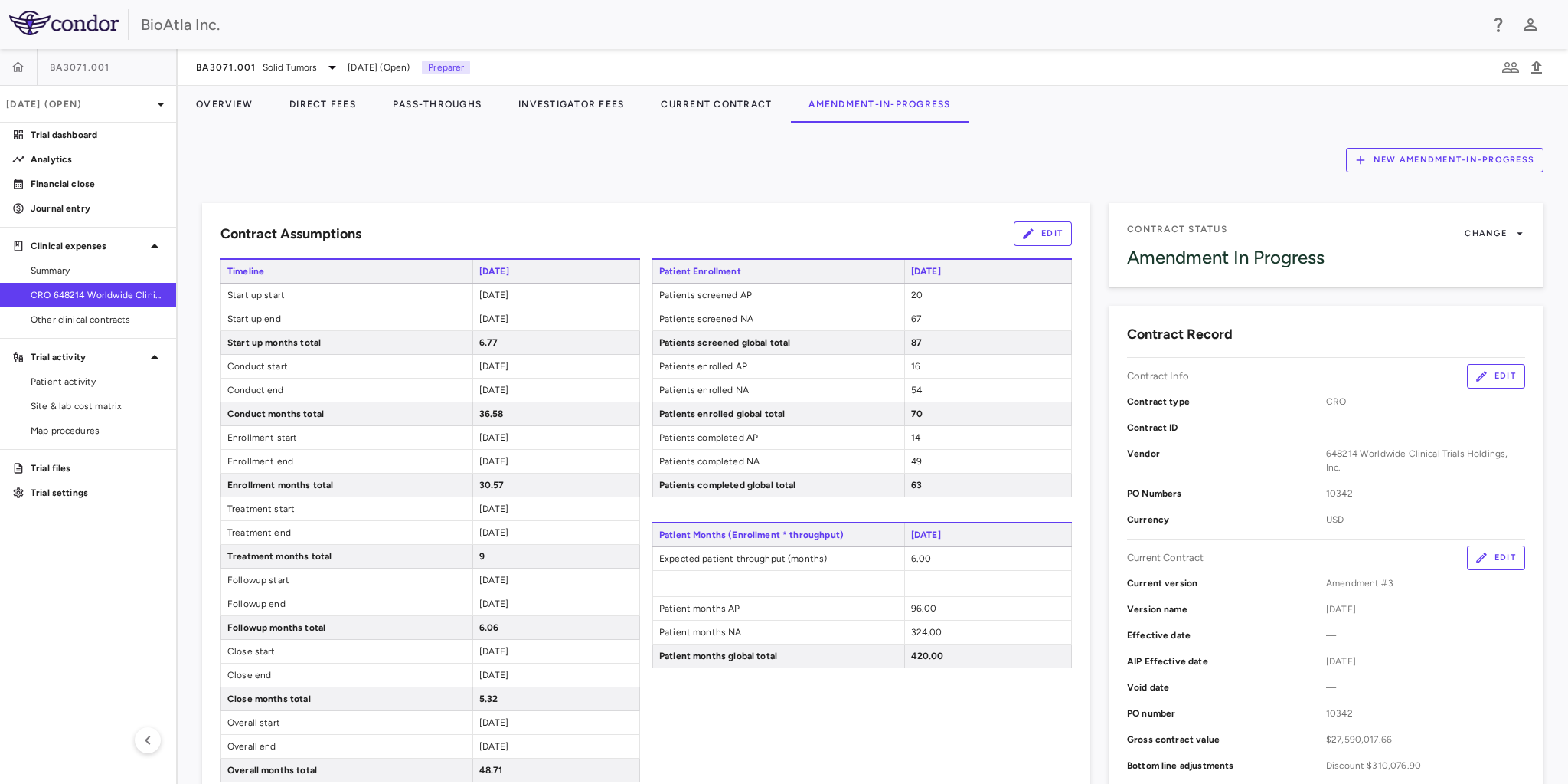
click at [71, 291] on span "CRO 648214 Worldwide Clinical Trials Holdings, Inc." at bounding box center [96, 295] width 133 height 14
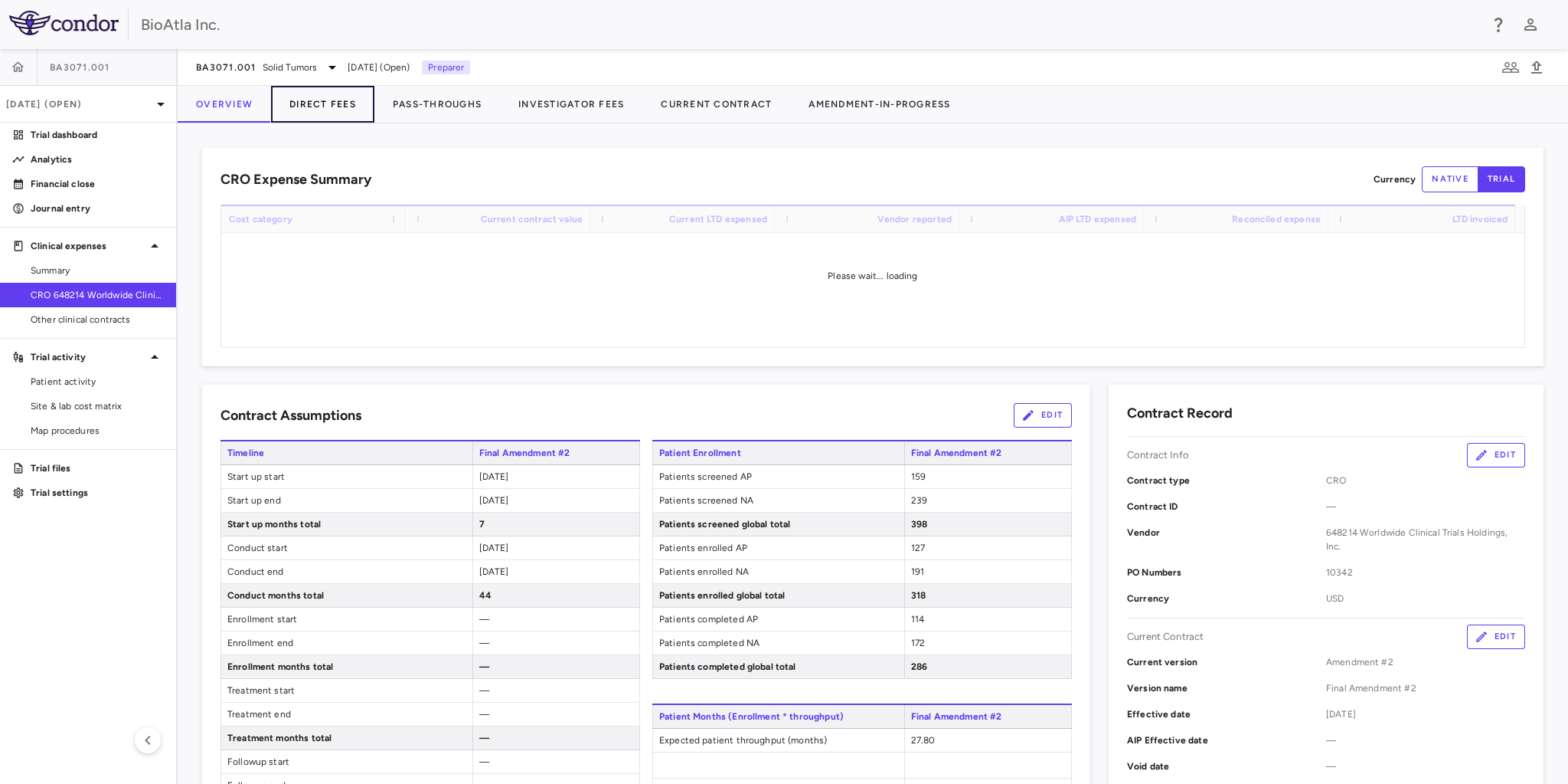
click at [333, 99] on button "Direct Fees" at bounding box center [323, 104] width 103 height 37
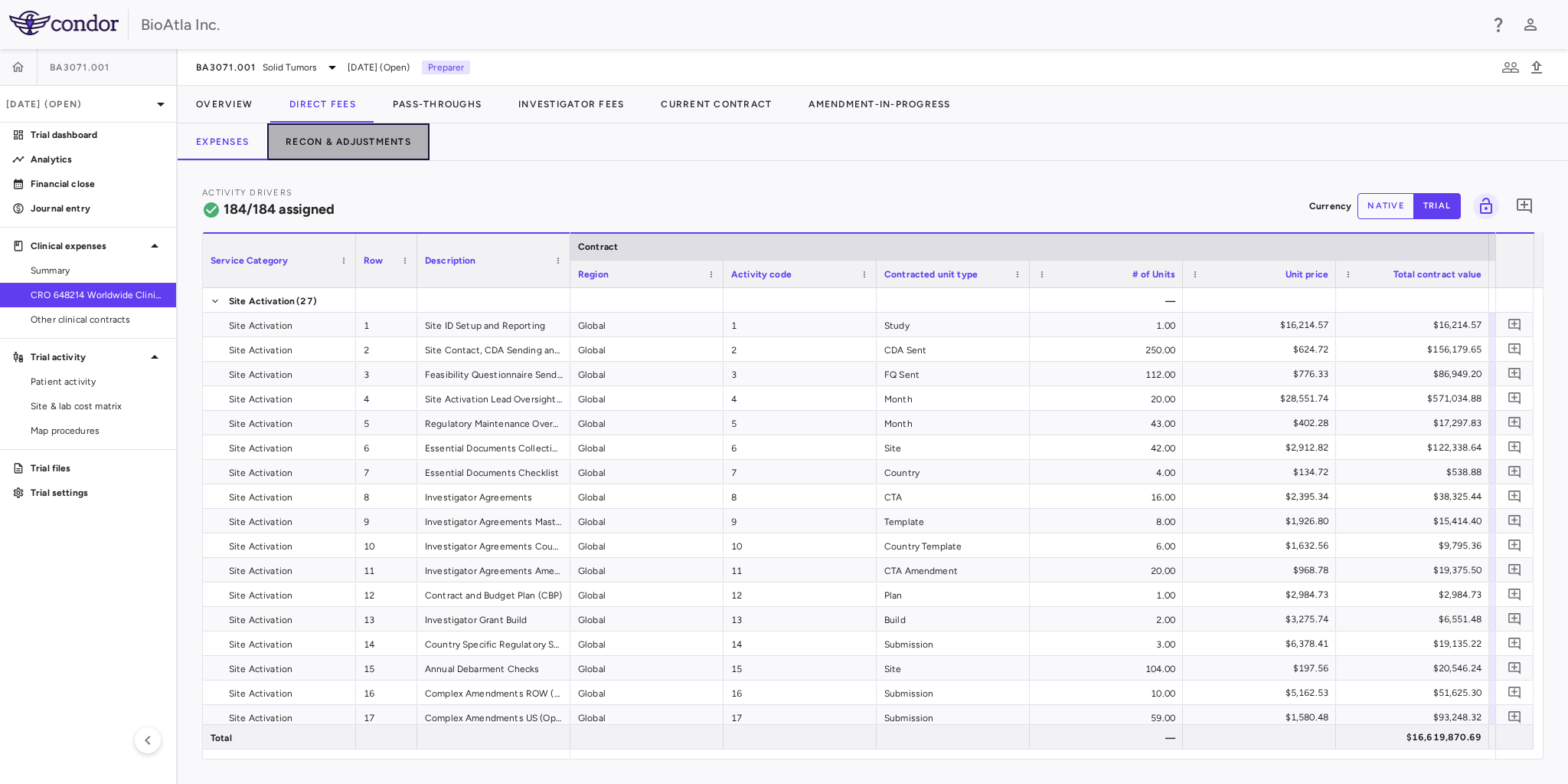
click at [325, 135] on button "Recon & Adjustments" at bounding box center [348, 142] width 163 height 37
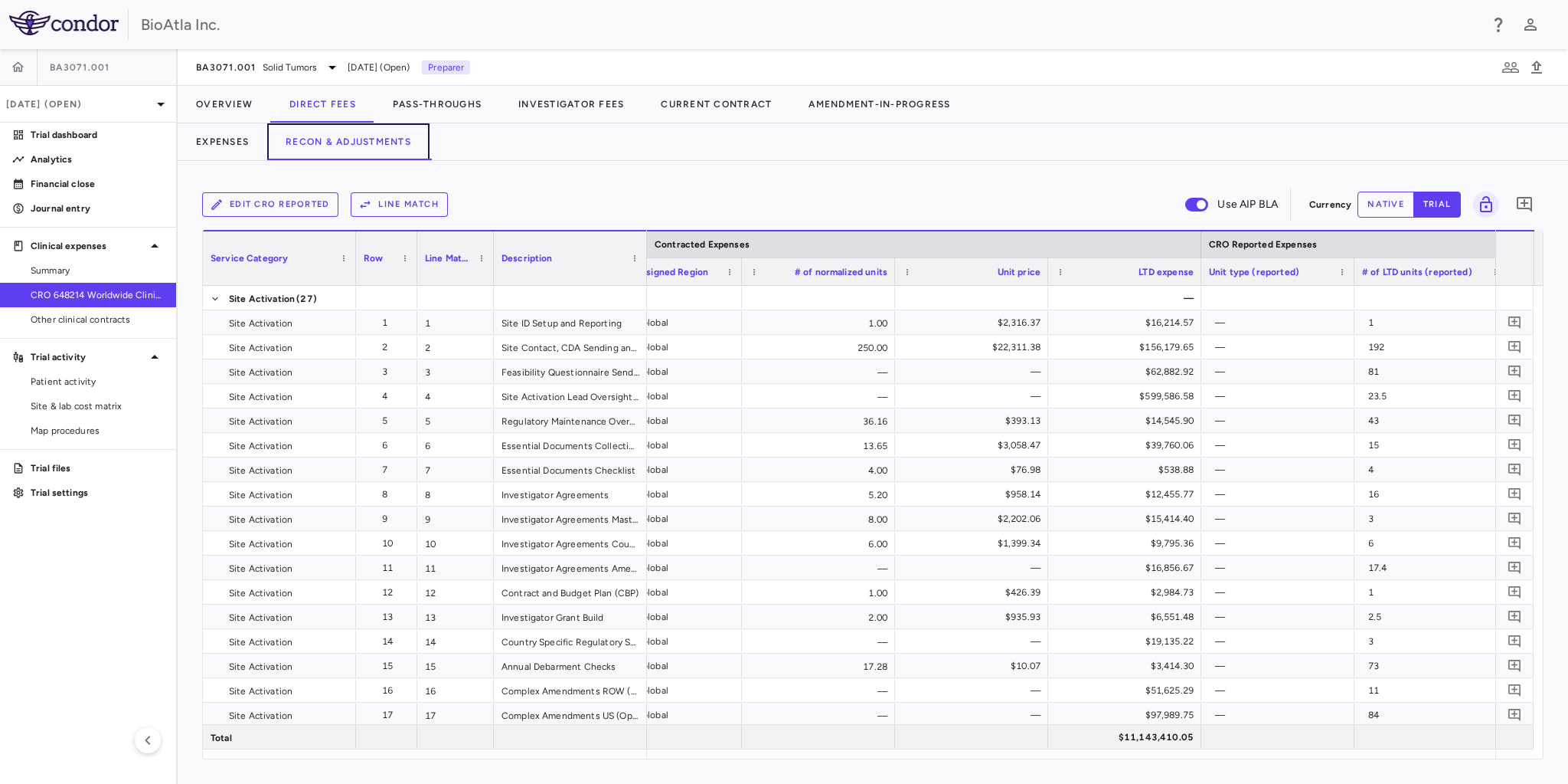
scroll to position [0, 1105]
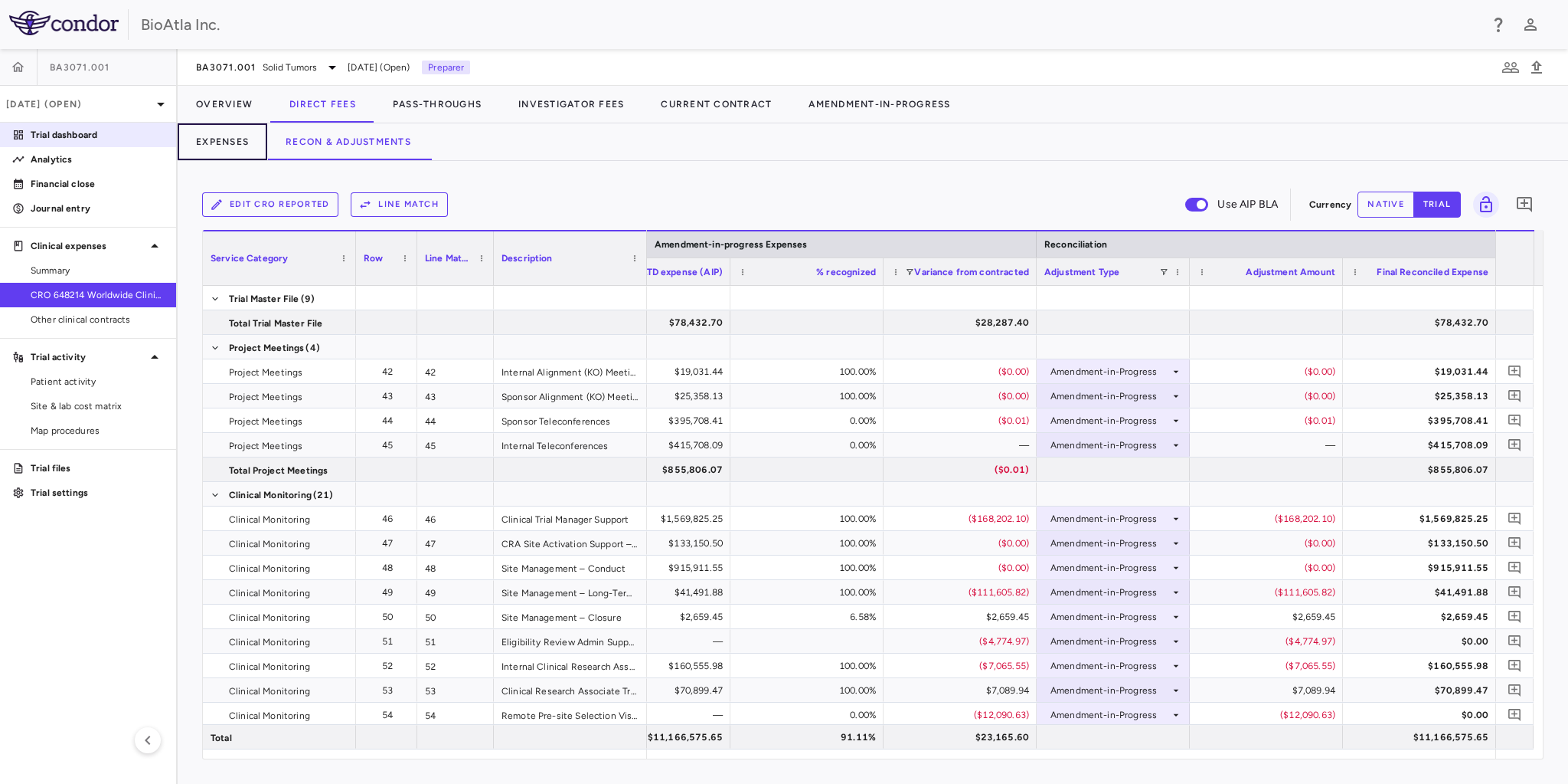
drag, startPoint x: 228, startPoint y: 145, endPoint x: 77, endPoint y: 138, distance: 151.2
click at [228, 145] on button "Expenses" at bounding box center [223, 142] width 90 height 37
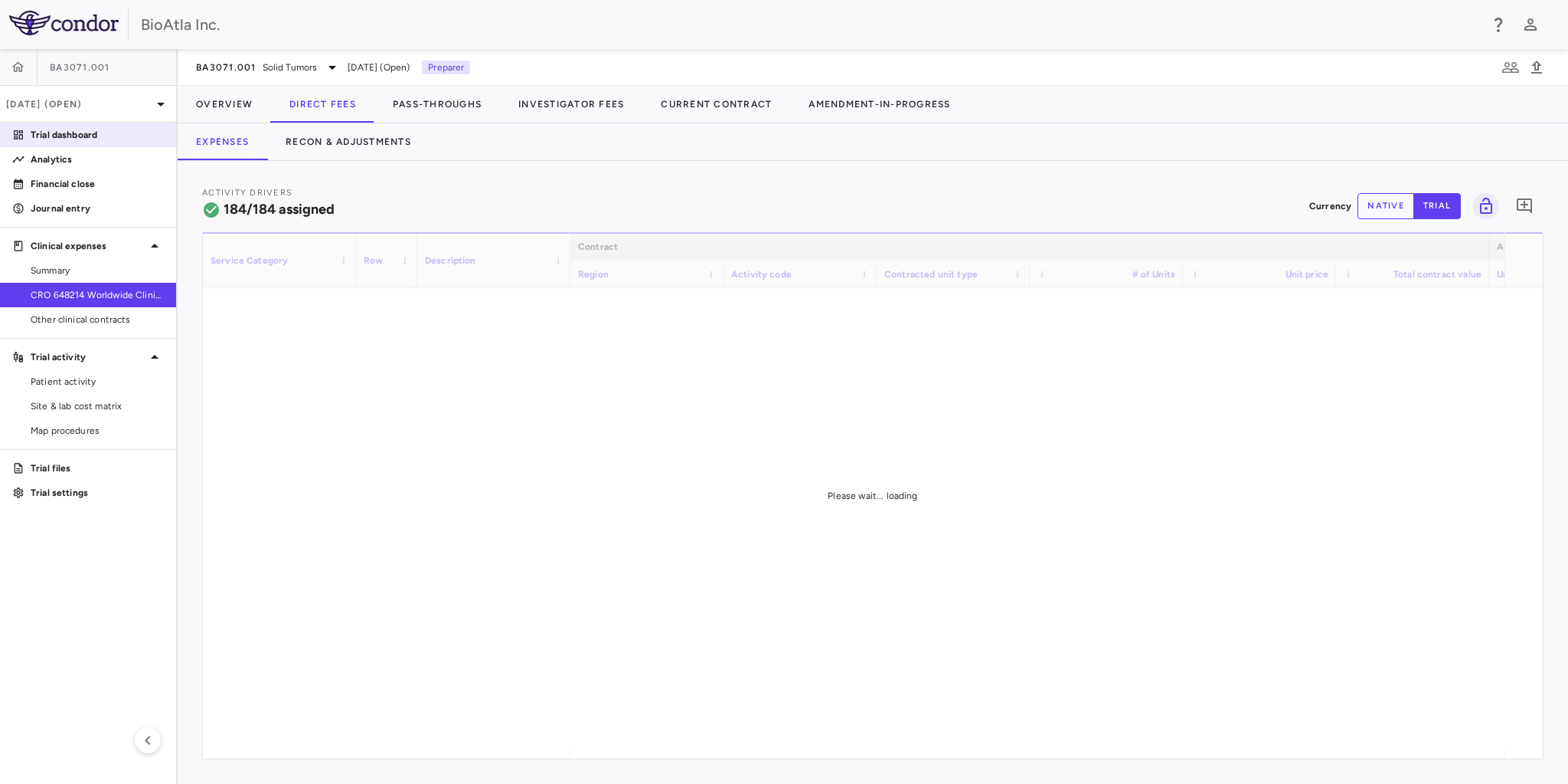
click at [42, 134] on p "Trial dashboard" at bounding box center [96, 134] width 133 height 14
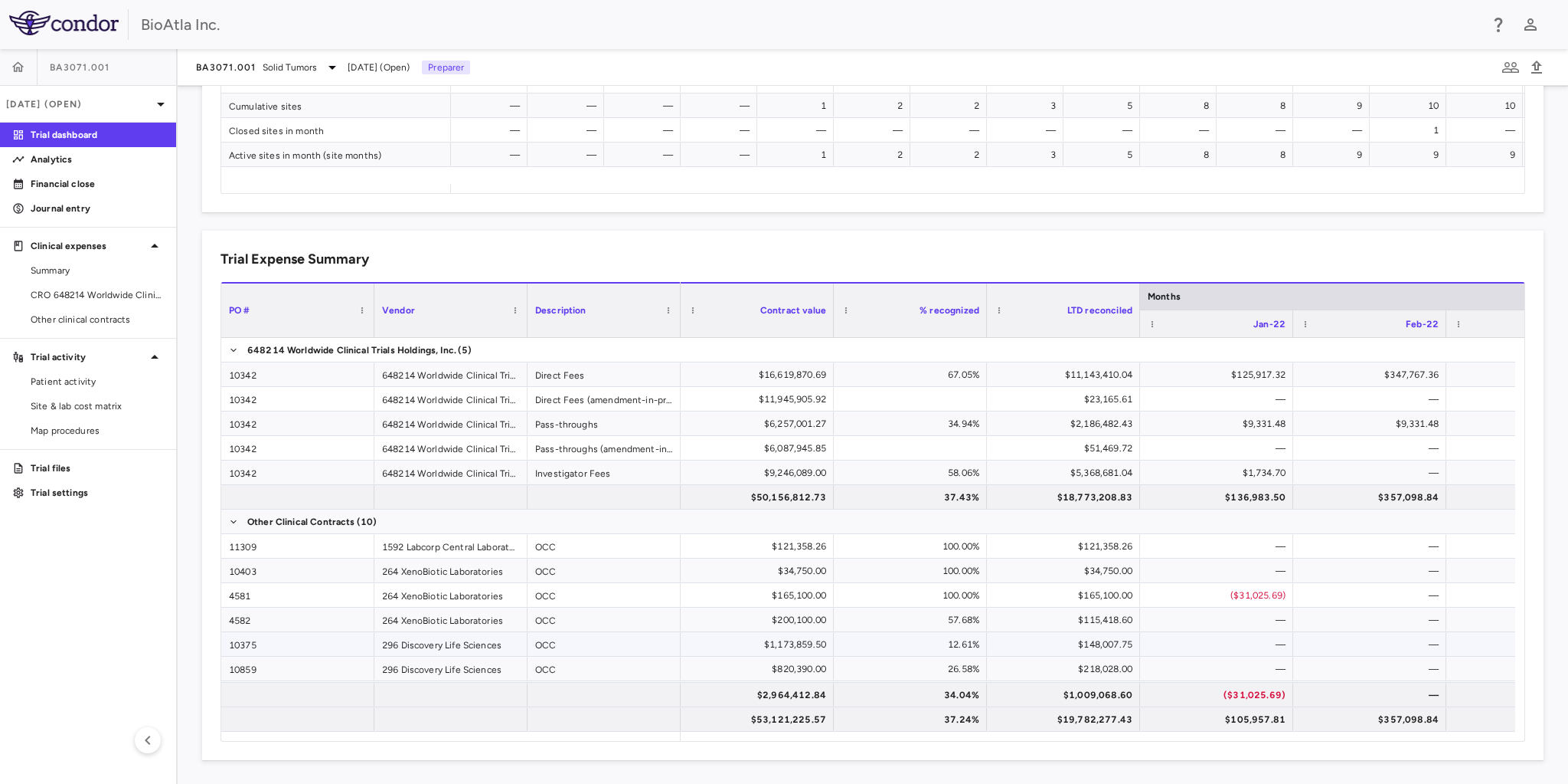
scroll to position [95, 0]
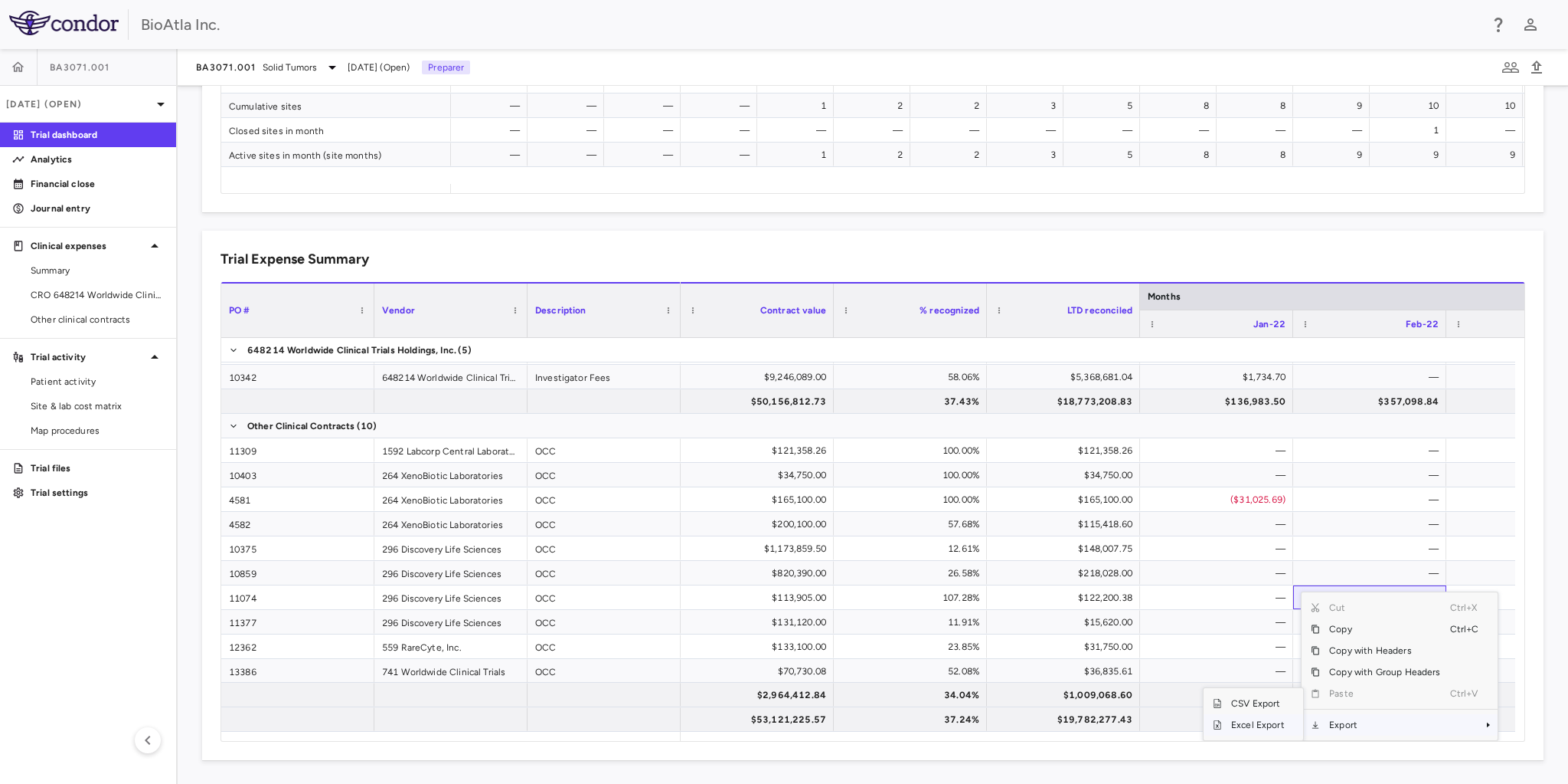
click at [1245, 720] on span "Excel Export" at bounding box center [1258, 725] width 72 height 21
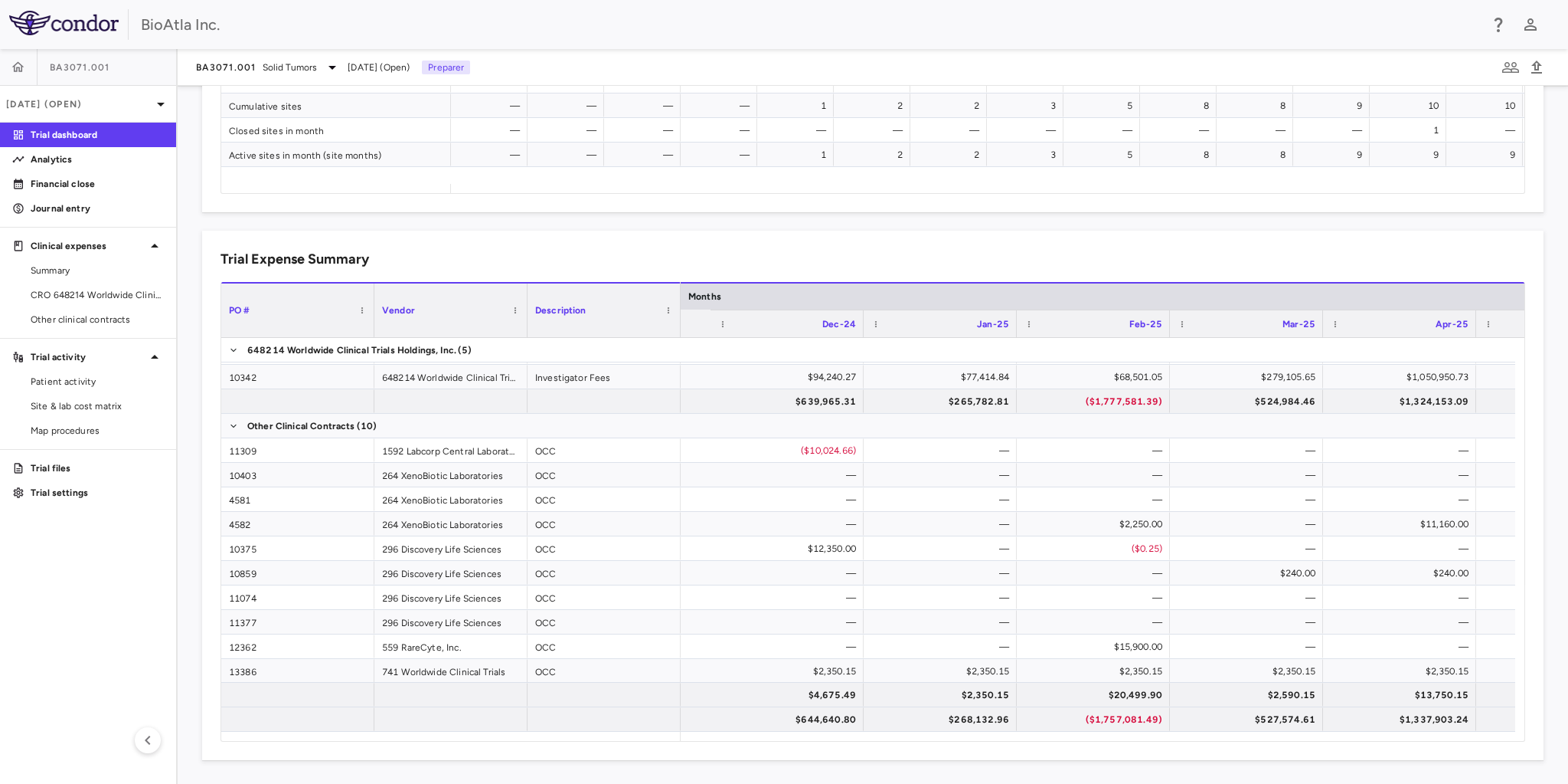
scroll to position [0, 6137]
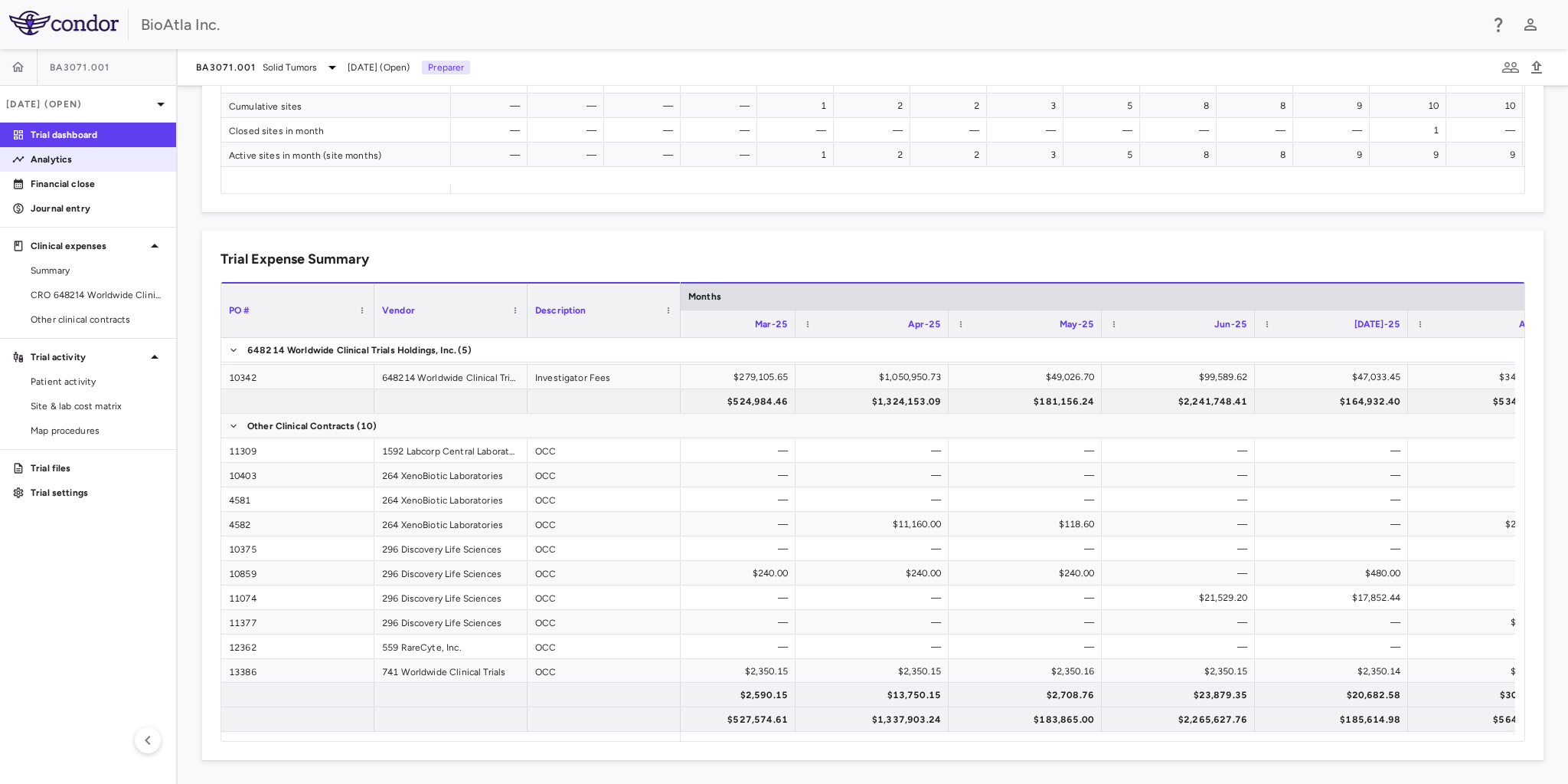
click at [43, 160] on p "Analytics" at bounding box center [96, 160] width 133 height 14
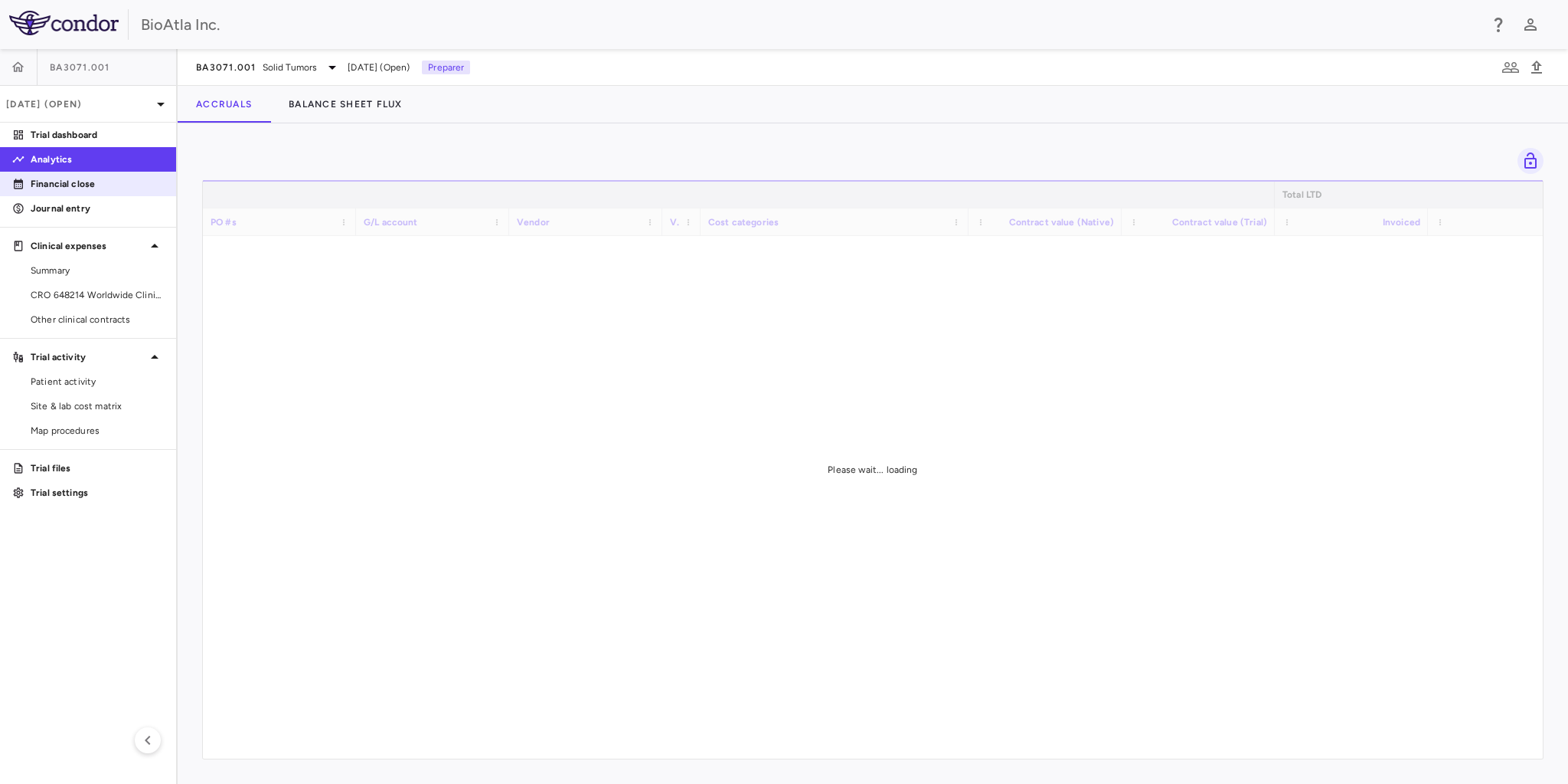
click at [81, 177] on p "Financial close" at bounding box center [96, 184] width 133 height 14
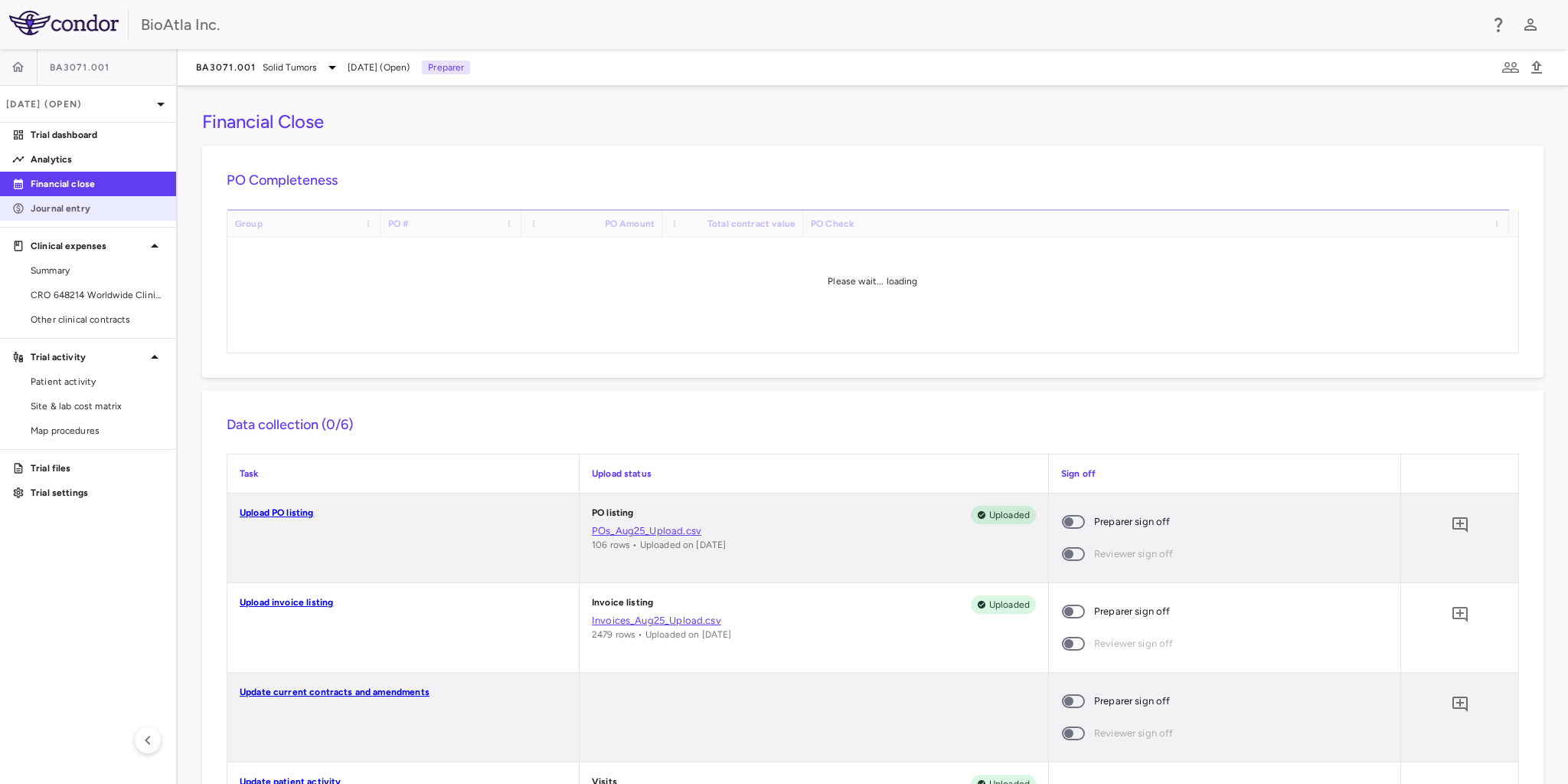
click at [52, 211] on p "Journal entry" at bounding box center [96, 208] width 133 height 14
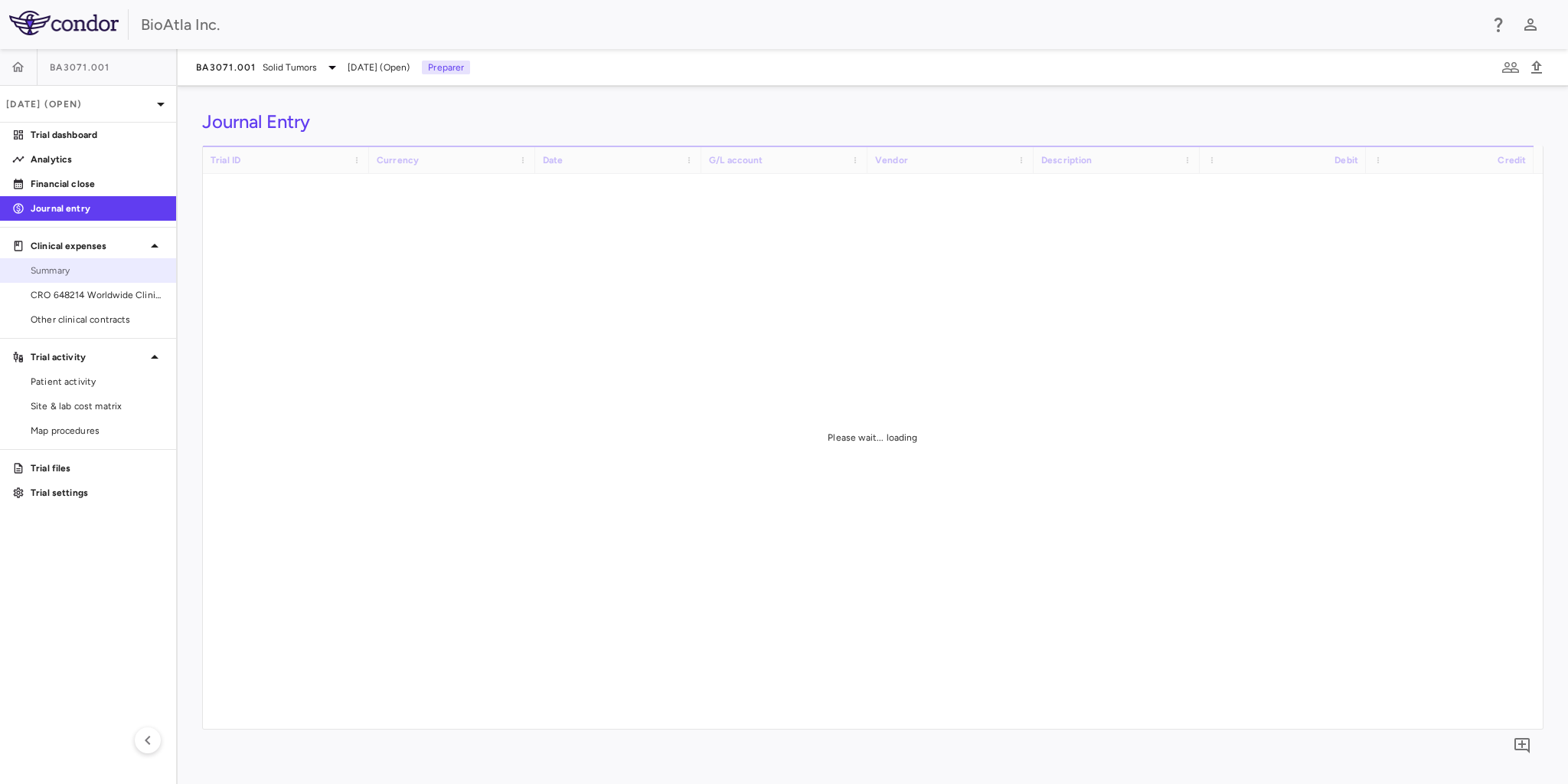
click at [55, 270] on span "Summary" at bounding box center [96, 271] width 133 height 14
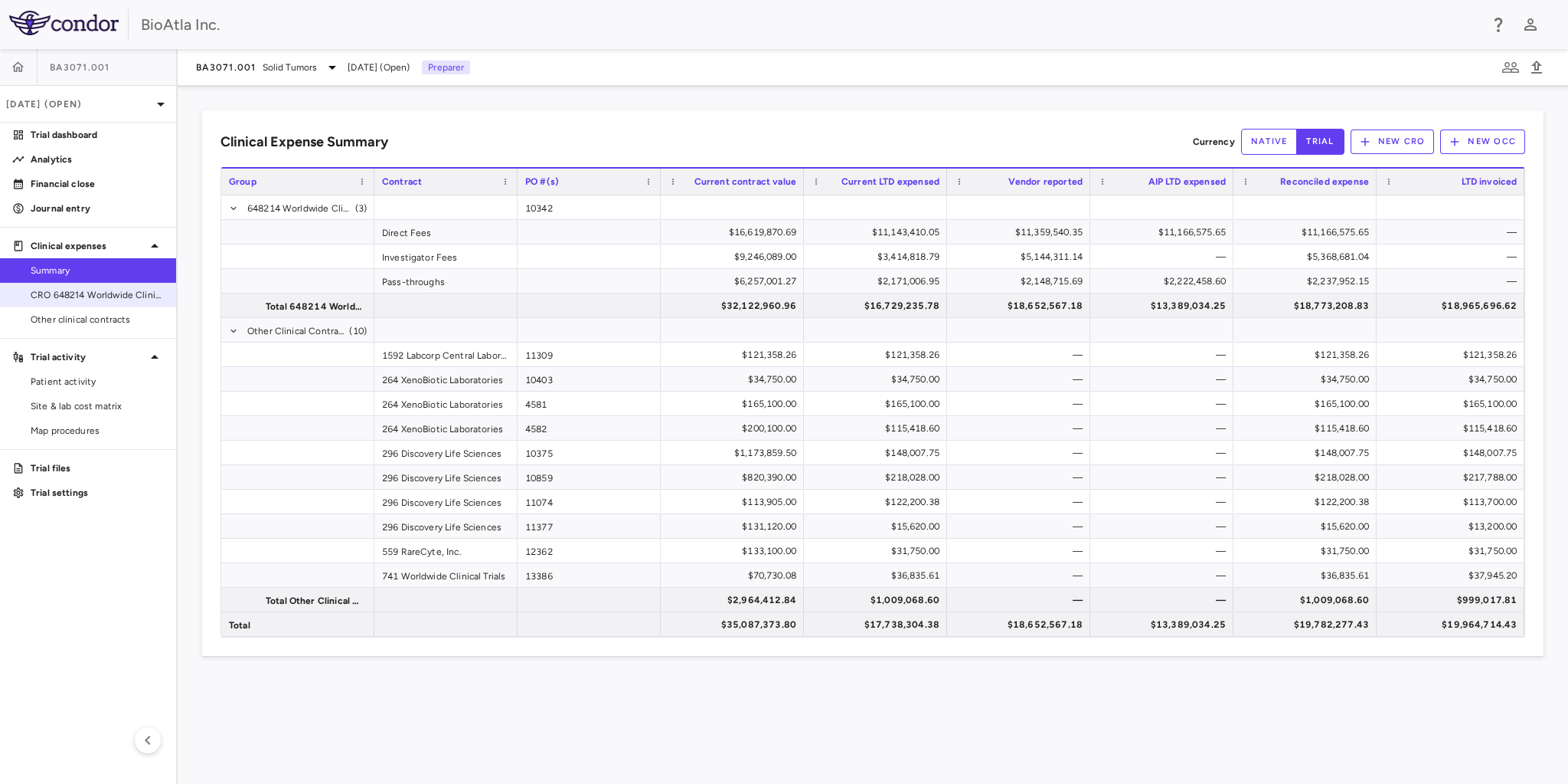
click at [67, 295] on span "CRO 648214 Worldwide Clinical Trials Holdings, Inc." at bounding box center [96, 295] width 133 height 14
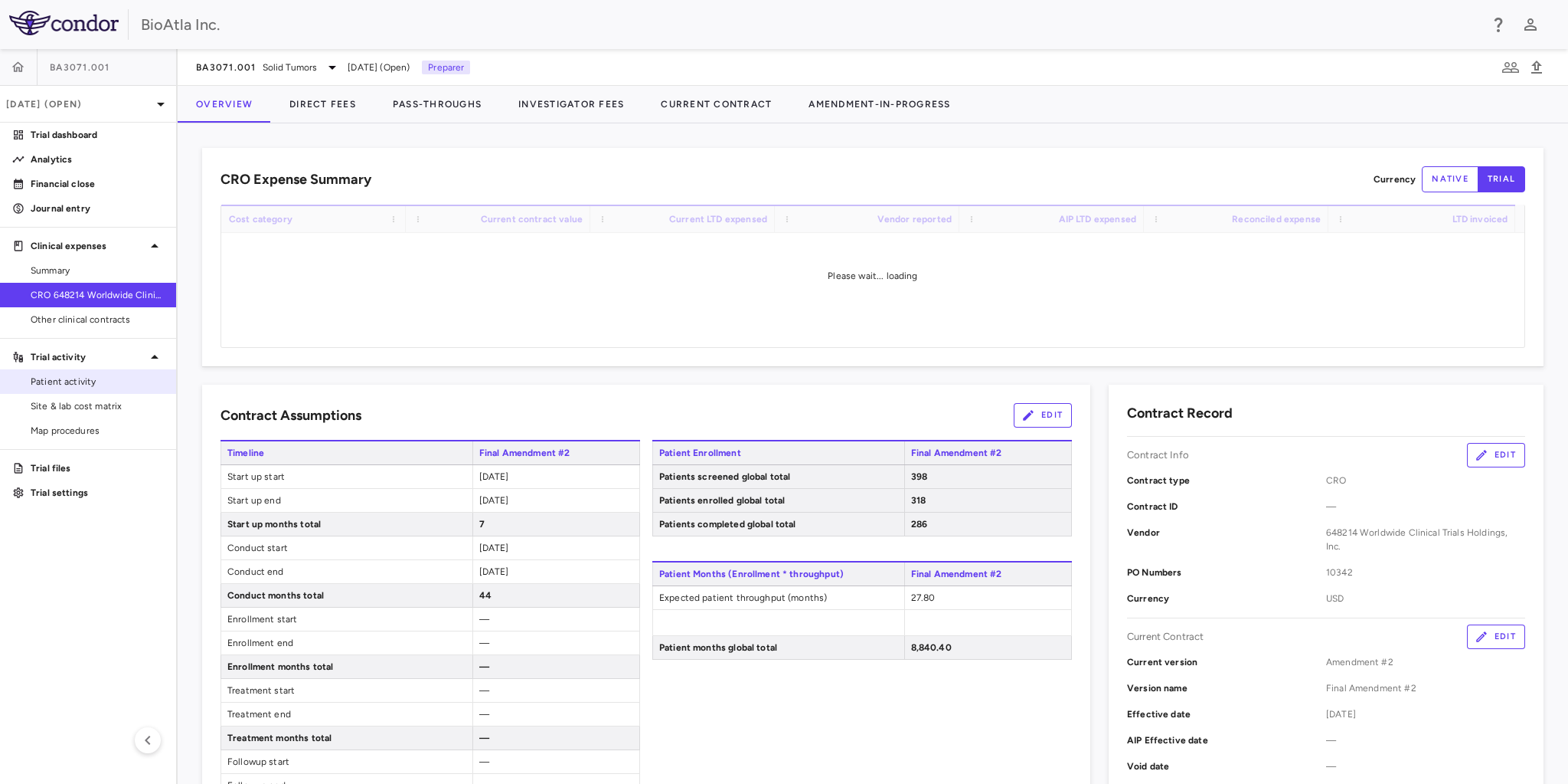
click at [87, 375] on span "Patient activity" at bounding box center [96, 382] width 133 height 14
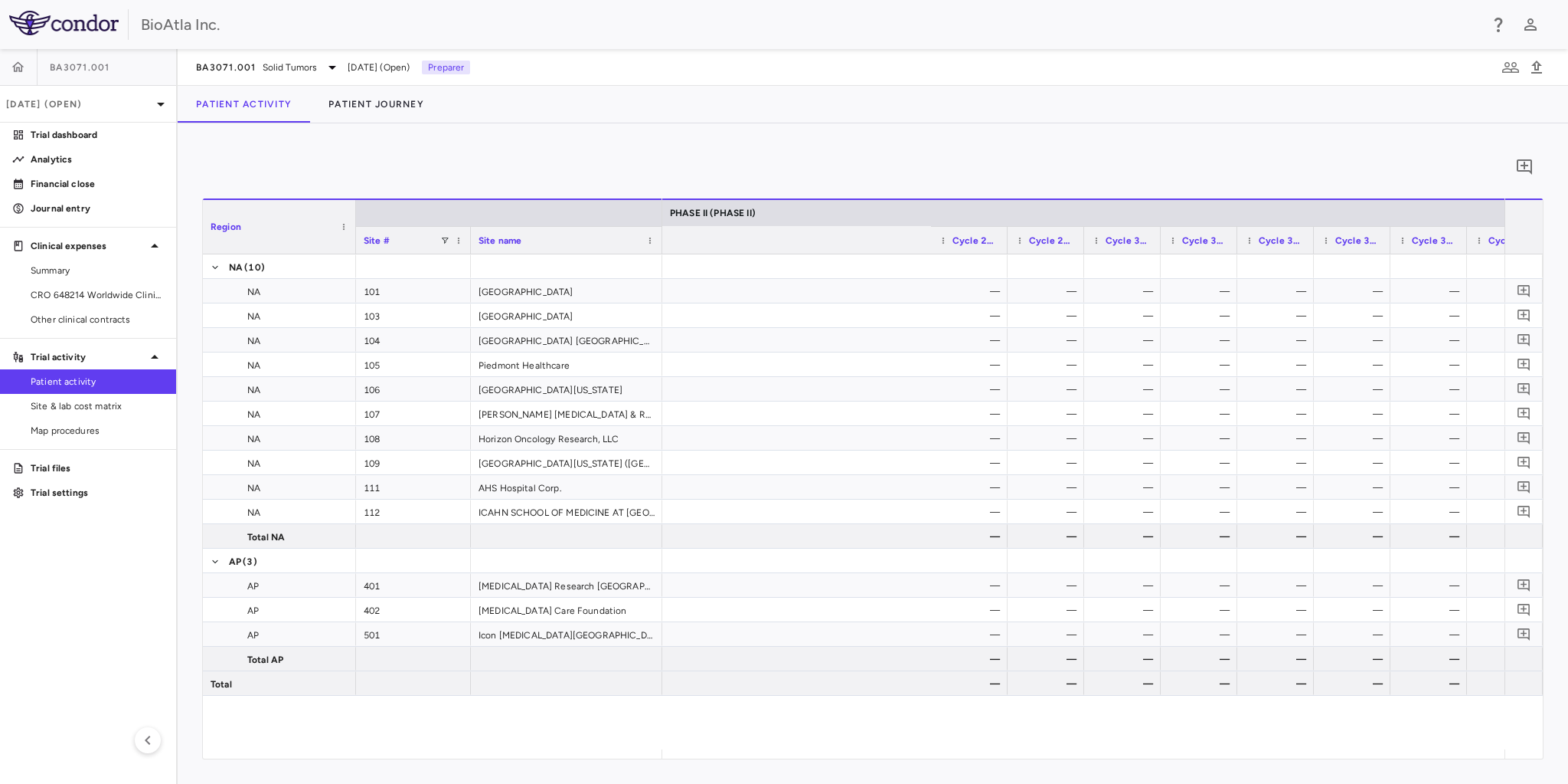
scroll to position [0, 8657]
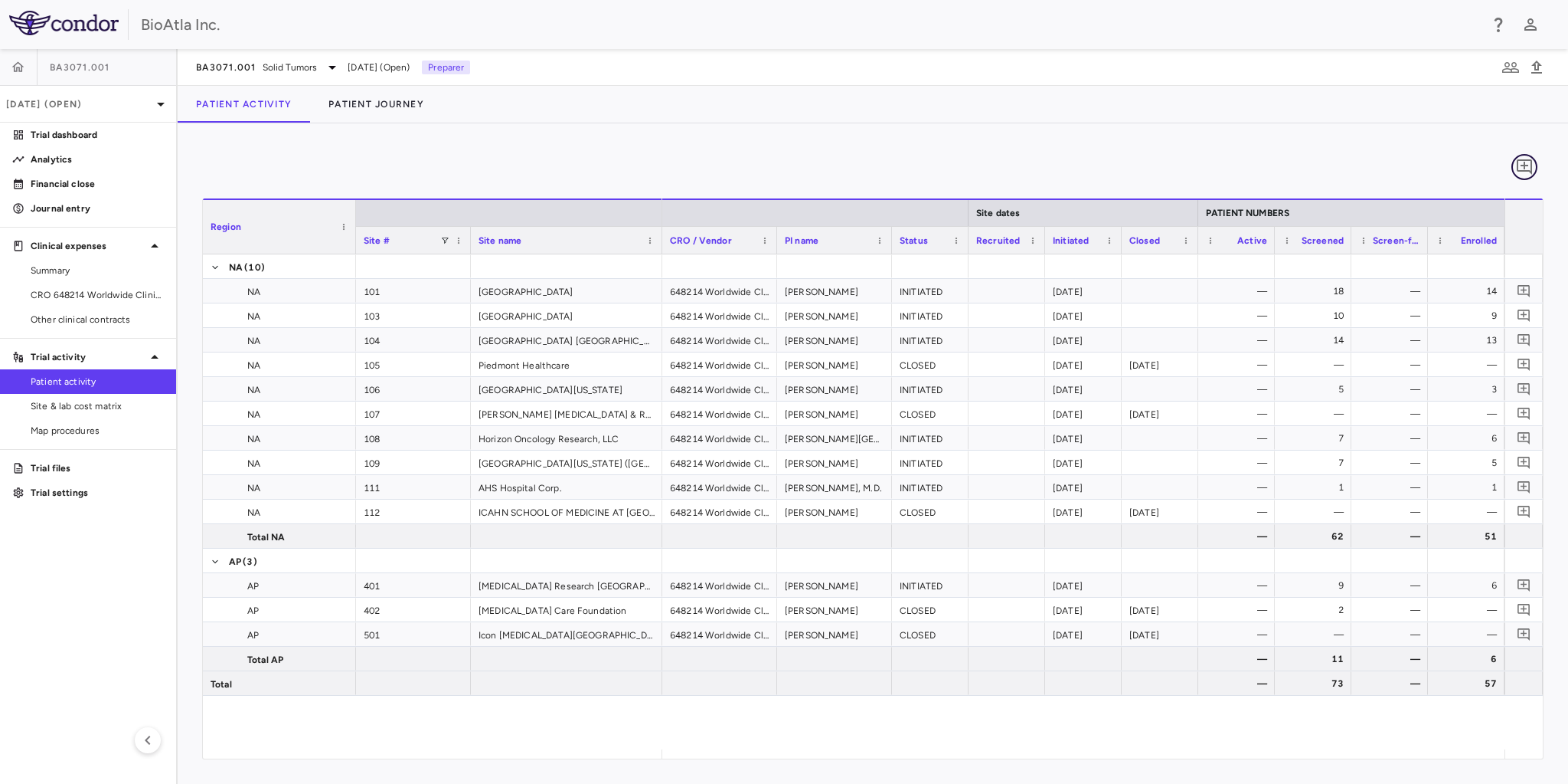
click at [1525, 168] on icon "Add comment" at bounding box center [1525, 168] width 16 height 16
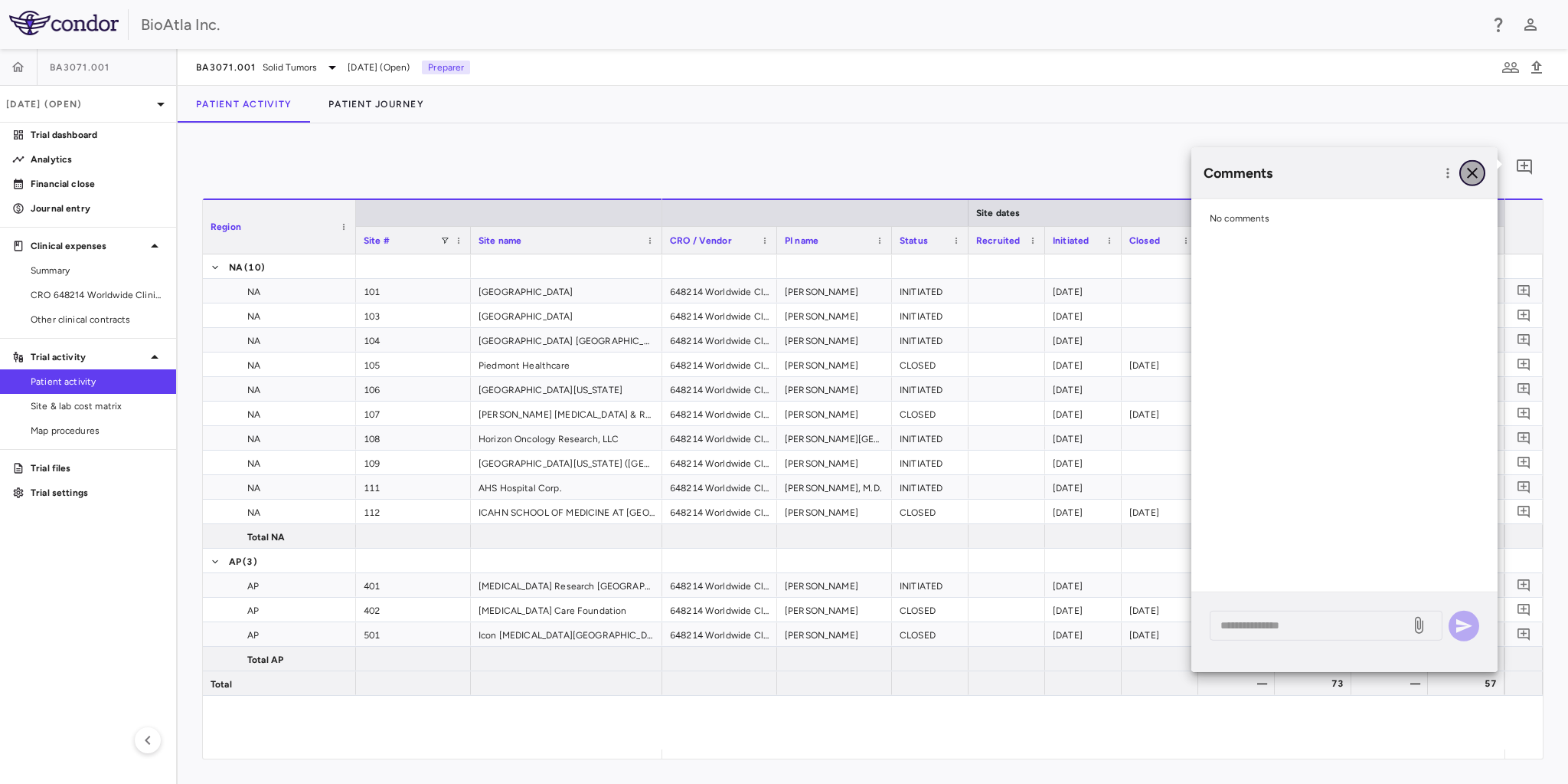
click at [1472, 168] on icon "button" at bounding box center [1473, 172] width 18 height 19
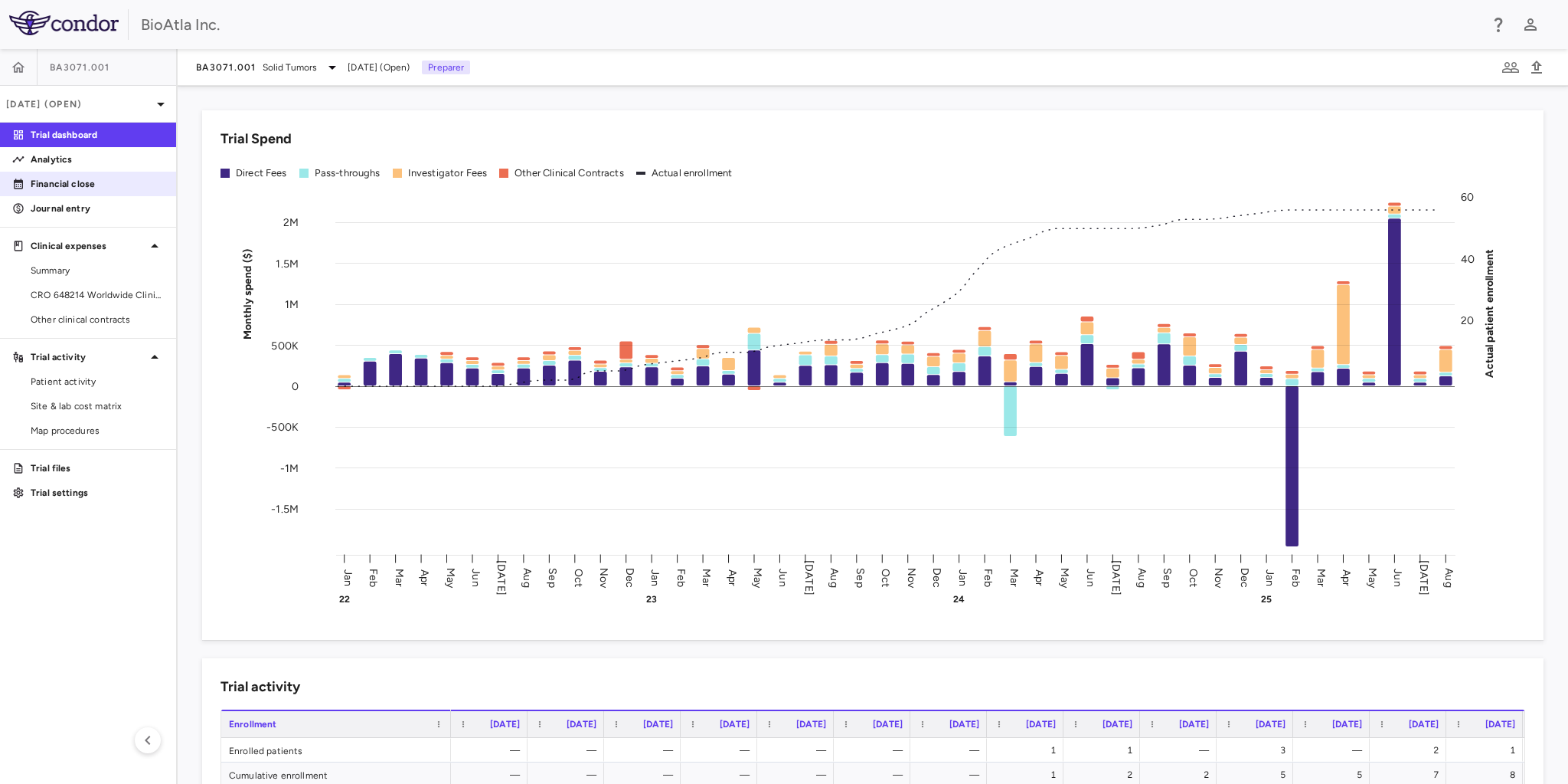
drag, startPoint x: 74, startPoint y: 184, endPoint x: 71, endPoint y: 192, distance: 8.5
click at [74, 184] on p "Financial close" at bounding box center [96, 184] width 133 height 14
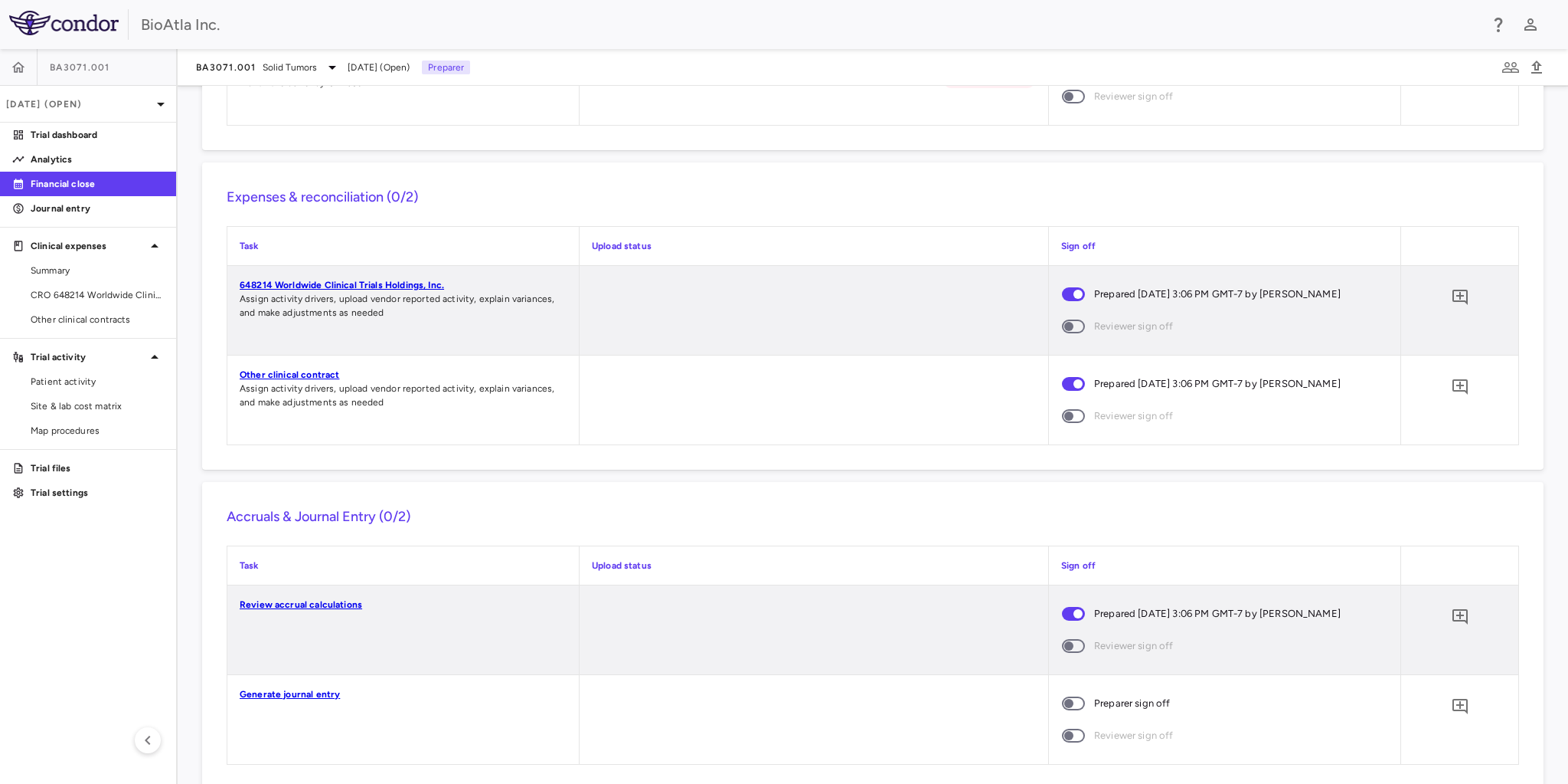
scroll to position [1402, 0]
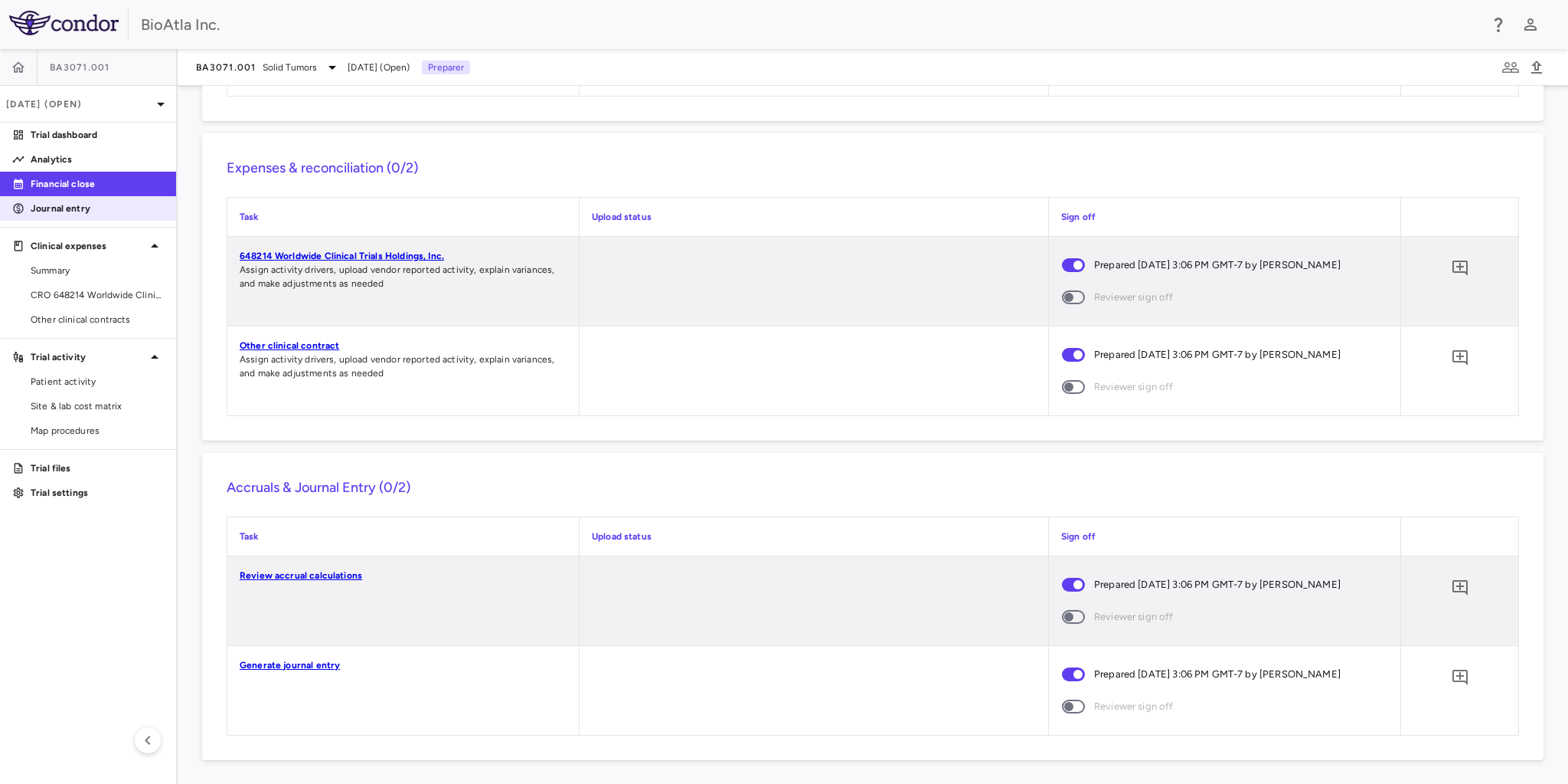
drag, startPoint x: 71, startPoint y: 289, endPoint x: 169, endPoint y: 205, distance: 129.1
click at [71, 289] on span "CRO 648214 Worldwide Clinical Trials Holdings, Inc." at bounding box center [96, 295] width 133 height 14
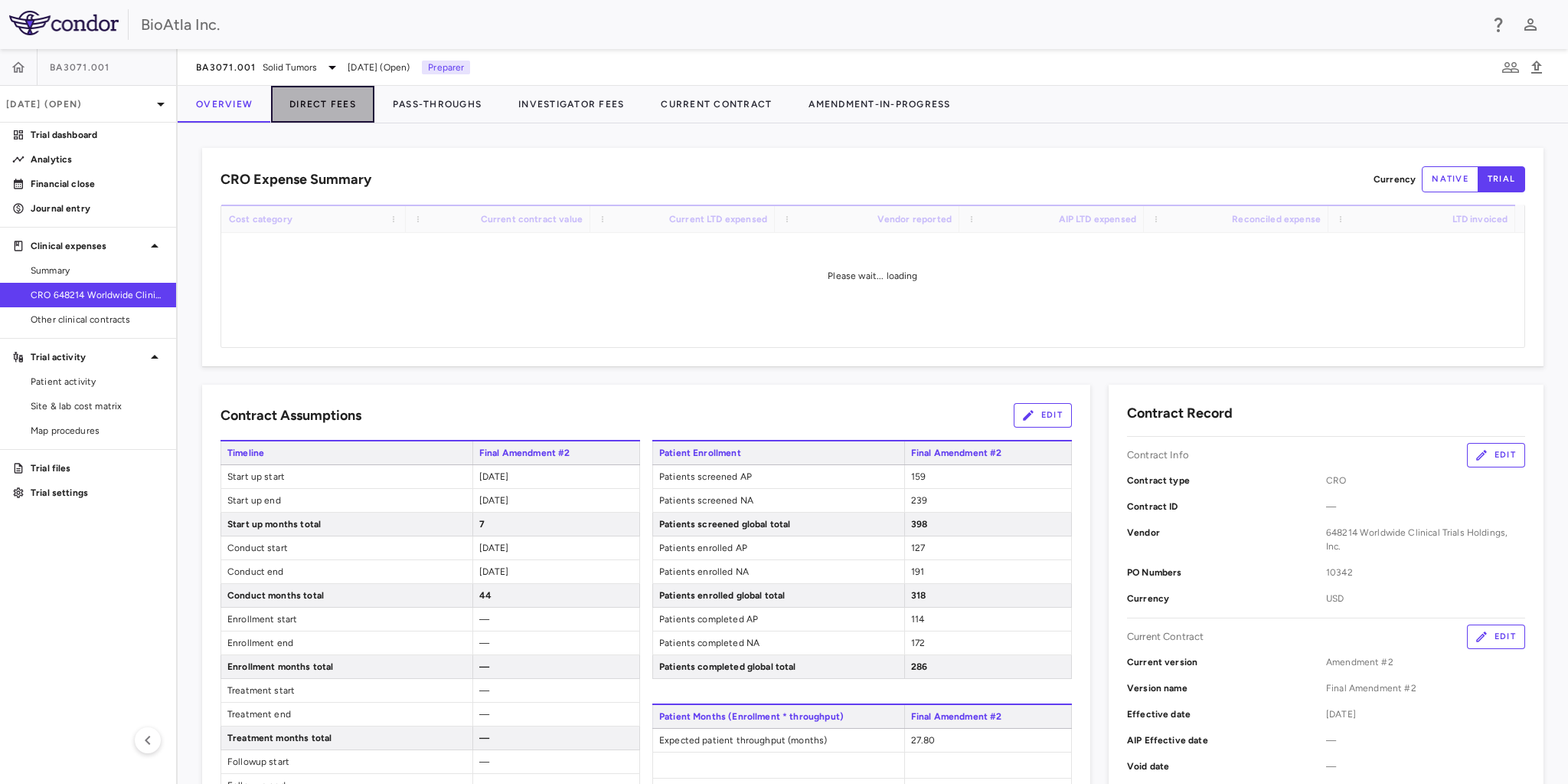
click at [317, 95] on button "Direct Fees" at bounding box center [323, 104] width 103 height 37
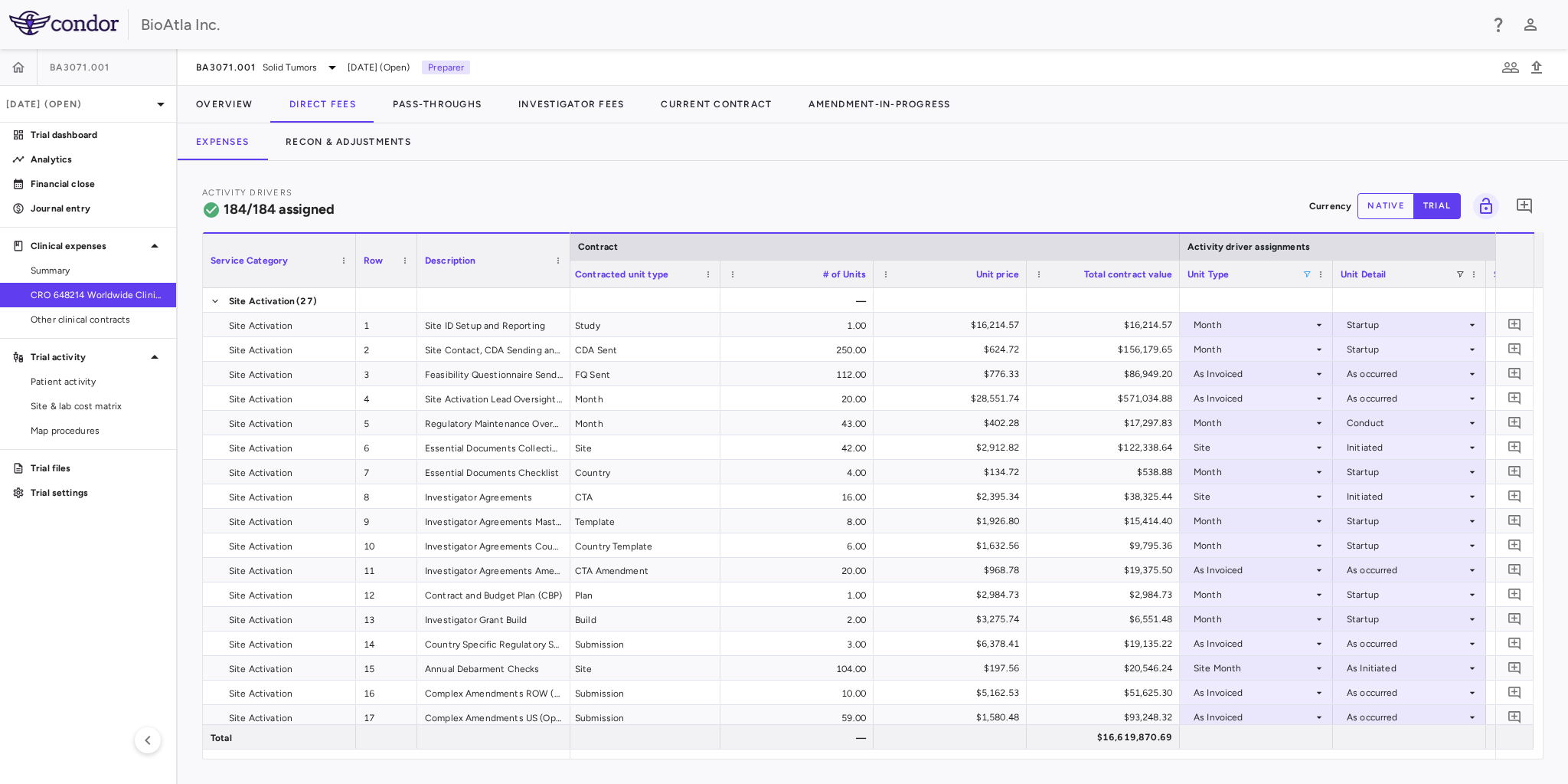
click at [1303, 275] on span at bounding box center [1306, 274] width 9 height 9
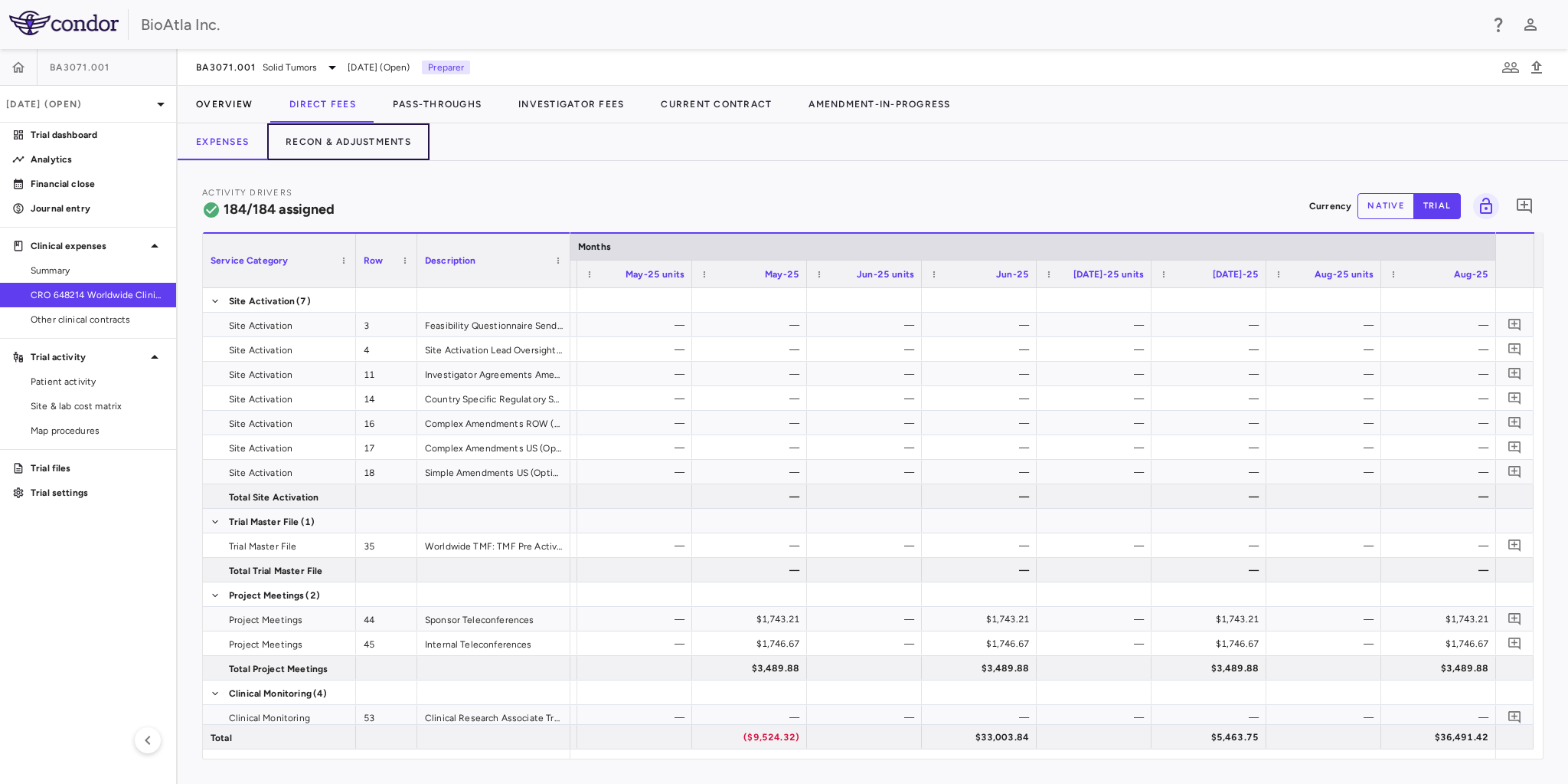
drag, startPoint x: 368, startPoint y: 131, endPoint x: 267, endPoint y: 103, distance: 104.8
click at [368, 131] on button "Recon & Adjustments" at bounding box center [348, 142] width 163 height 37
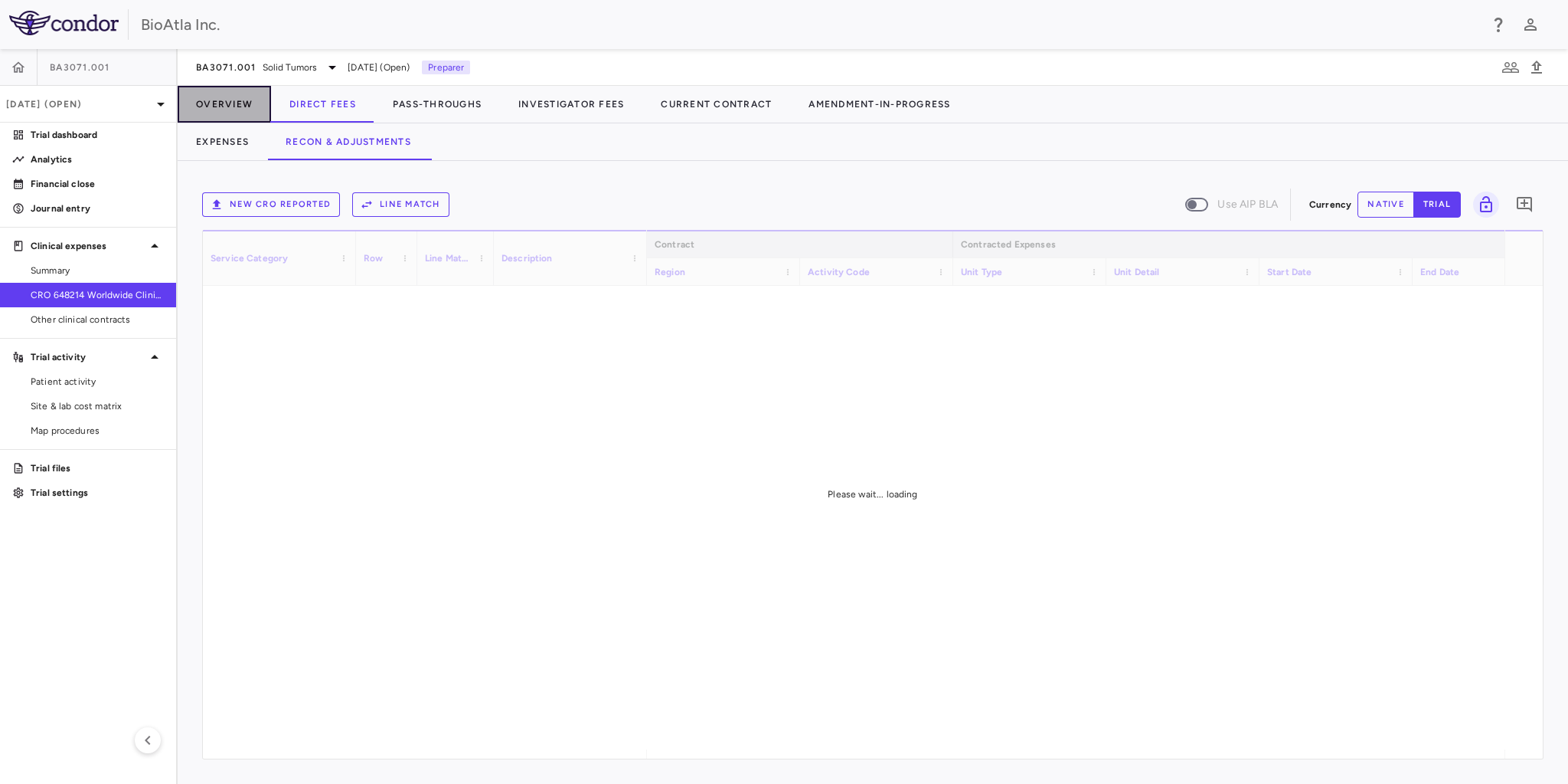
click at [238, 105] on button "Overview" at bounding box center [225, 104] width 93 height 37
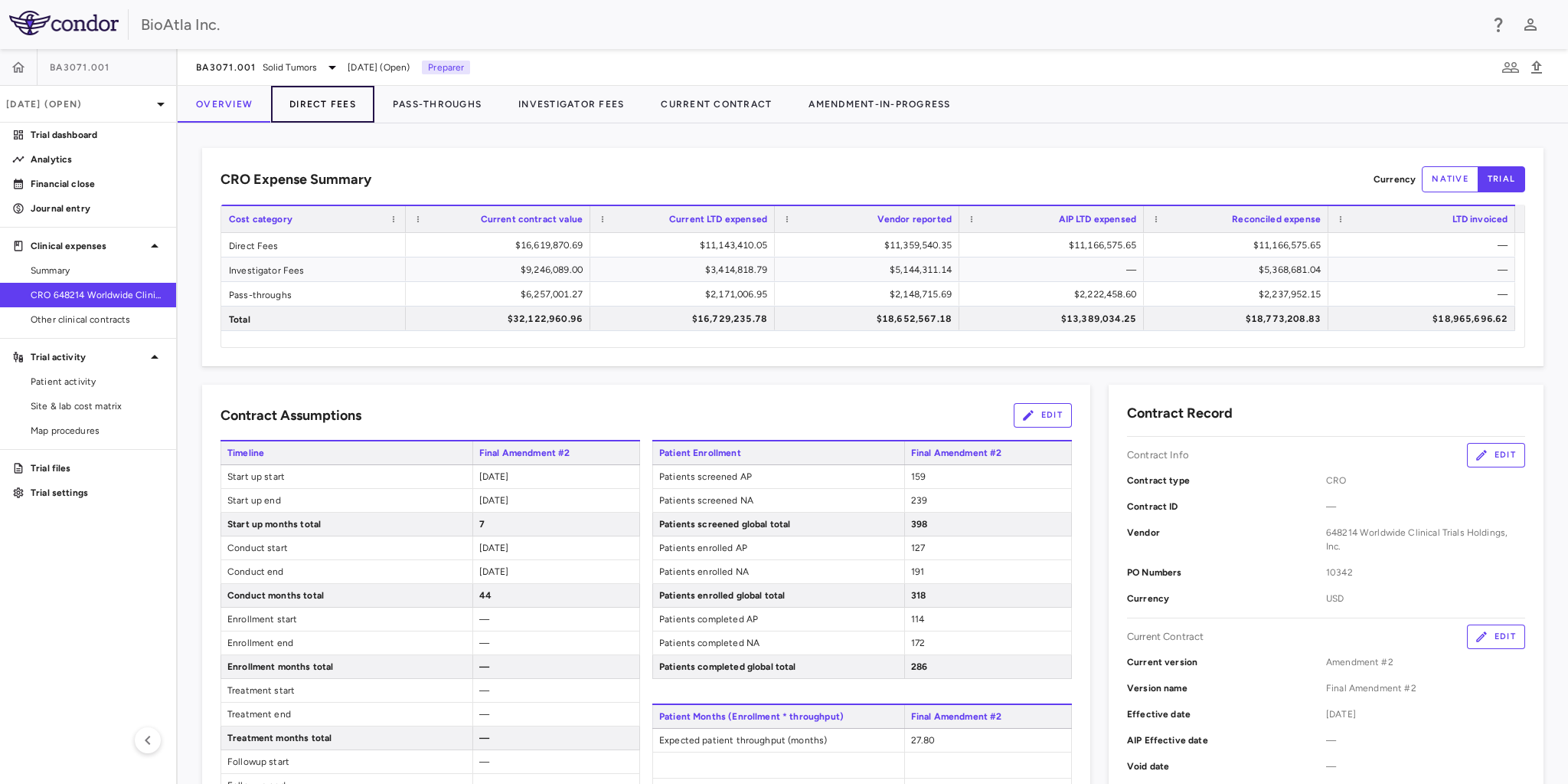
click at [321, 105] on button "Direct Fees" at bounding box center [323, 104] width 103 height 37
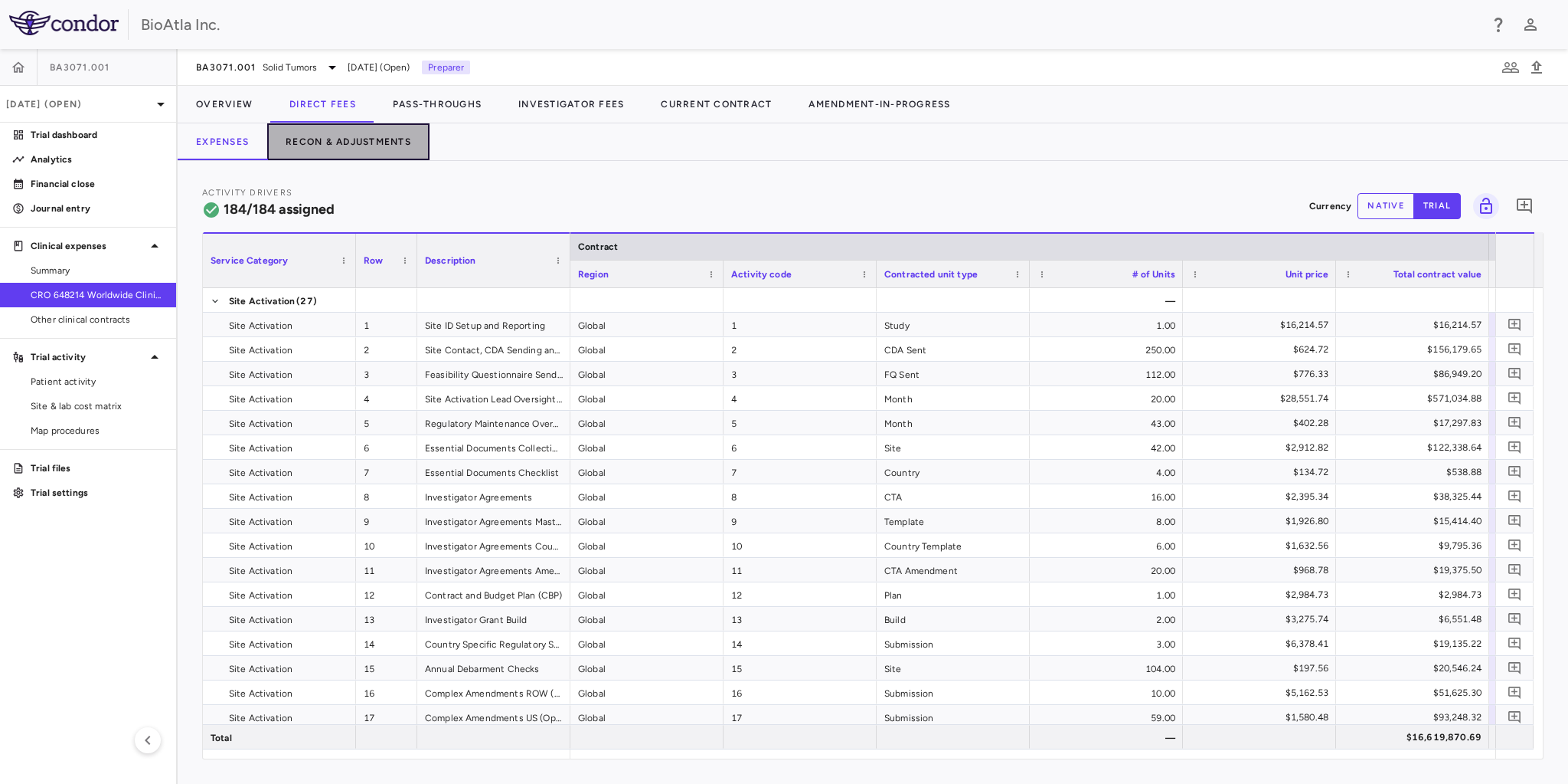
click at [328, 144] on button "Recon & Adjustments" at bounding box center [348, 142] width 163 height 37
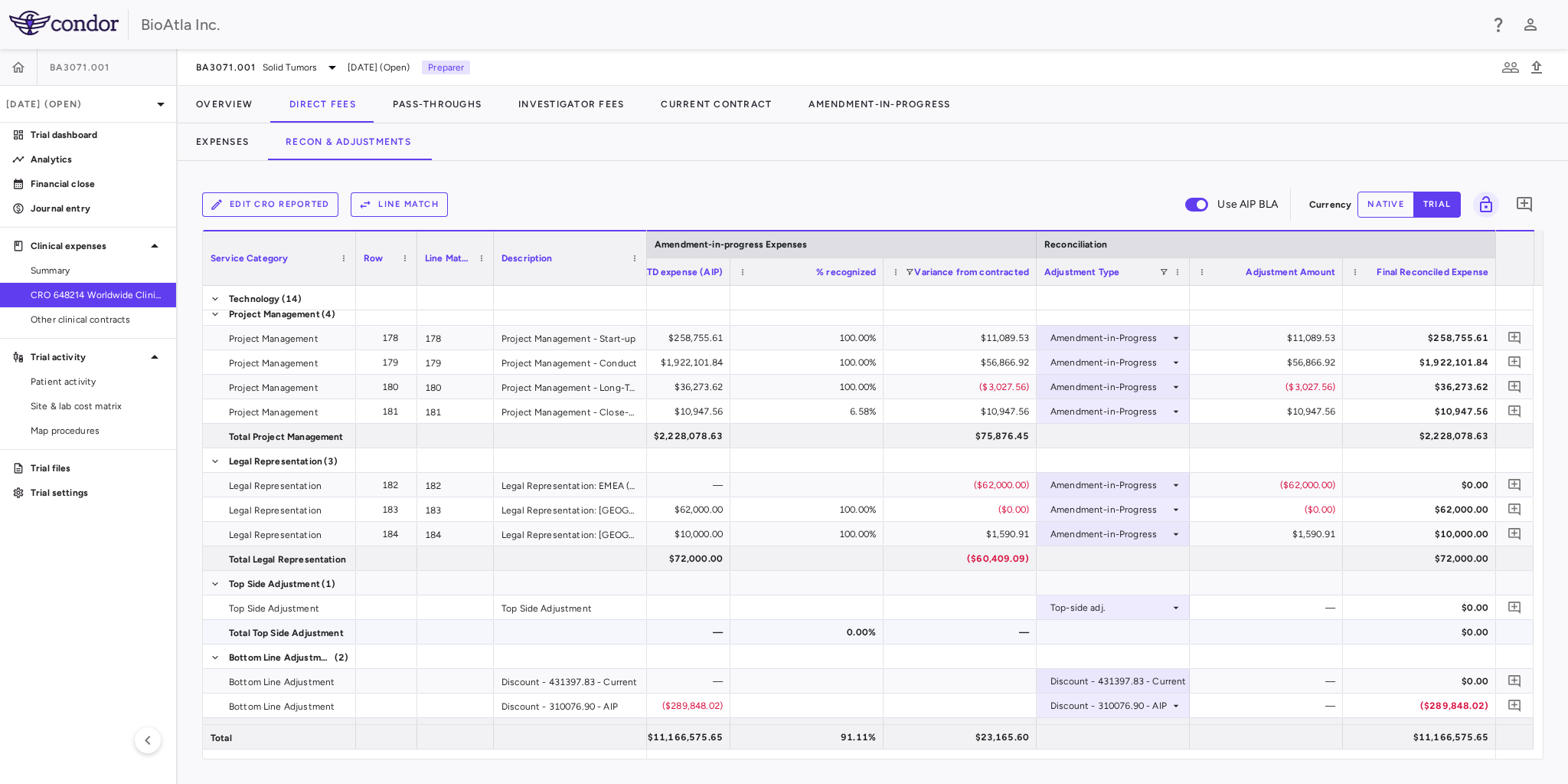
scroll to position [5200, 0]
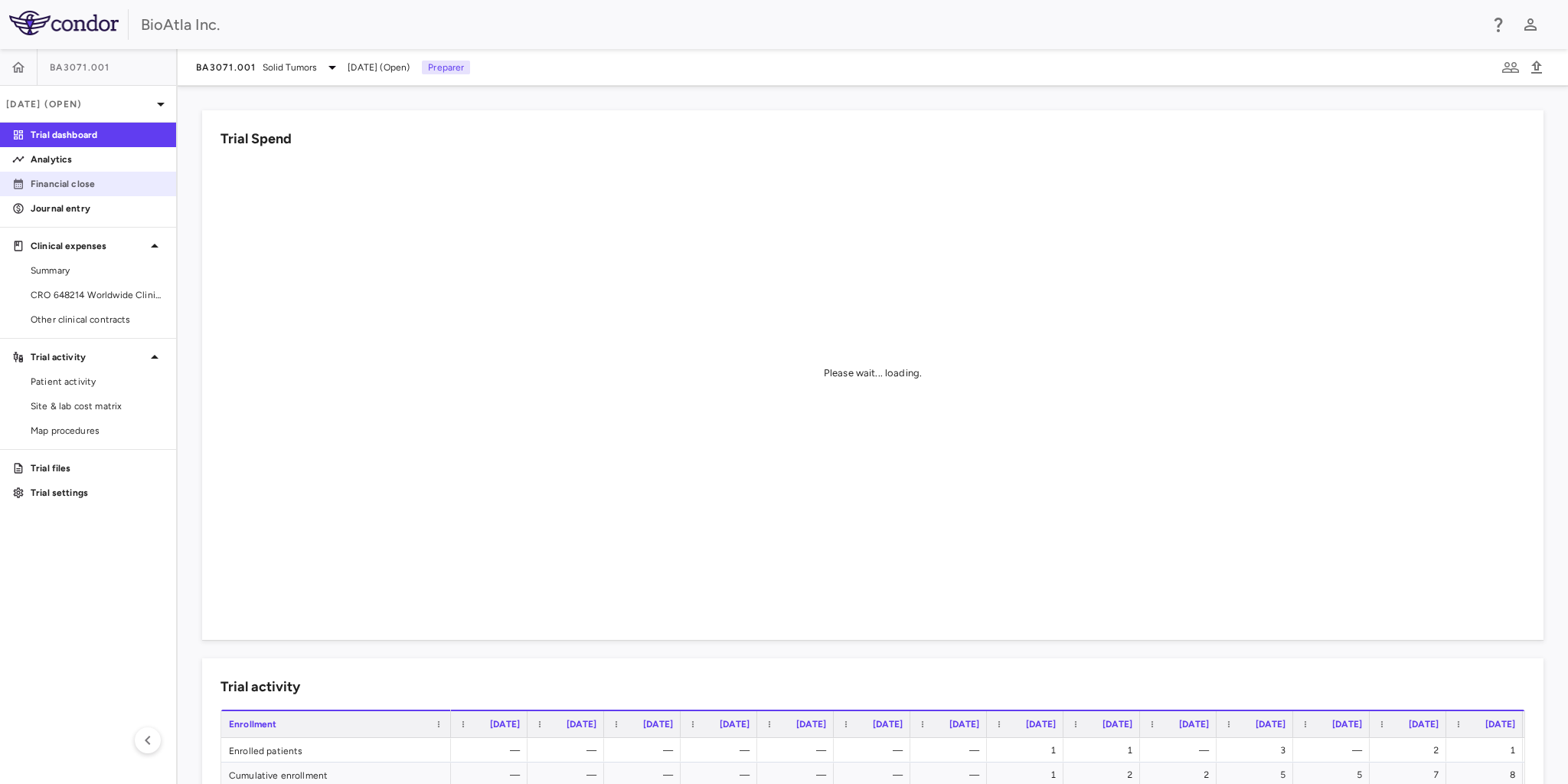
click at [44, 185] on p "Financial close" at bounding box center [96, 184] width 133 height 14
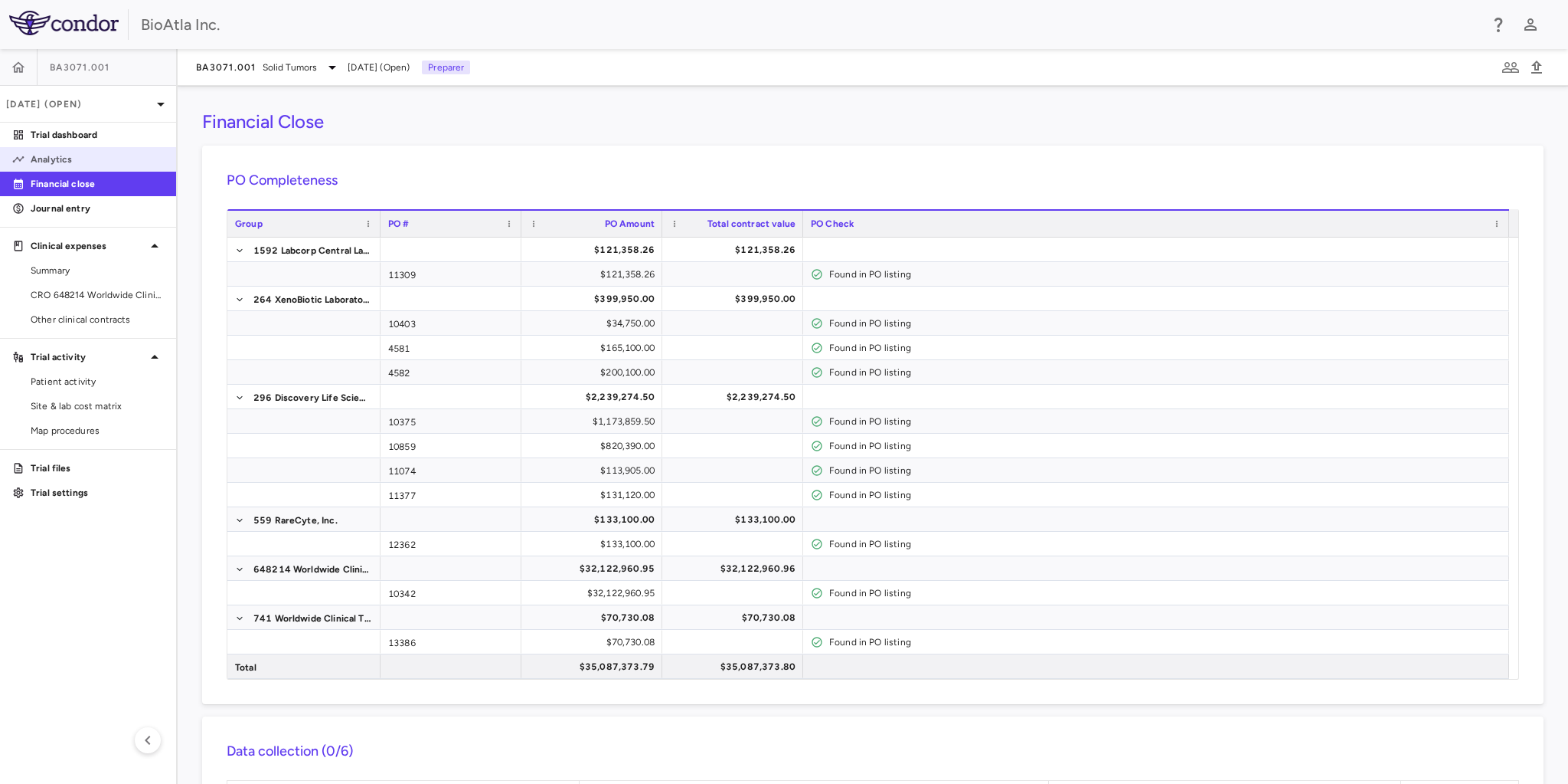
click at [46, 153] on p "Analytics" at bounding box center [96, 160] width 133 height 14
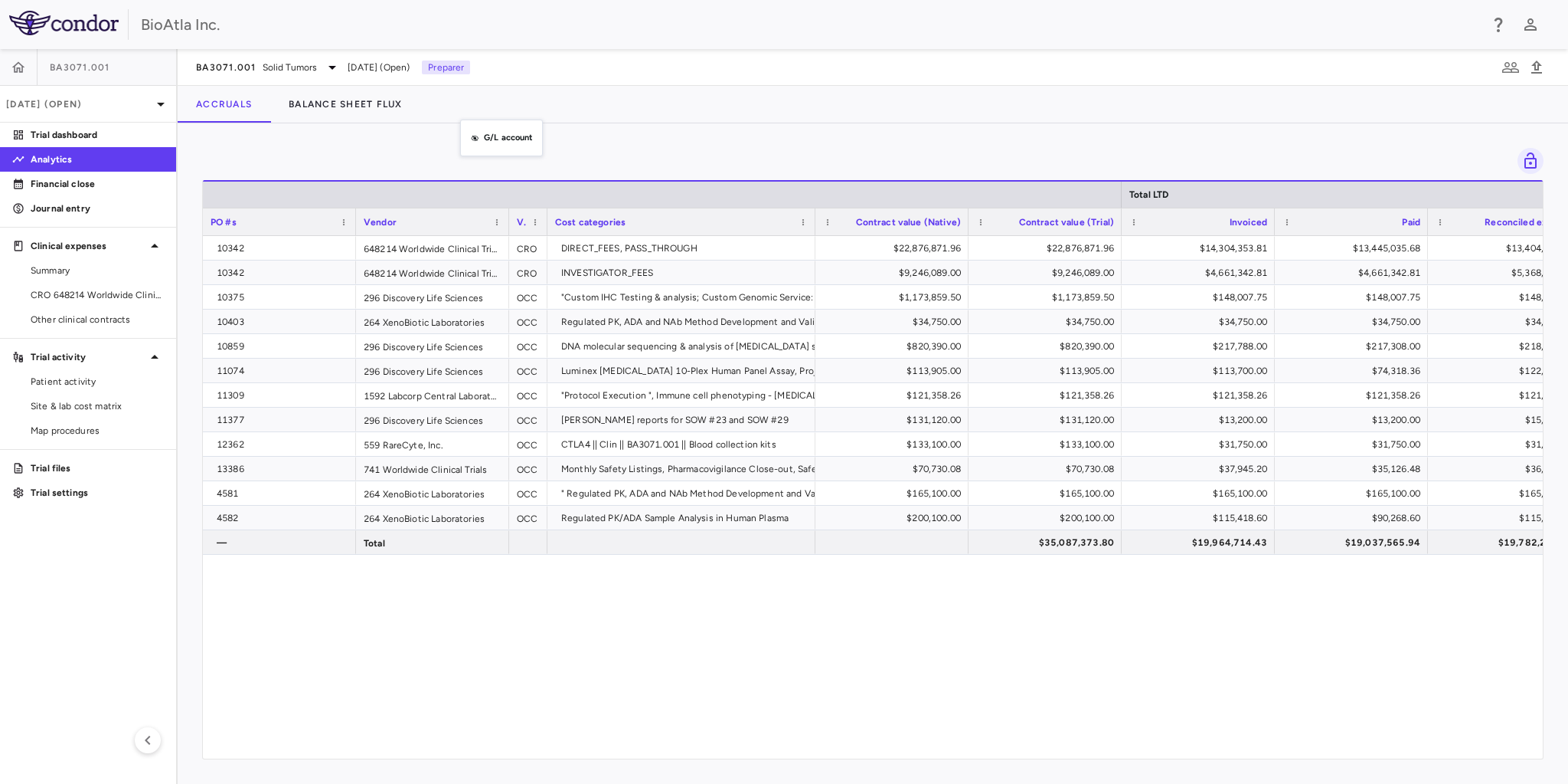
drag, startPoint x: 454, startPoint y: 215, endPoint x: 462, endPoint y: 151, distance: 64.5
drag, startPoint x: 686, startPoint y: 233, endPoint x: 692, endPoint y: 158, distance: 75.2
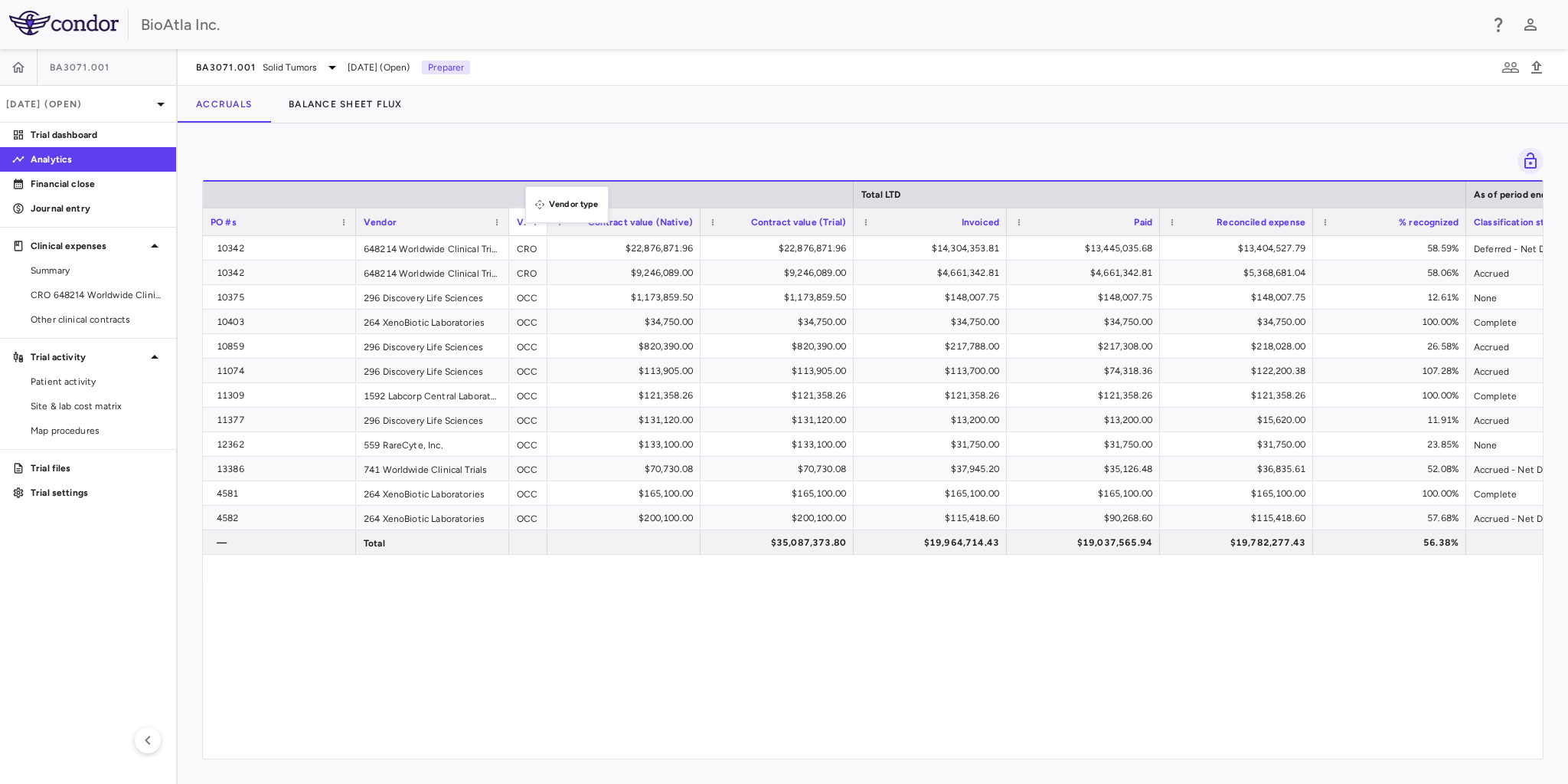
drag, startPoint x: 532, startPoint y: 221, endPoint x: 561, endPoint y: 123, distance: 102.2
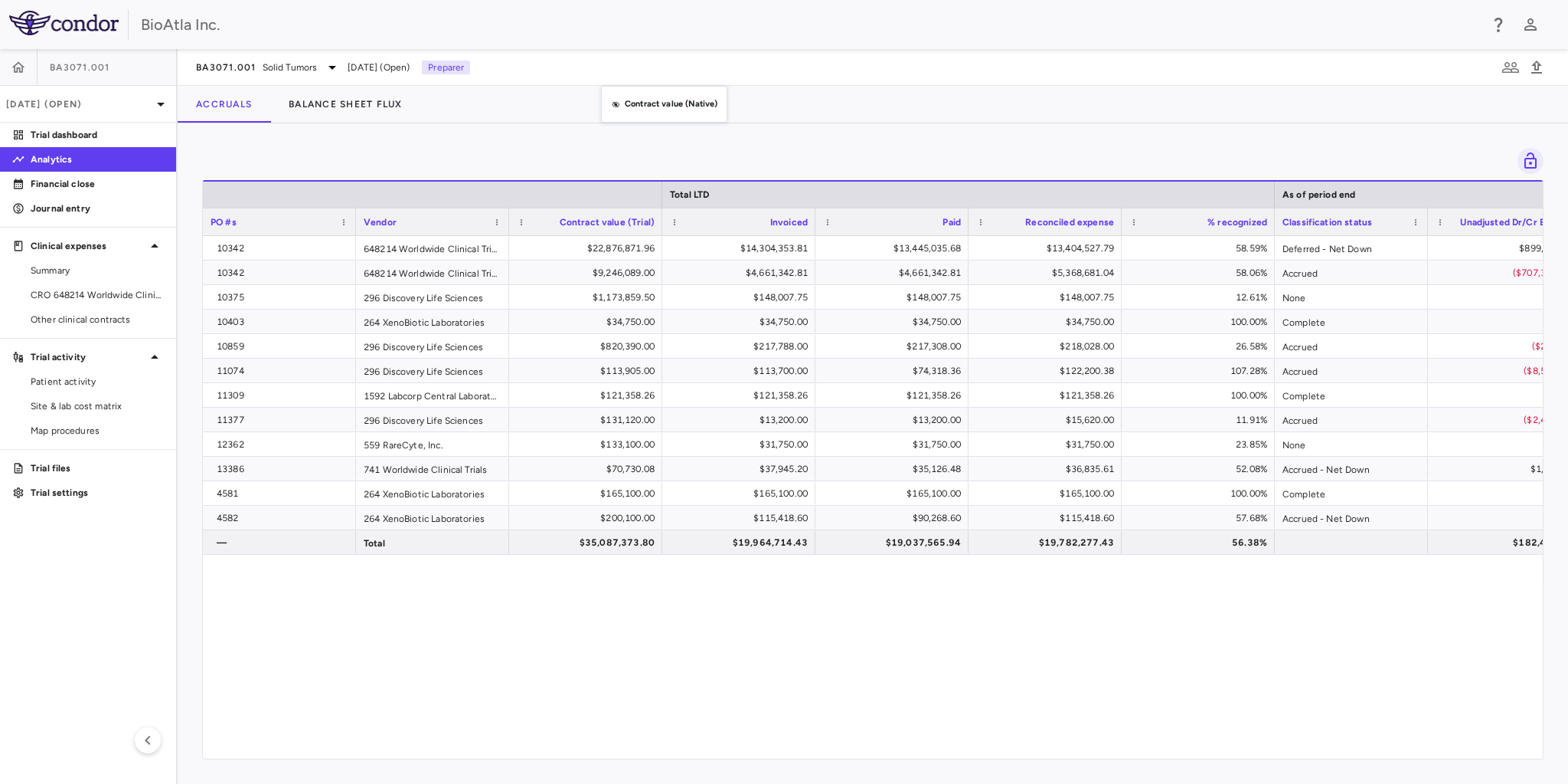
drag, startPoint x: 561, startPoint y: 218, endPoint x: 615, endPoint y: 89, distance: 139.8
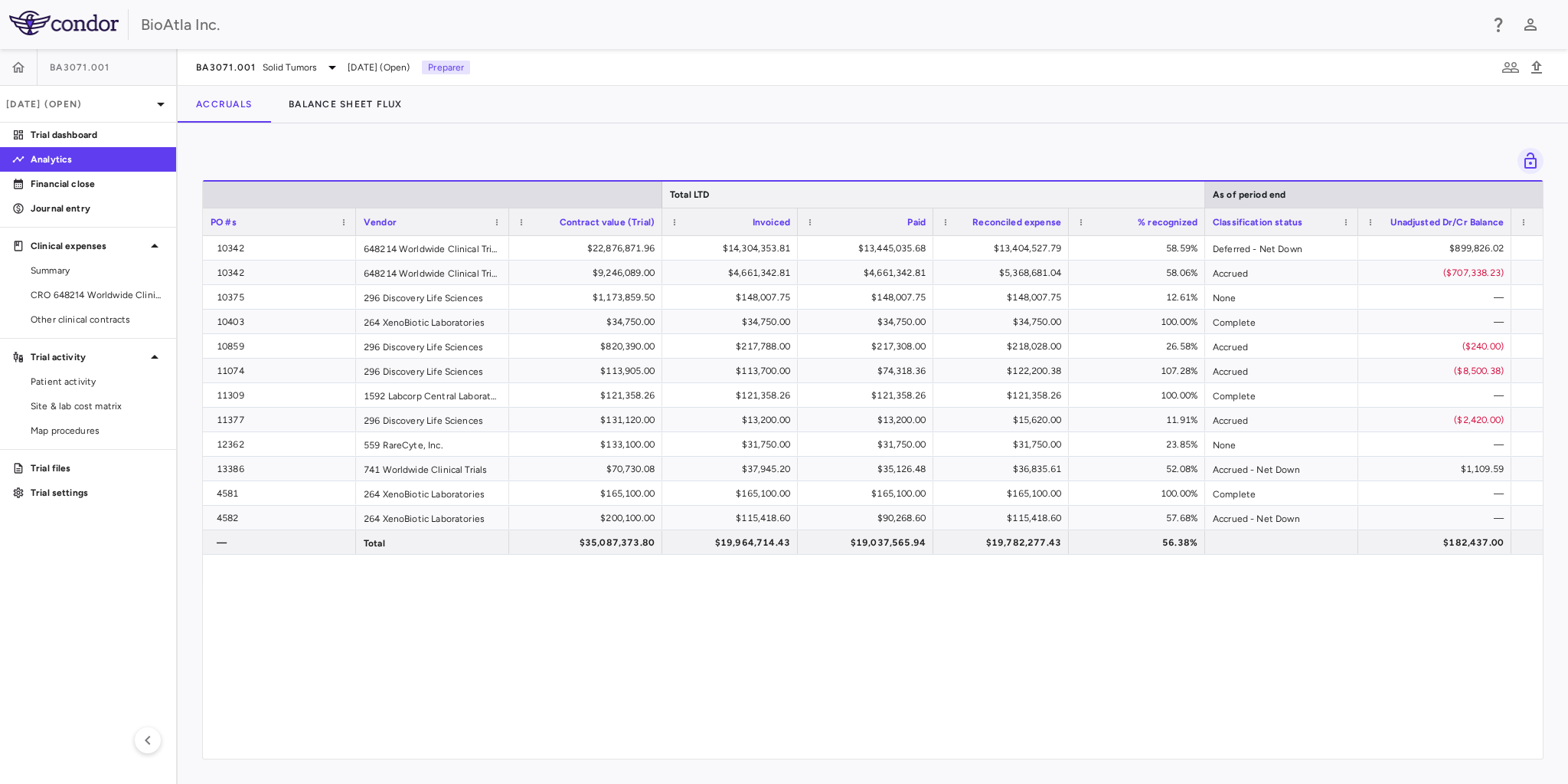
drag, startPoint x: 1271, startPoint y: 189, endPoint x: 1202, endPoint y: 200, distance: 69.9
click at [1202, 200] on div at bounding box center [1205, 194] width 6 height 26
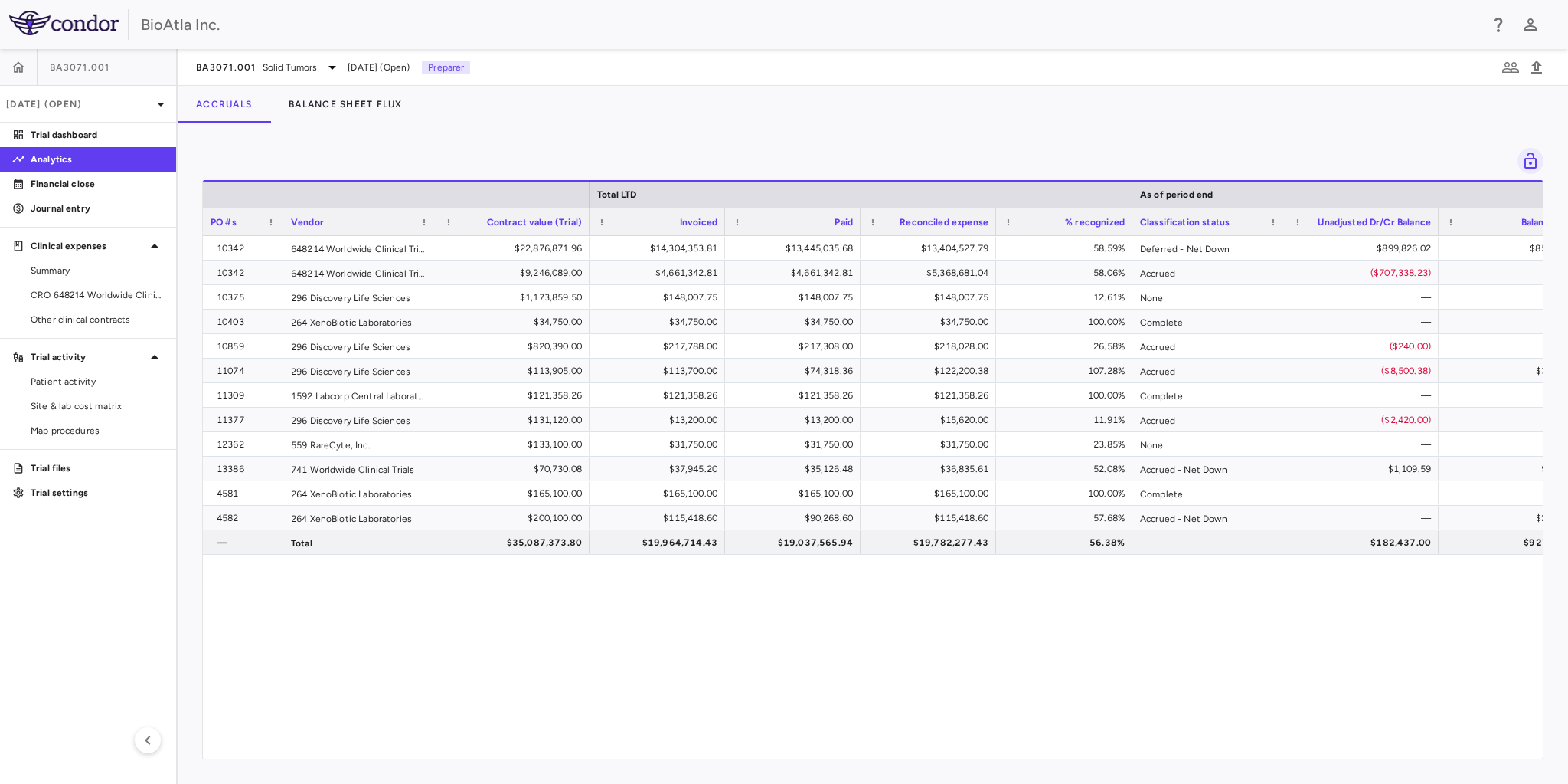
drag, startPoint x: 353, startPoint y: 218, endPoint x: 280, endPoint y: 228, distance: 73.7
click at [280, 228] on div at bounding box center [282, 222] width 6 height 27
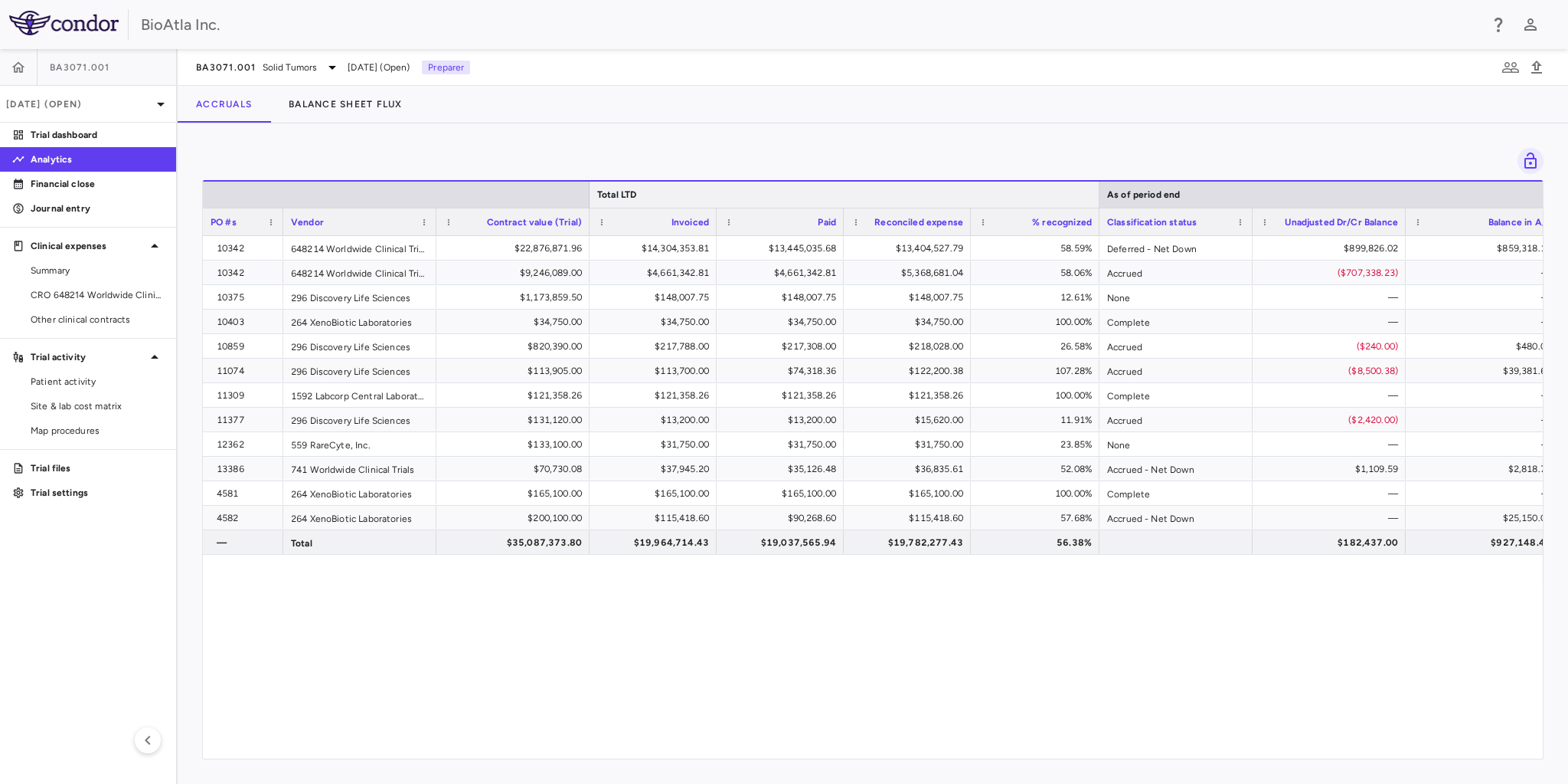
drag, startPoint x: 1130, startPoint y: 187, endPoint x: 1098, endPoint y: 192, distance: 32.4
click at [1098, 192] on div at bounding box center [1099, 194] width 6 height 26
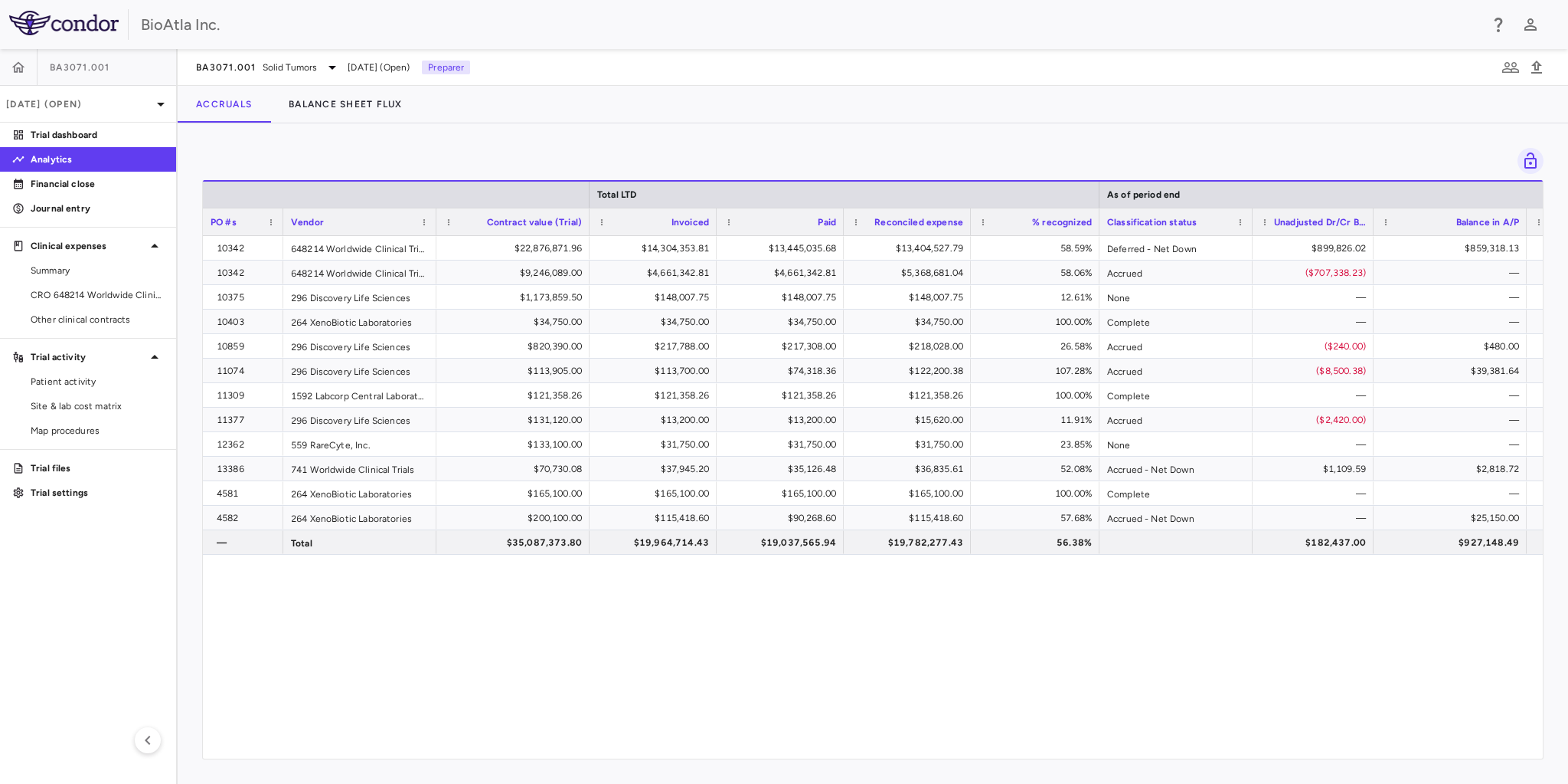
drag, startPoint x: 1403, startPoint y: 222, endPoint x: 1370, endPoint y: 227, distance: 33.4
click at [1370, 227] on div at bounding box center [1373, 222] width 6 height 27
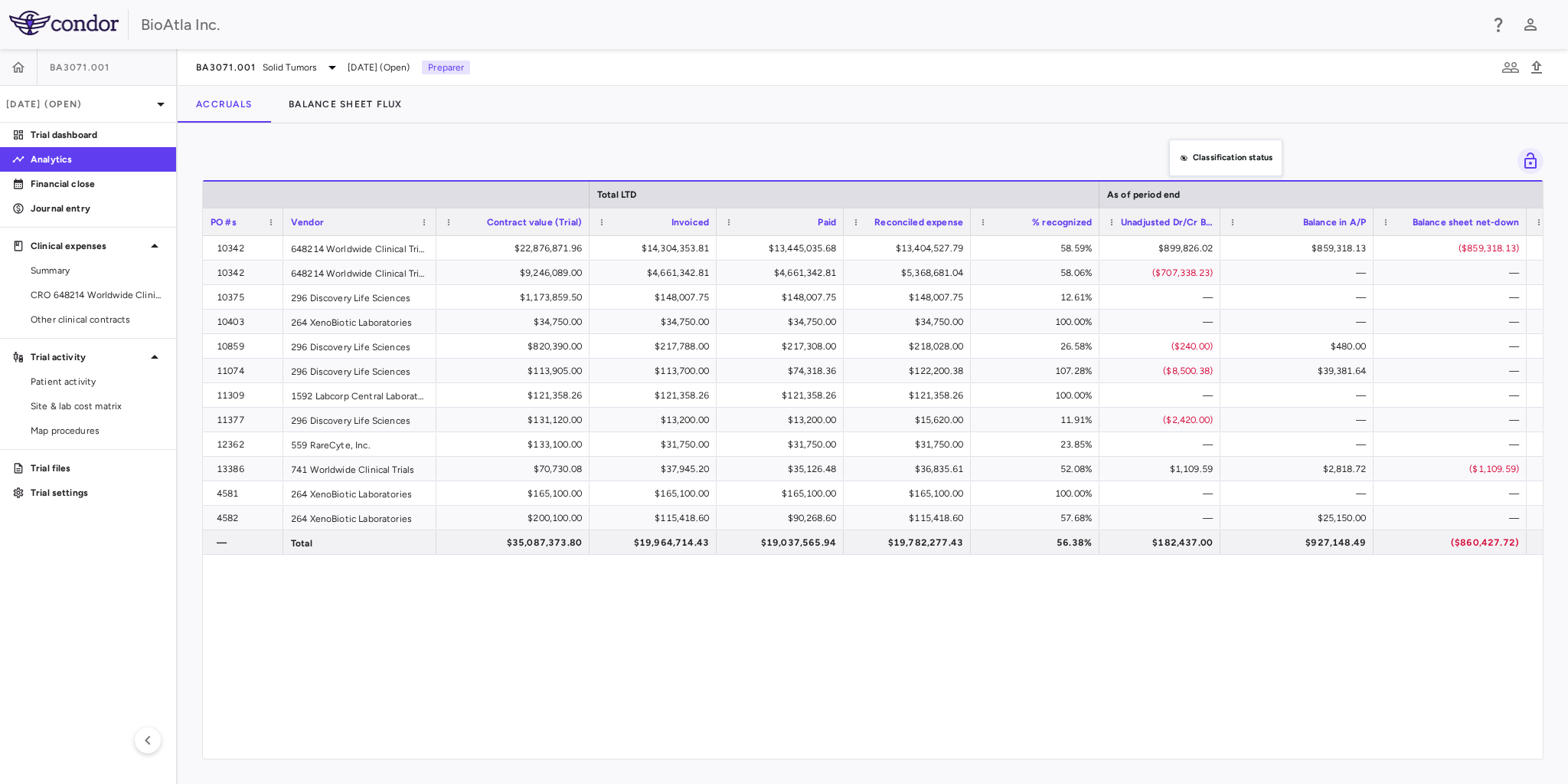
drag, startPoint x: 1168, startPoint y: 224, endPoint x: 1177, endPoint y: 149, distance: 75.5
drag, startPoint x: 1523, startPoint y: 224, endPoint x: 1501, endPoint y: 227, distance: 22.2
click at [1501, 227] on div at bounding box center [1504, 222] width 6 height 27
click at [587, 220] on div at bounding box center [587, 222] width 6 height 27
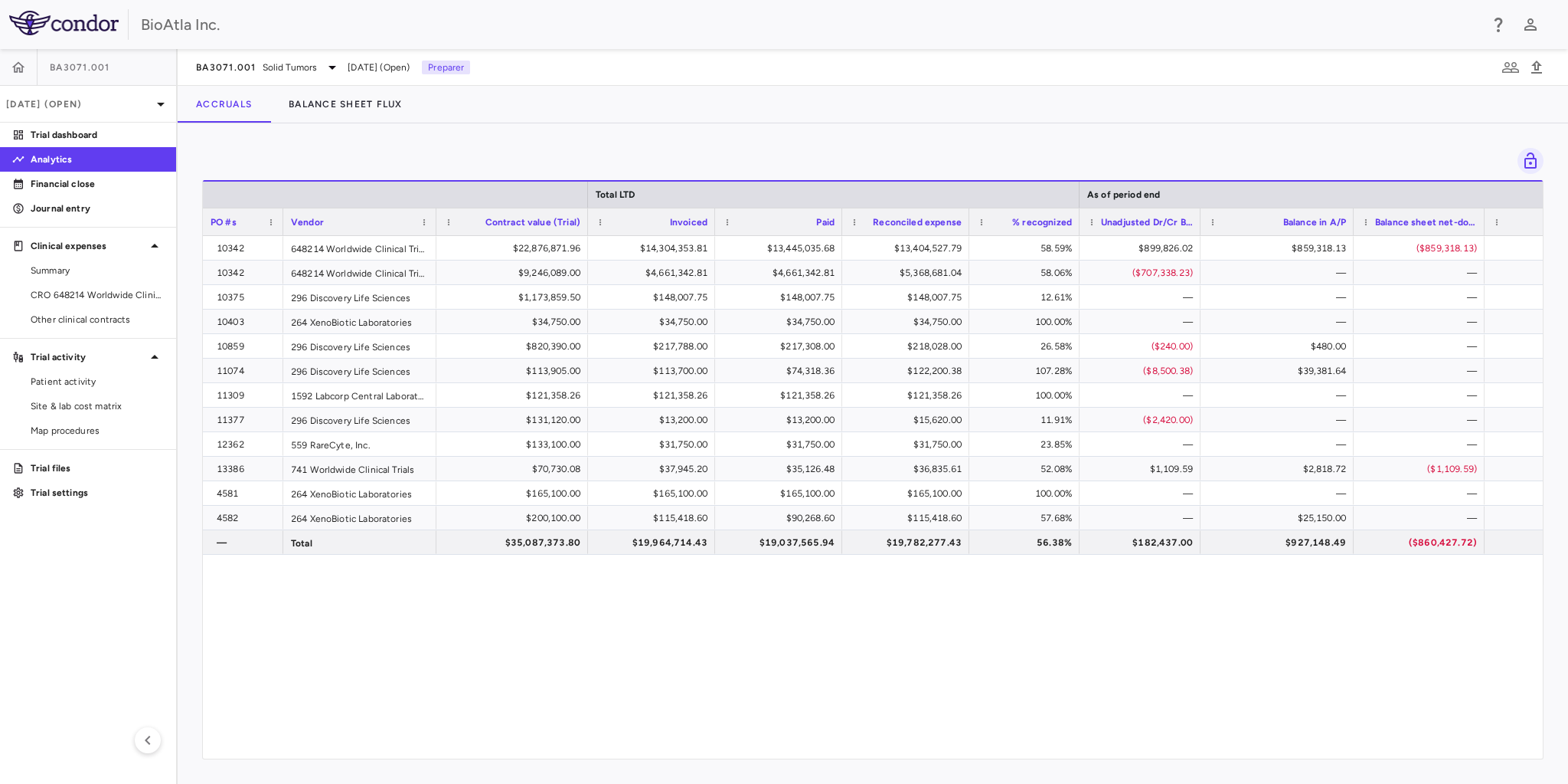
drag, startPoint x: 1097, startPoint y: 221, endPoint x: 1078, endPoint y: 223, distance: 19.1
click at [1078, 223] on div at bounding box center [1079, 222] width 6 height 27
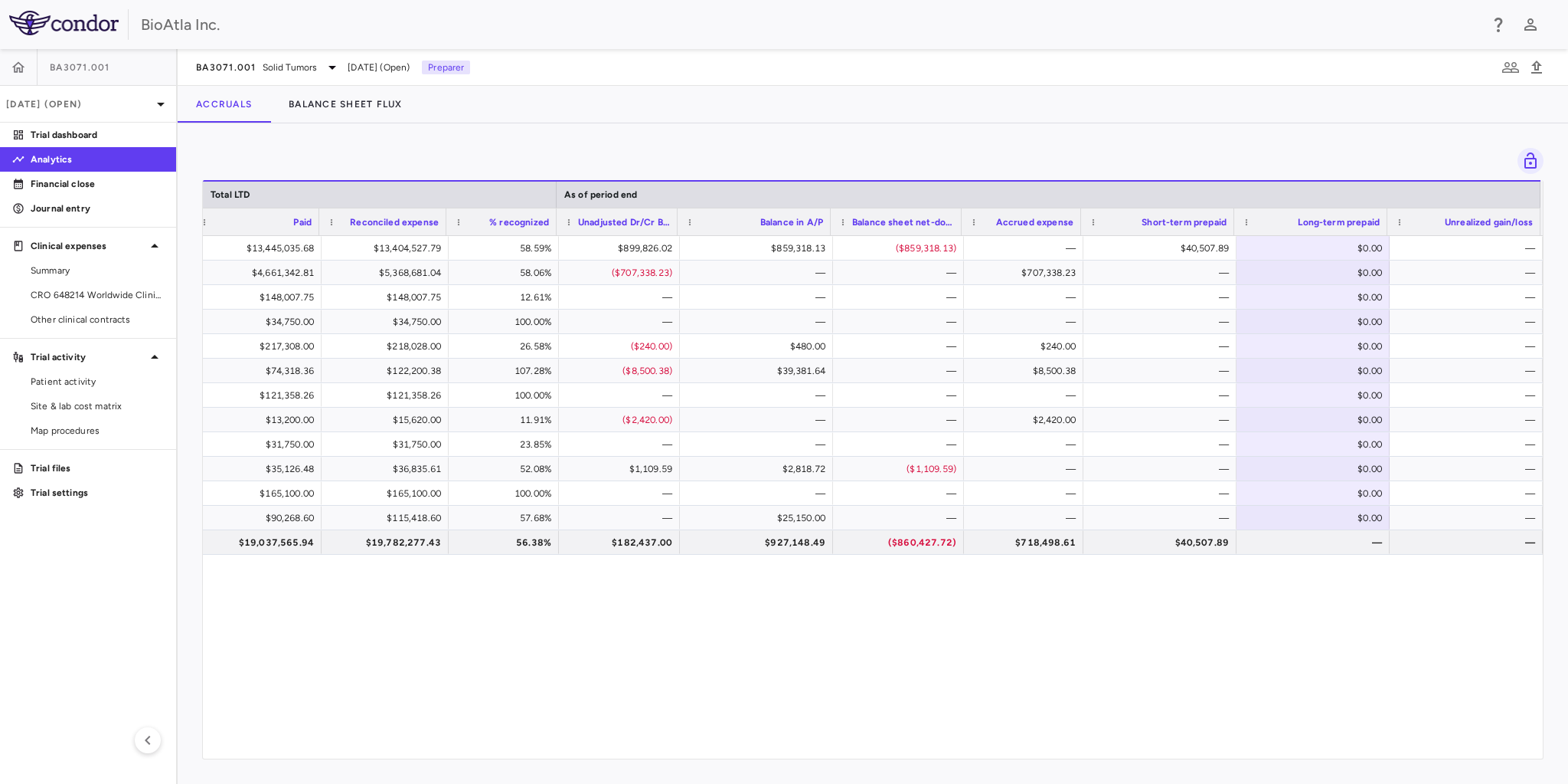
scroll to position [0, 518]
drag, startPoint x: 1112, startPoint y: 220, endPoint x: 1076, endPoint y: 227, distance: 36.7
click at [1076, 227] on div "Accrued expense" at bounding box center [1027, 221] width 120 height 27
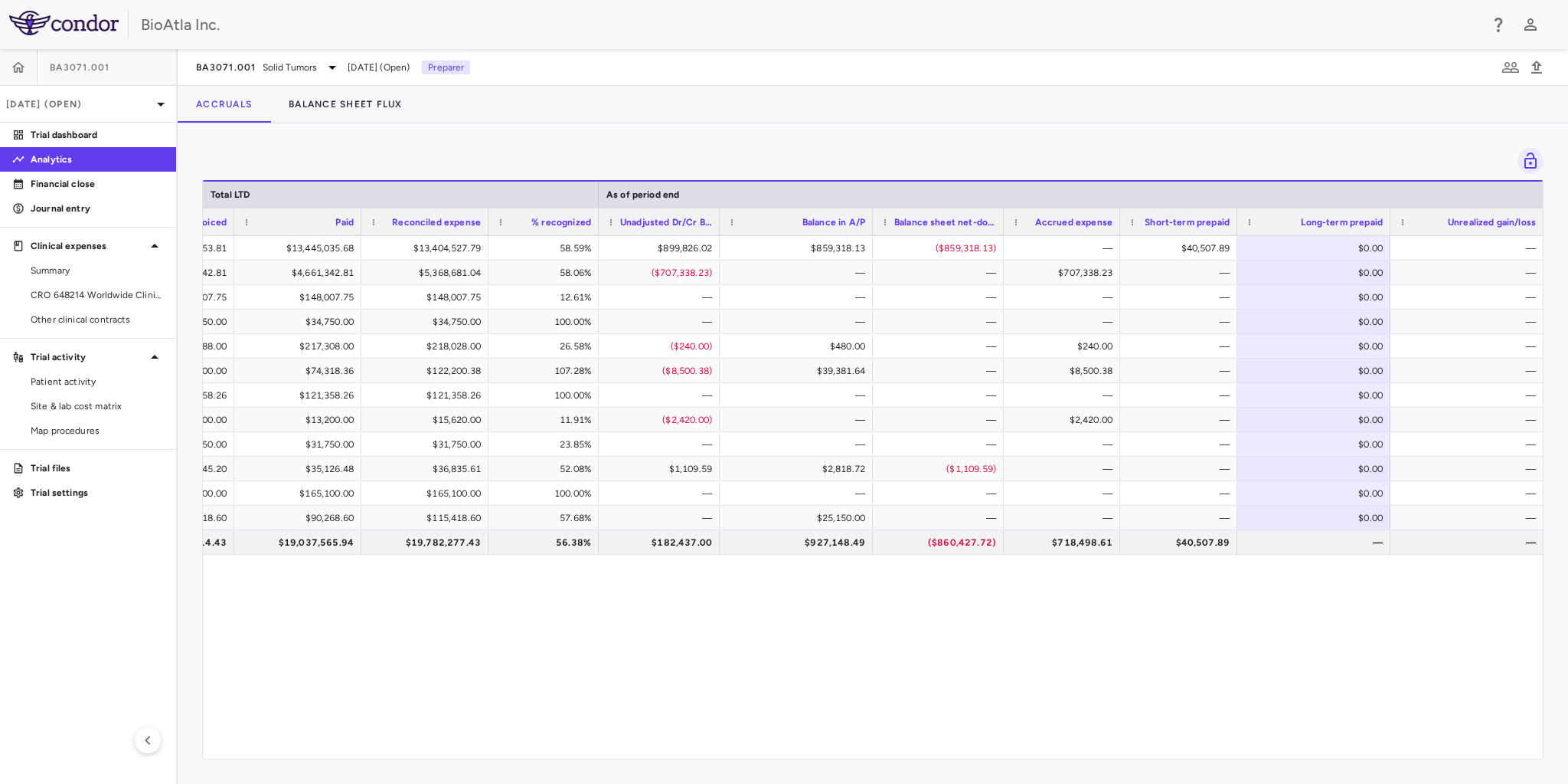
scroll to position [0, 478]
drag, startPoint x: 1234, startPoint y: 218, endPoint x: 1264, endPoint y: 255, distance: 47.6
click at [1198, 227] on div "Short-term prepaid" at bounding box center [1180, 221] width 113 height 27
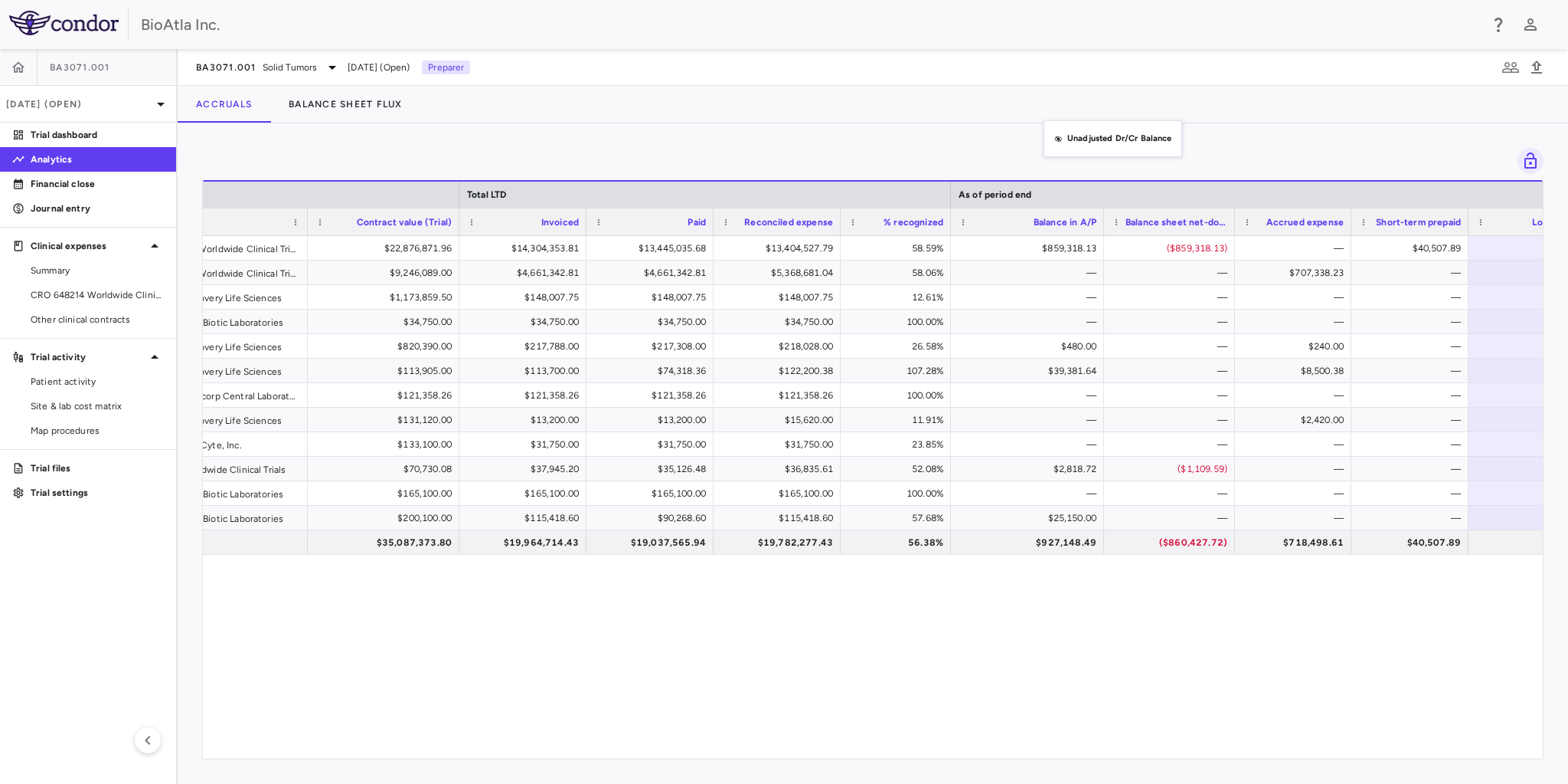
drag, startPoint x: 1041, startPoint y: 221, endPoint x: 1051, endPoint y: 130, distance: 91.5
click at [1100, 218] on div at bounding box center [1102, 222] width 6 height 27
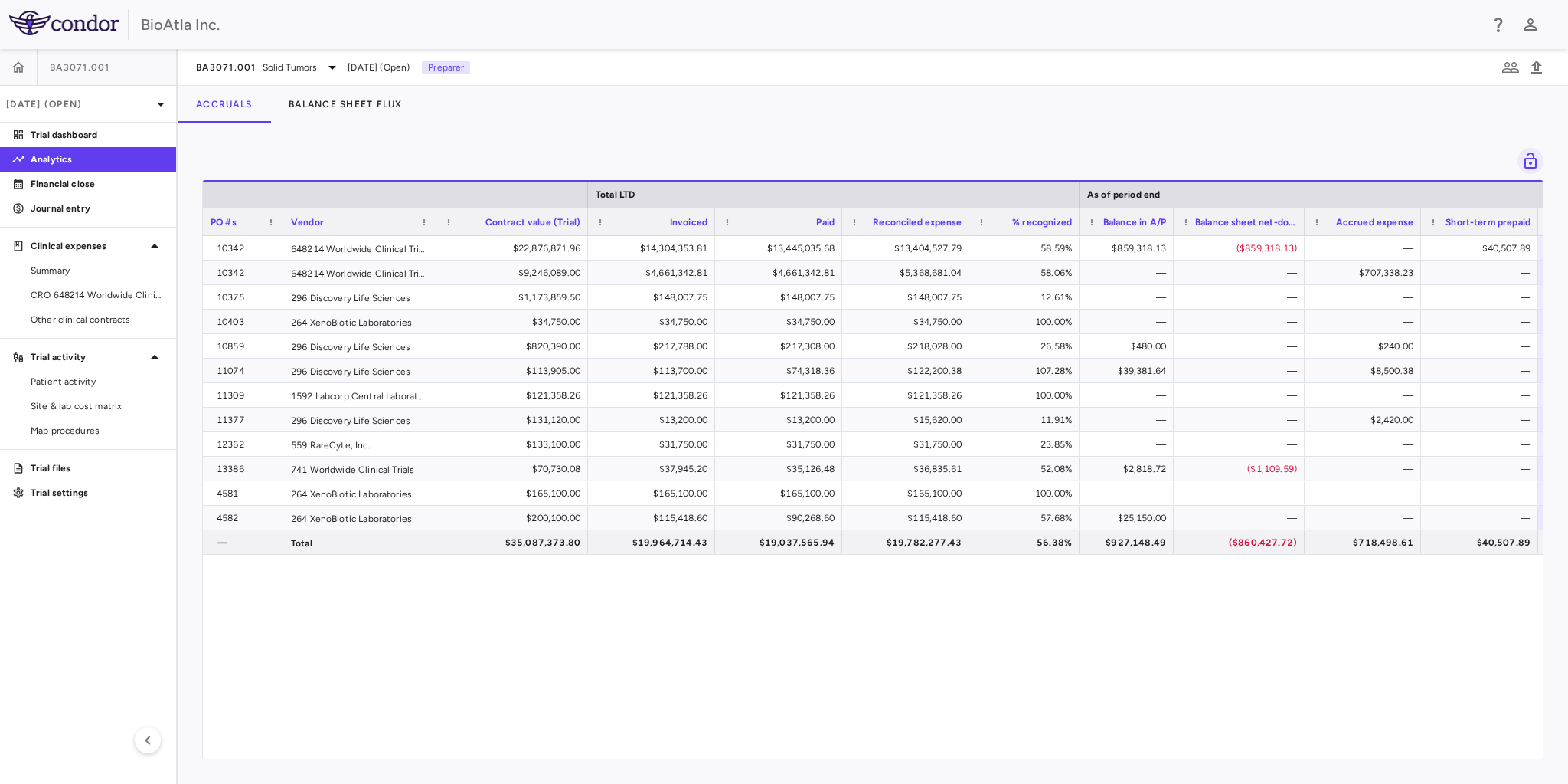
drag, startPoint x: 1228, startPoint y: 214, endPoint x: 1173, endPoint y: 224, distance: 55.9
click at [1173, 224] on div at bounding box center [1173, 222] width 6 height 27
